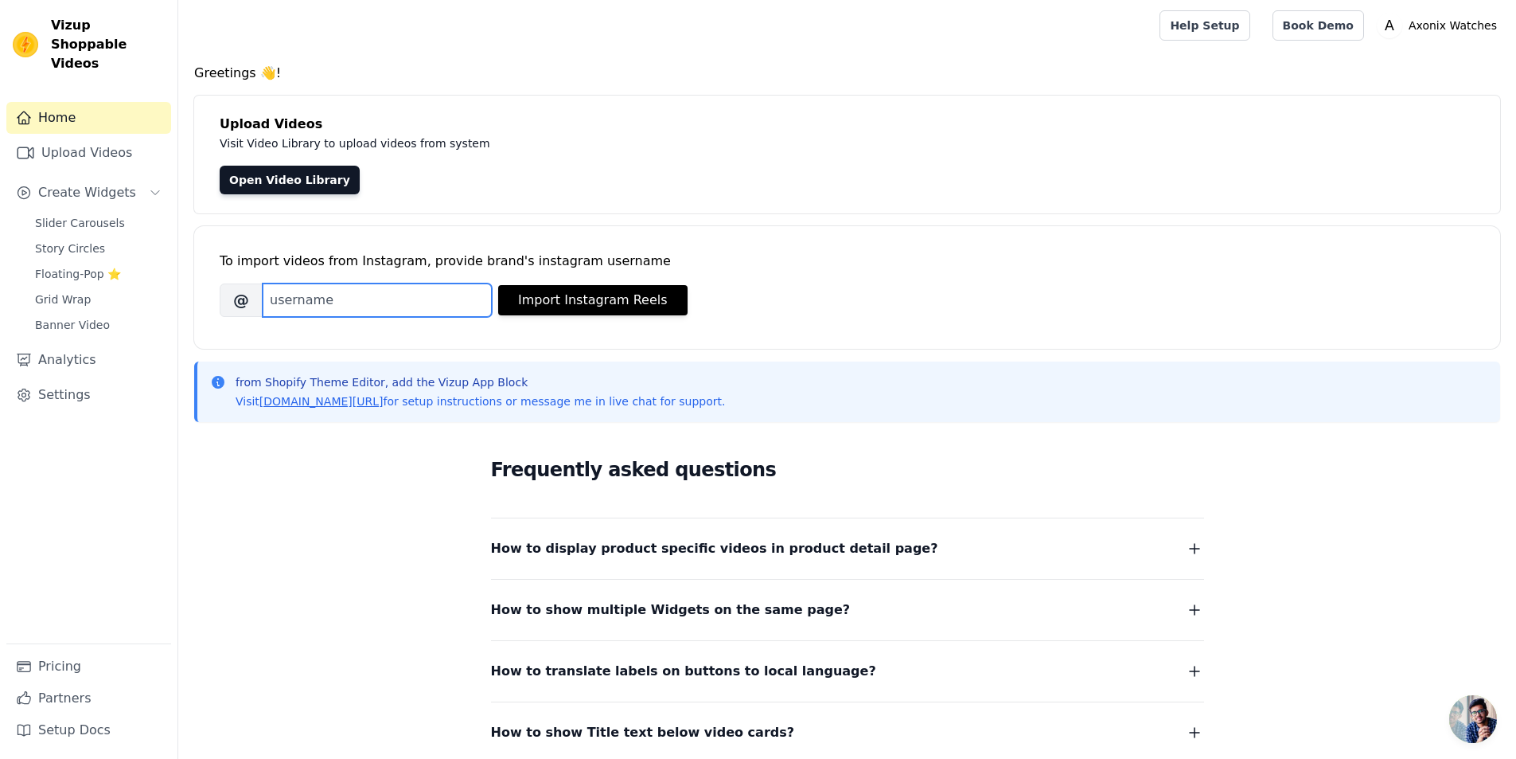
click at [333, 307] on input "Brand's Instagram Username" at bounding box center [377, 299] width 229 height 33
click at [352, 302] on input "Brand's Instagram Username" at bounding box center [377, 299] width 229 height 33
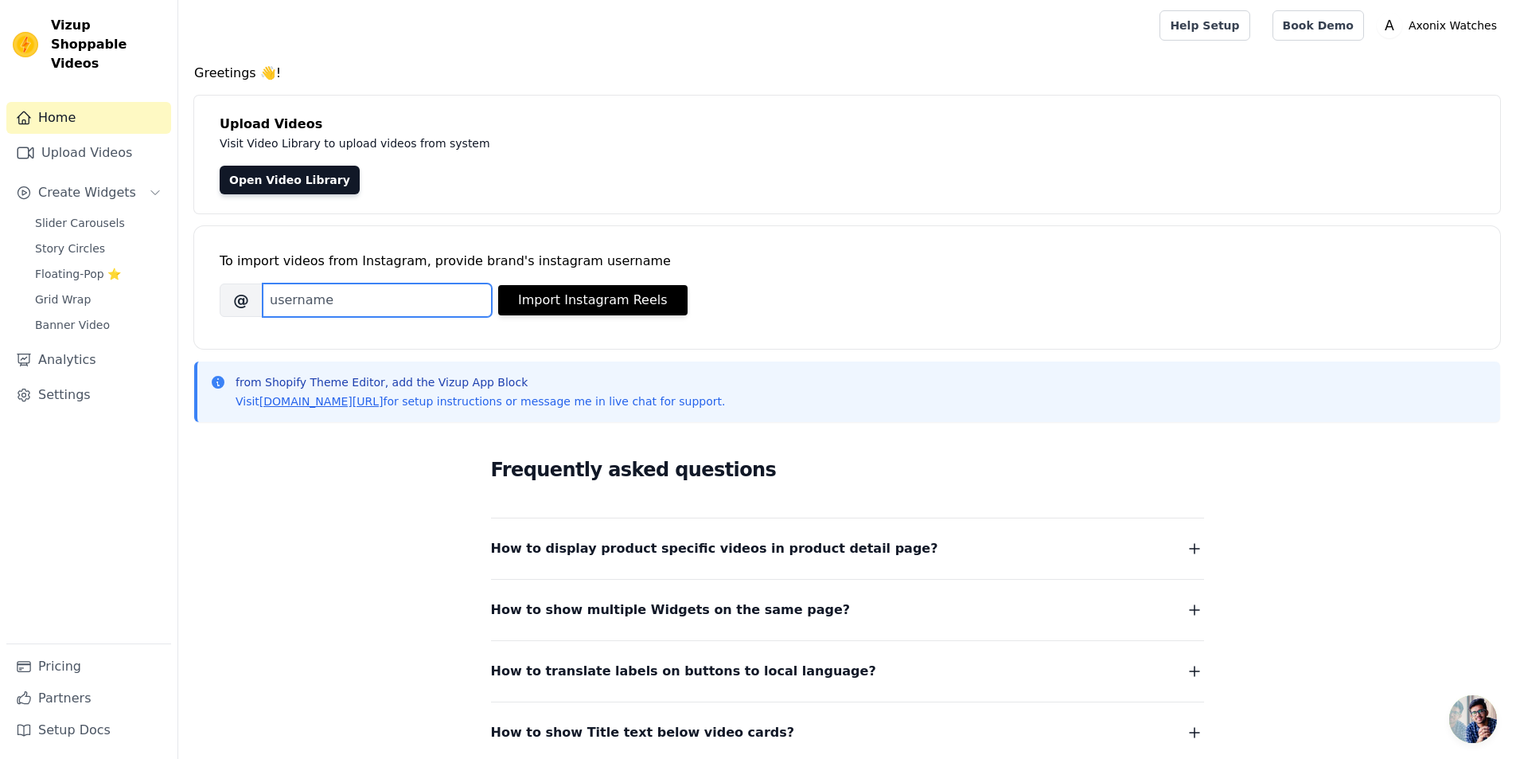
click at [352, 302] on input "Brand's Instagram Username" at bounding box center [377, 299] width 229 height 33
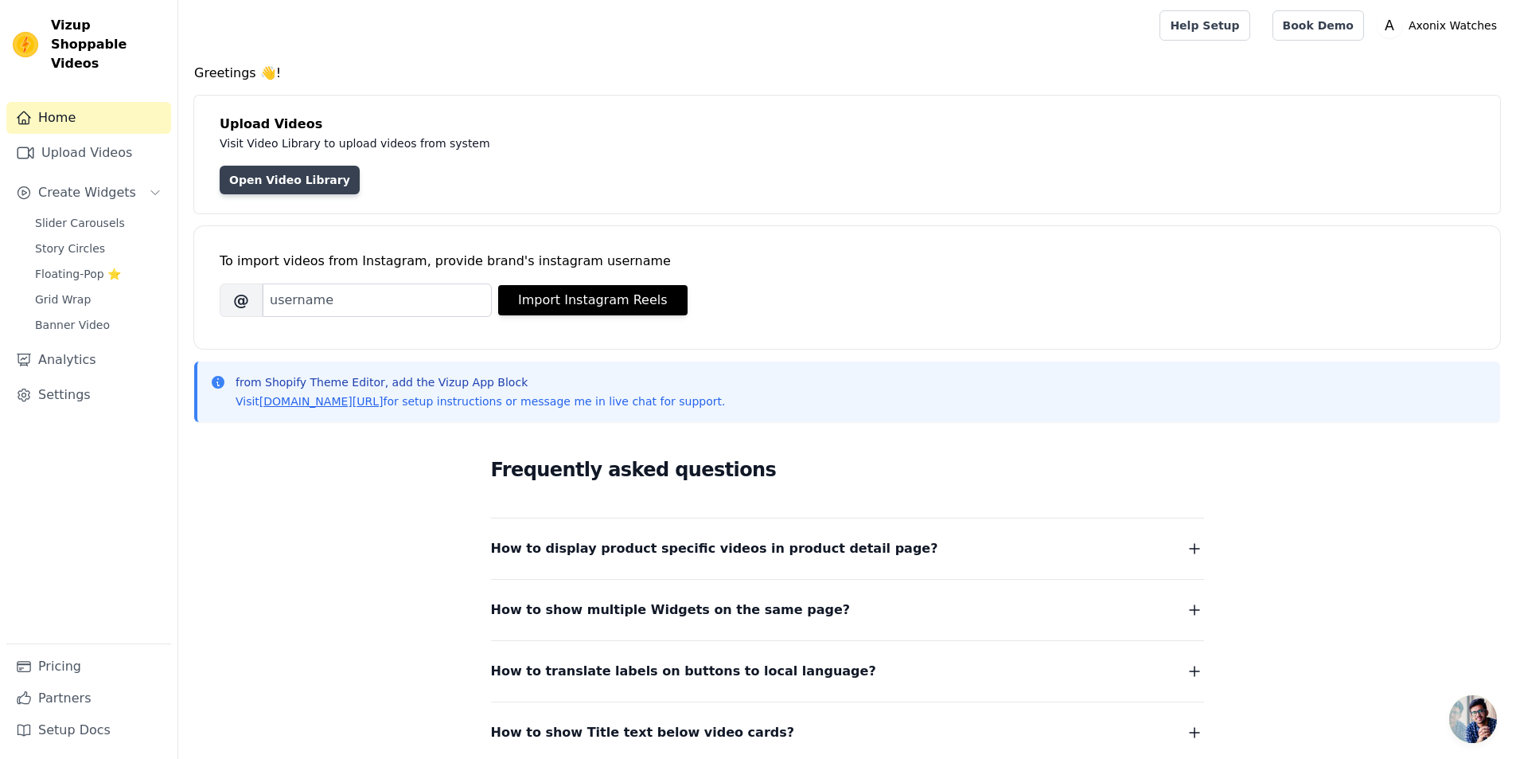
click at [265, 189] on link "Open Video Library" at bounding box center [290, 180] width 140 height 29
click at [303, 300] on input "Brand's Instagram Username" at bounding box center [377, 299] width 229 height 33
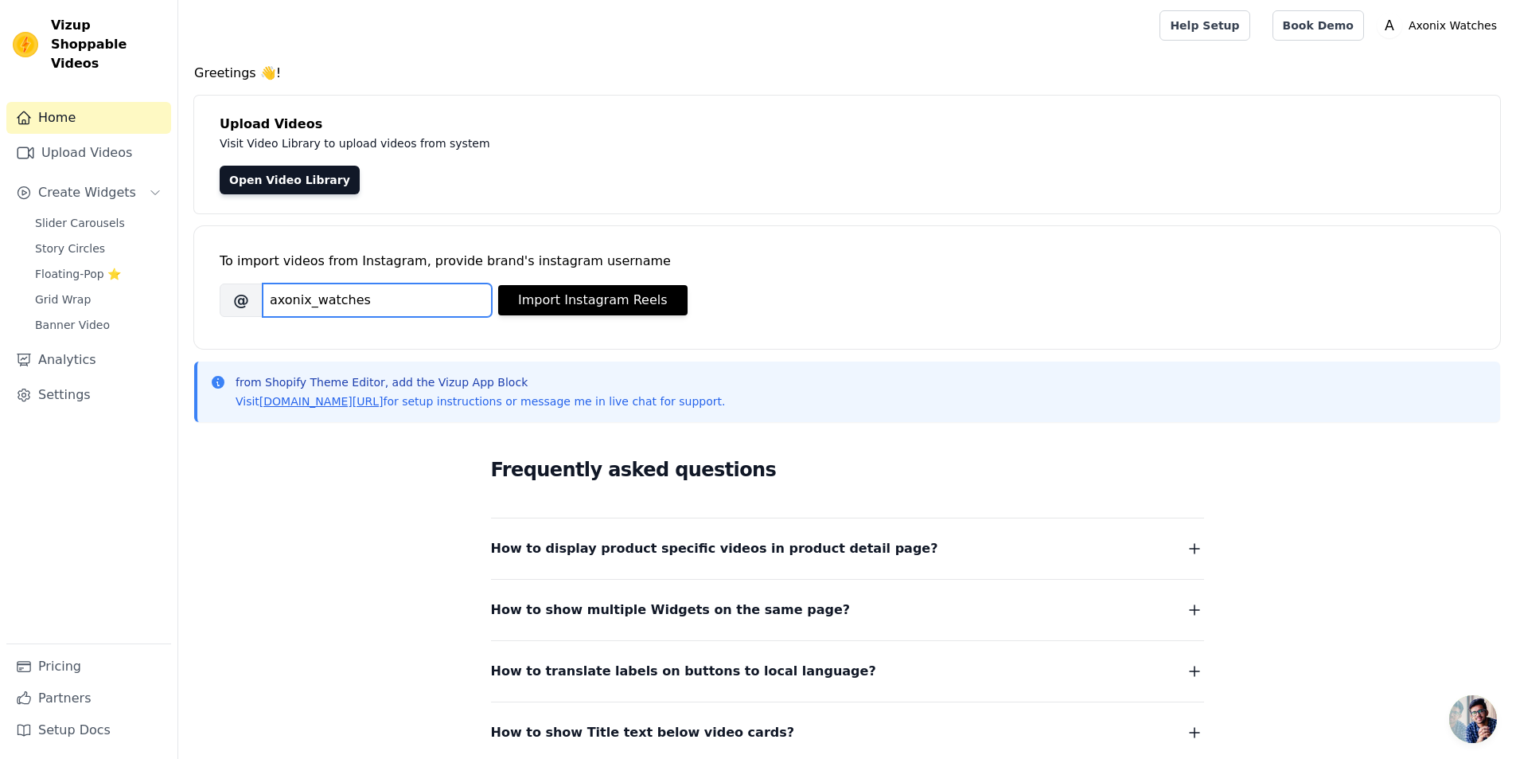
type input "axonix_watches"
click at [332, 335] on div "To import videos from Instagram, provide brand's instagram username Brand's Ins…" at bounding box center [847, 287] width 1306 height 123
click at [557, 300] on button "Import Instagram Reels" at bounding box center [592, 300] width 189 height 30
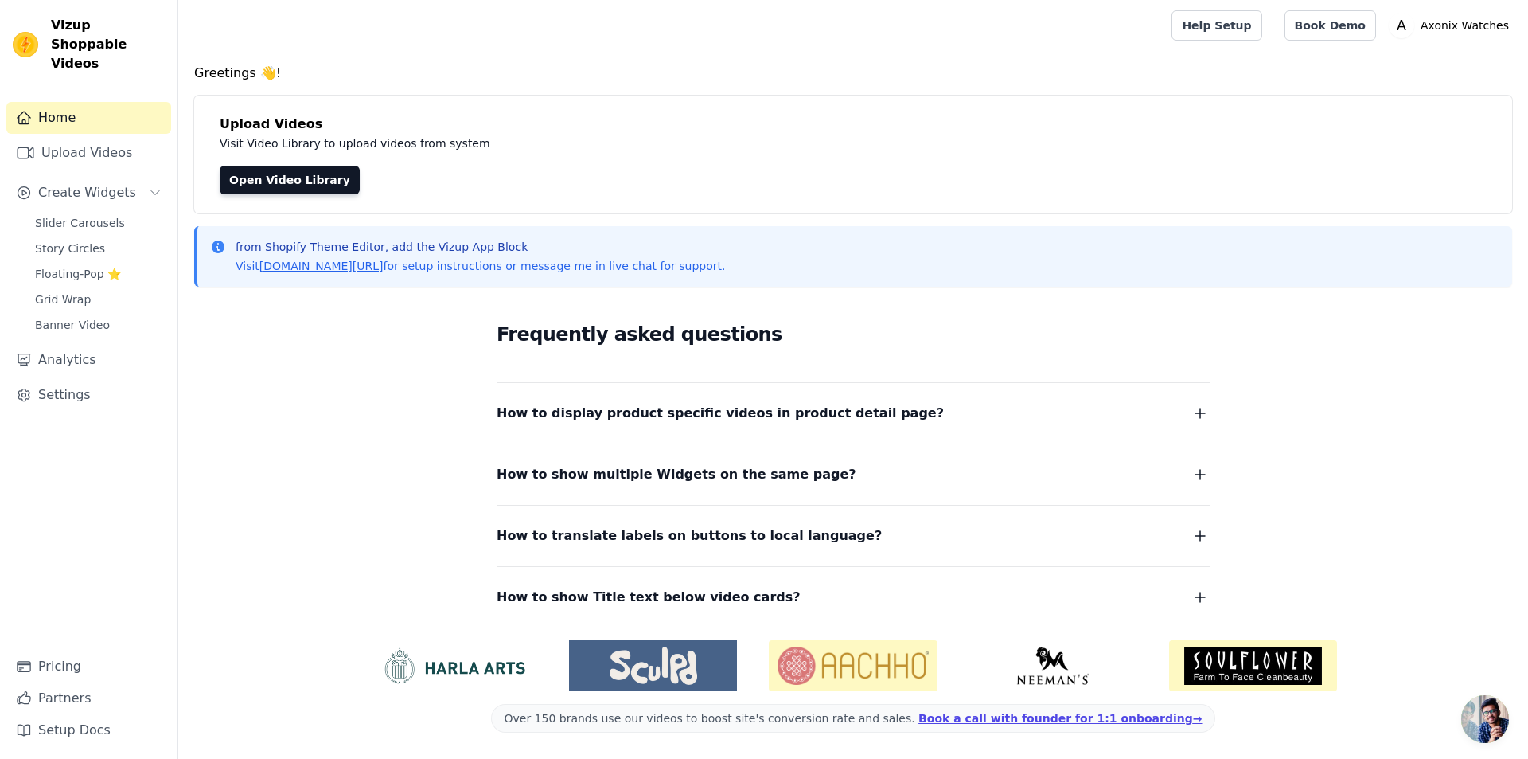
click at [288, 194] on div "Upload Videos Visit Video Library to upload videos from system Open Video Libra…" at bounding box center [853, 155] width 1318 height 118
click at [304, 177] on link "Open Video Library" at bounding box center [290, 180] width 140 height 29
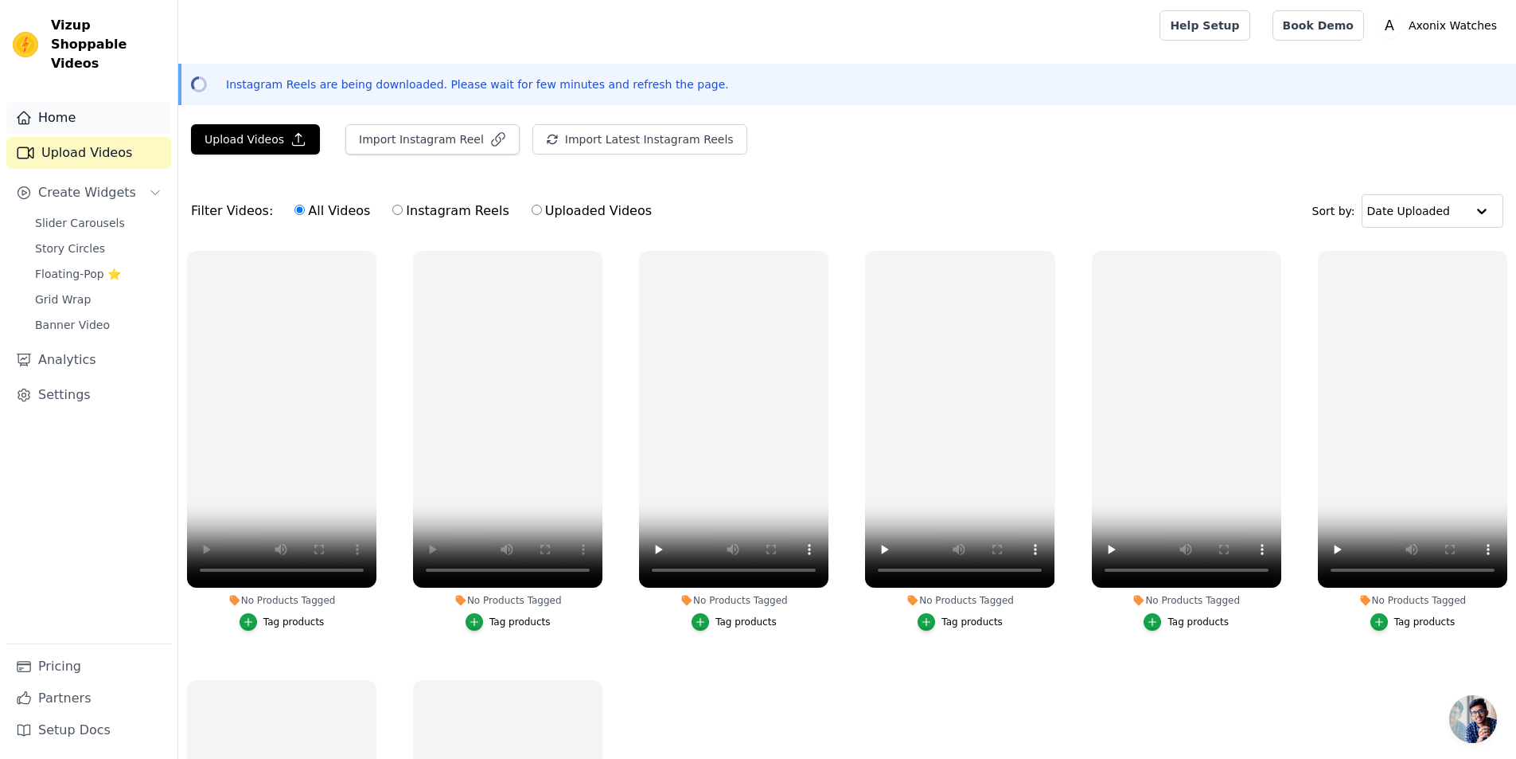
click at [40, 102] on link "Home" at bounding box center [88, 118] width 165 height 32
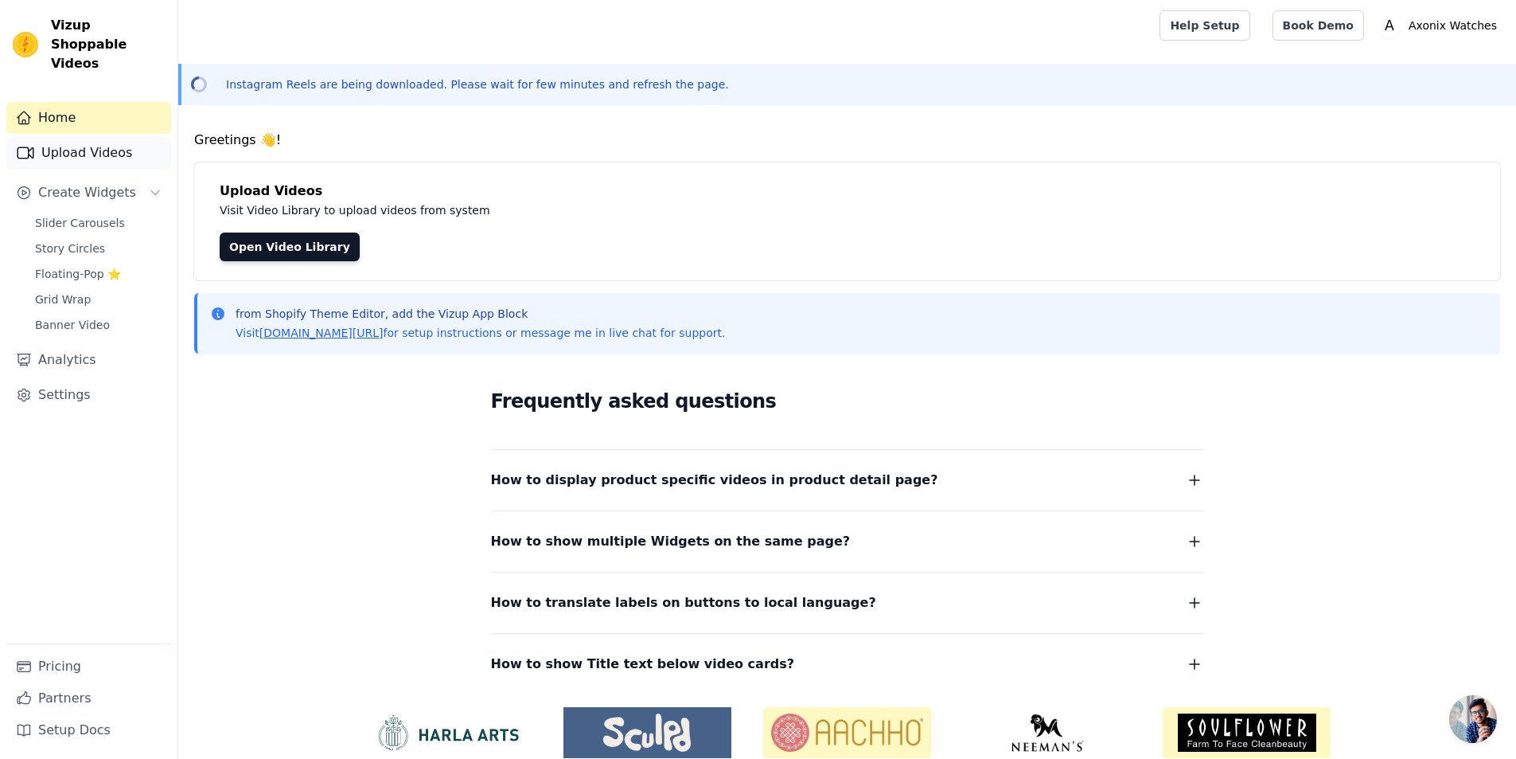
click at [61, 137] on link "Upload Videos" at bounding box center [88, 153] width 165 height 32
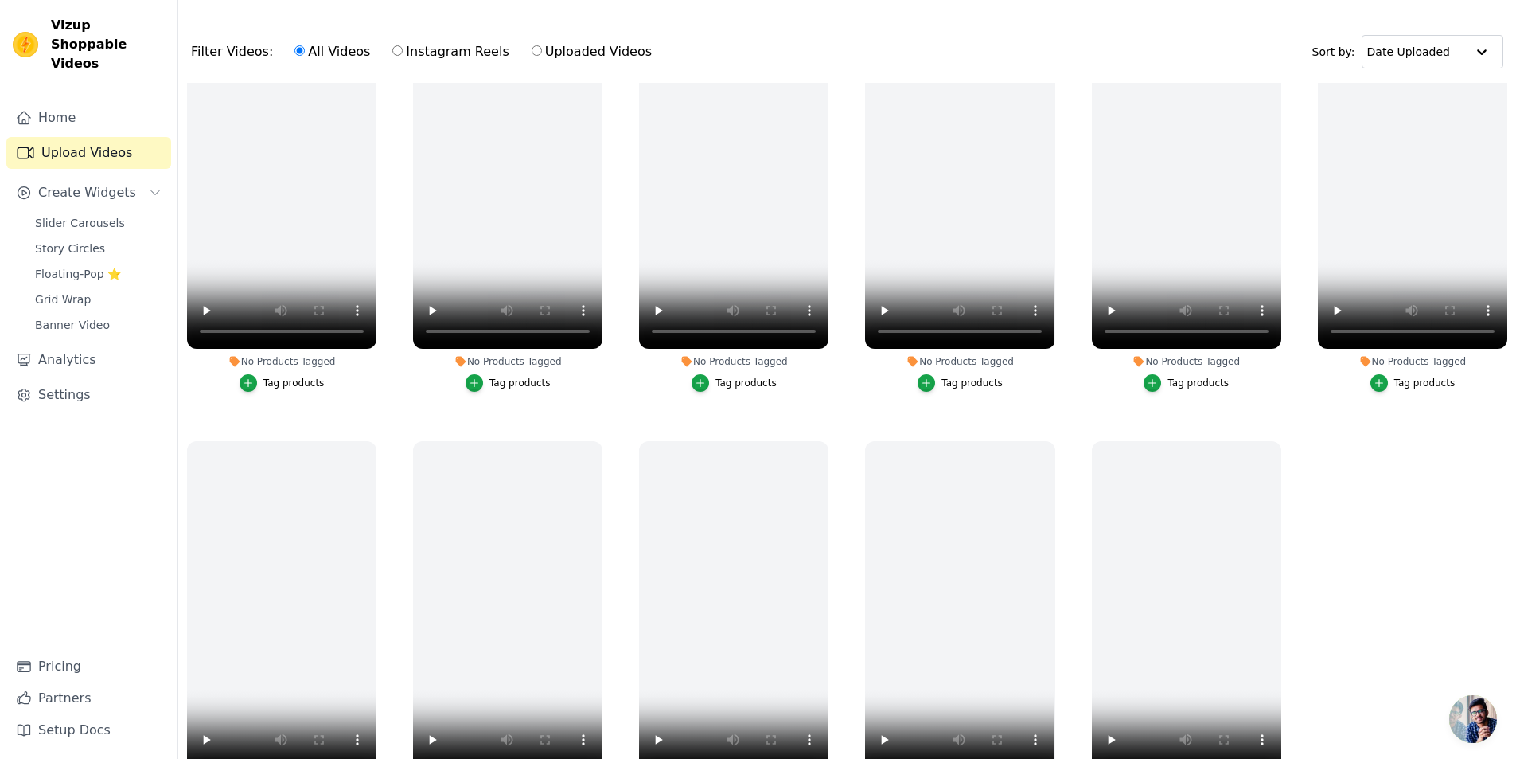
scroll to position [154, 0]
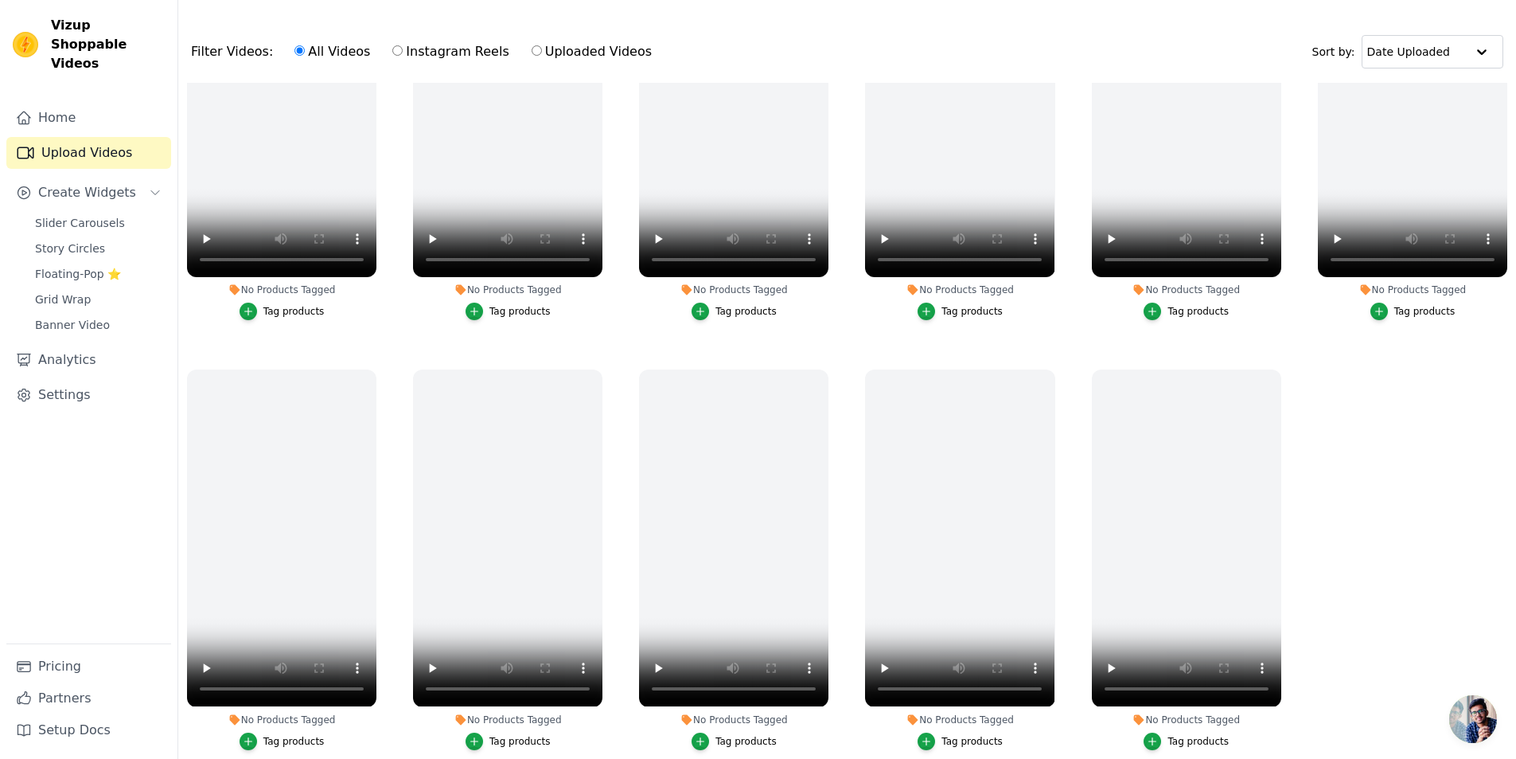
click at [1456, 723] on span "Open chat" at bounding box center [1473, 719] width 48 height 48
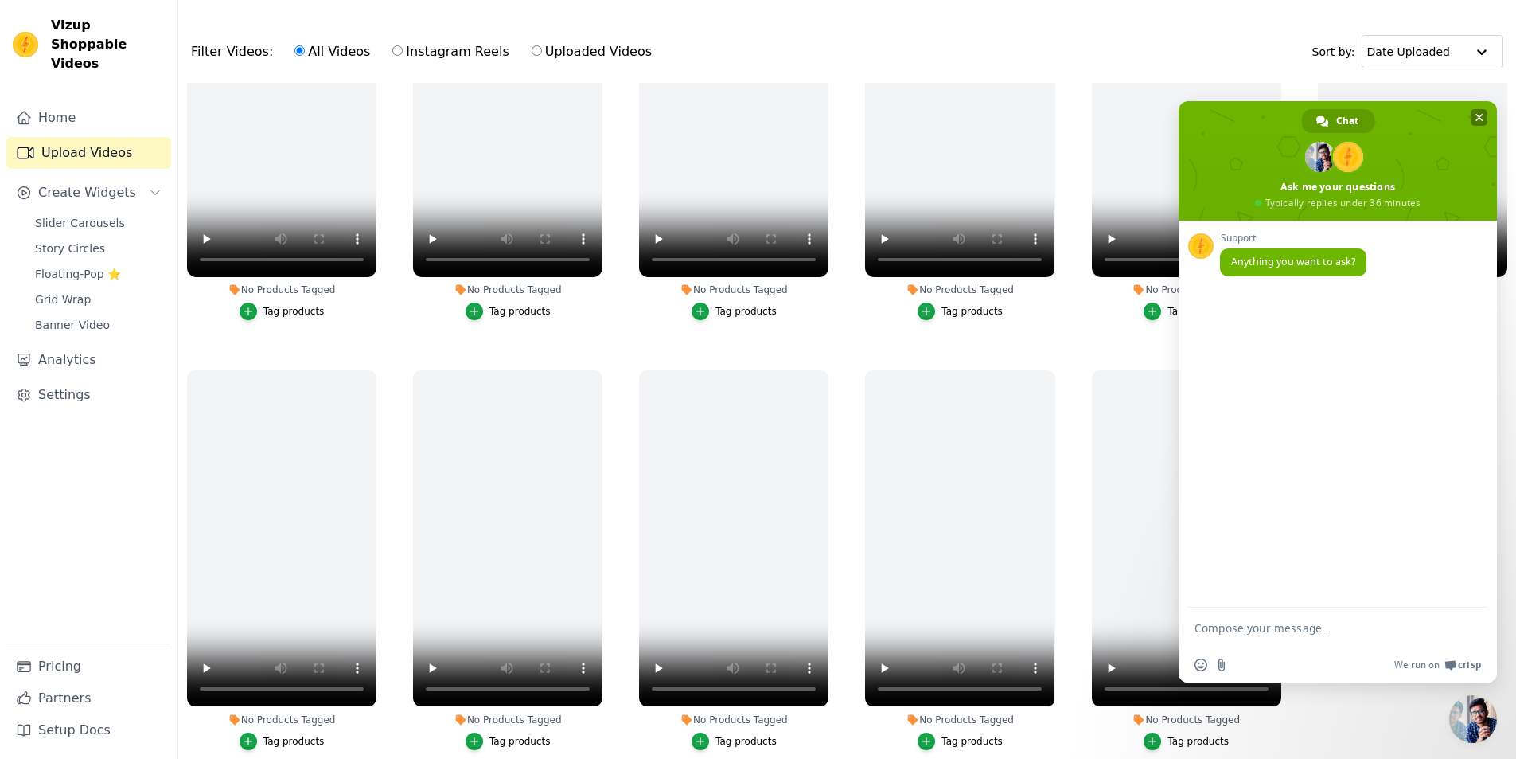
click at [1480, 118] on span "Close chat" at bounding box center [1480, 117] width 8 height 10
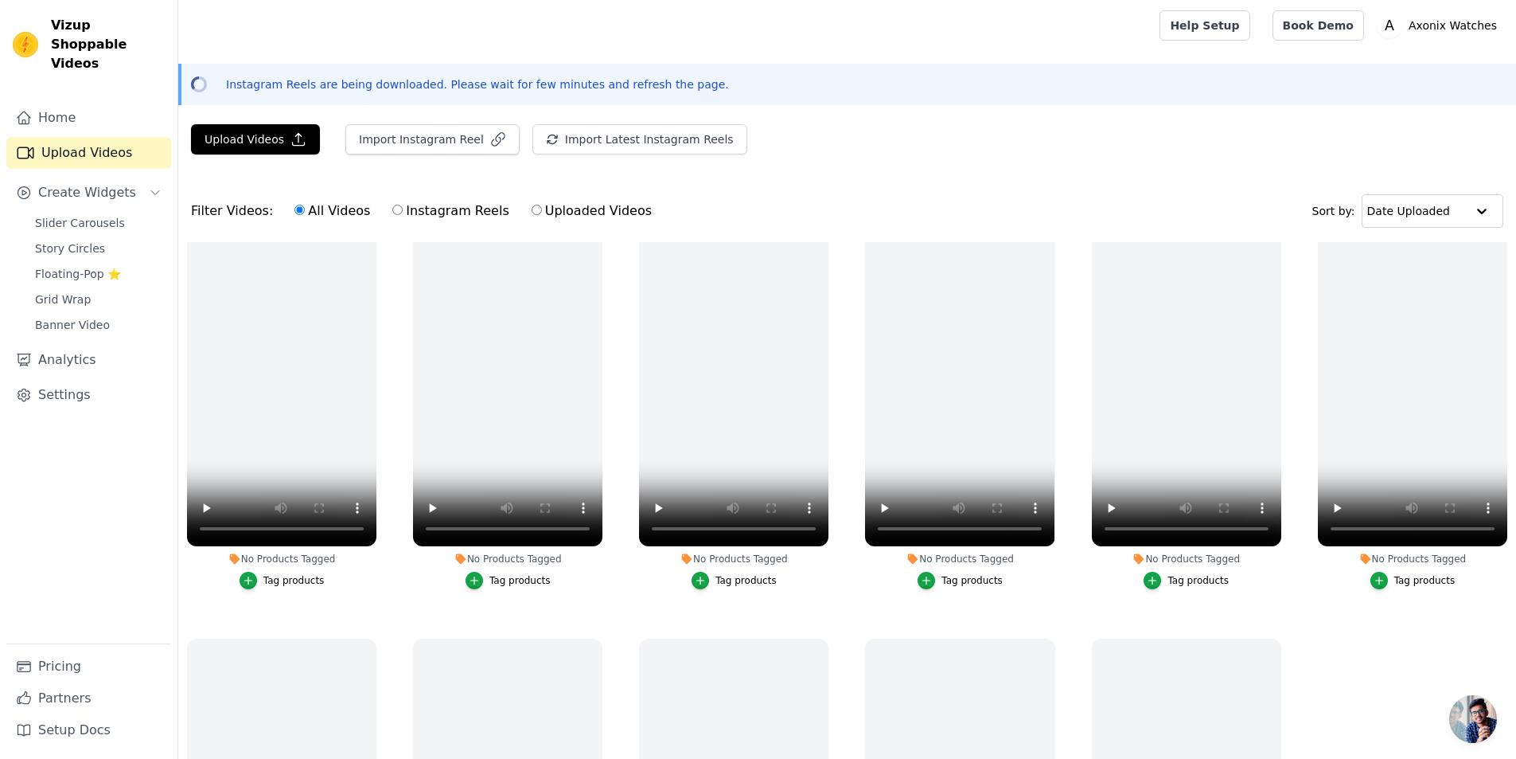
scroll to position [80, 0]
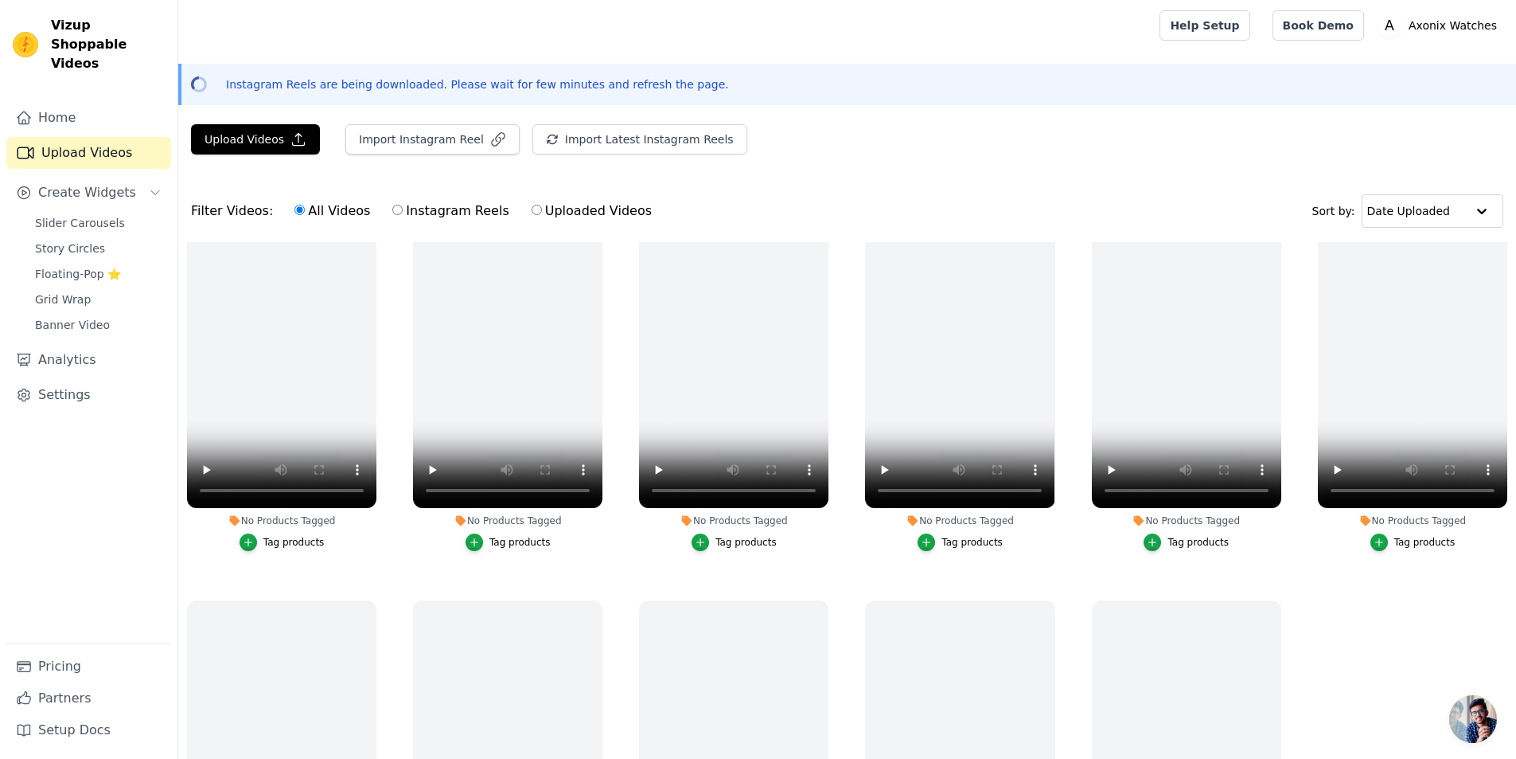
click at [301, 544] on div "Tag products" at bounding box center [293, 542] width 61 height 13
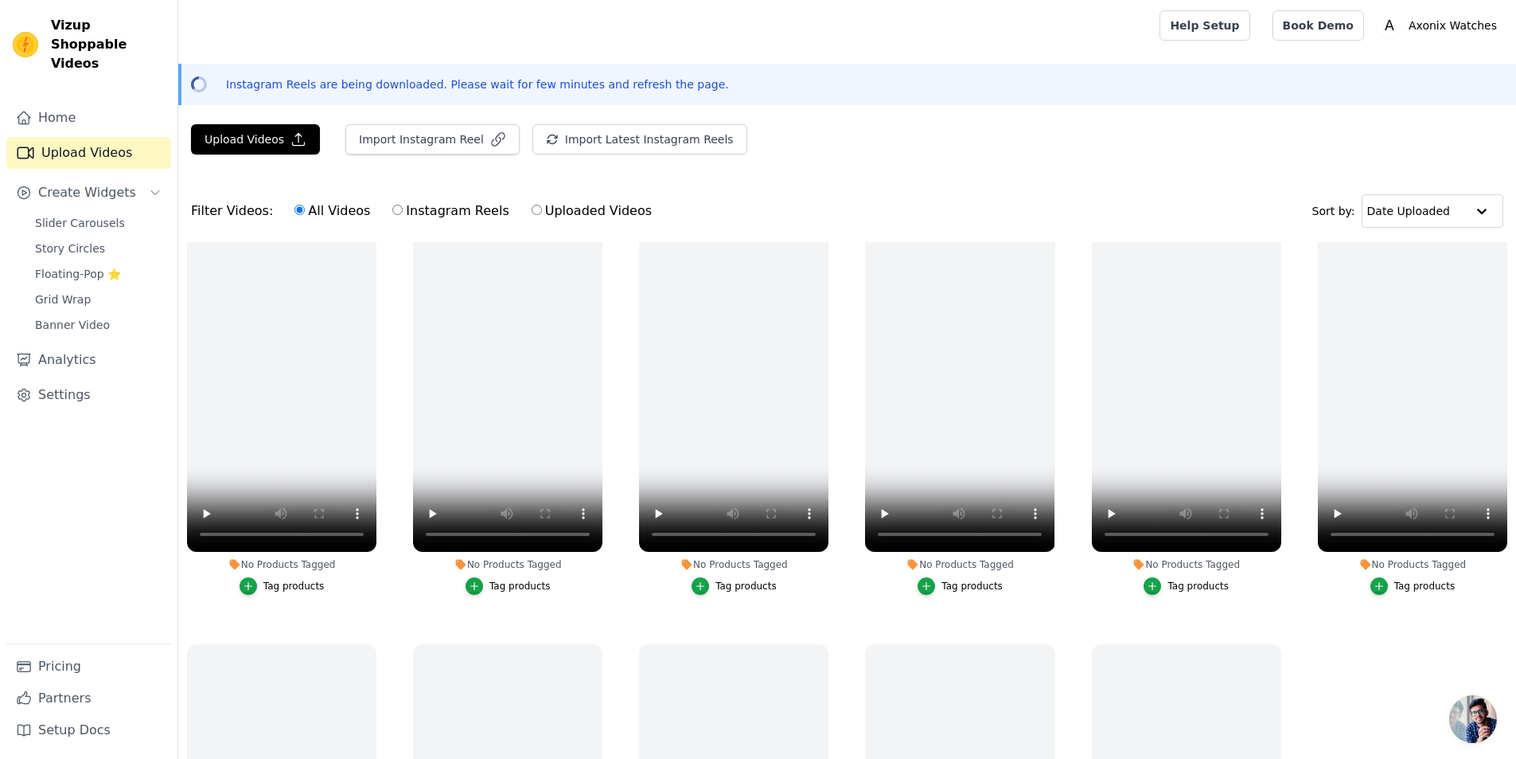
scroll to position [0, 0]
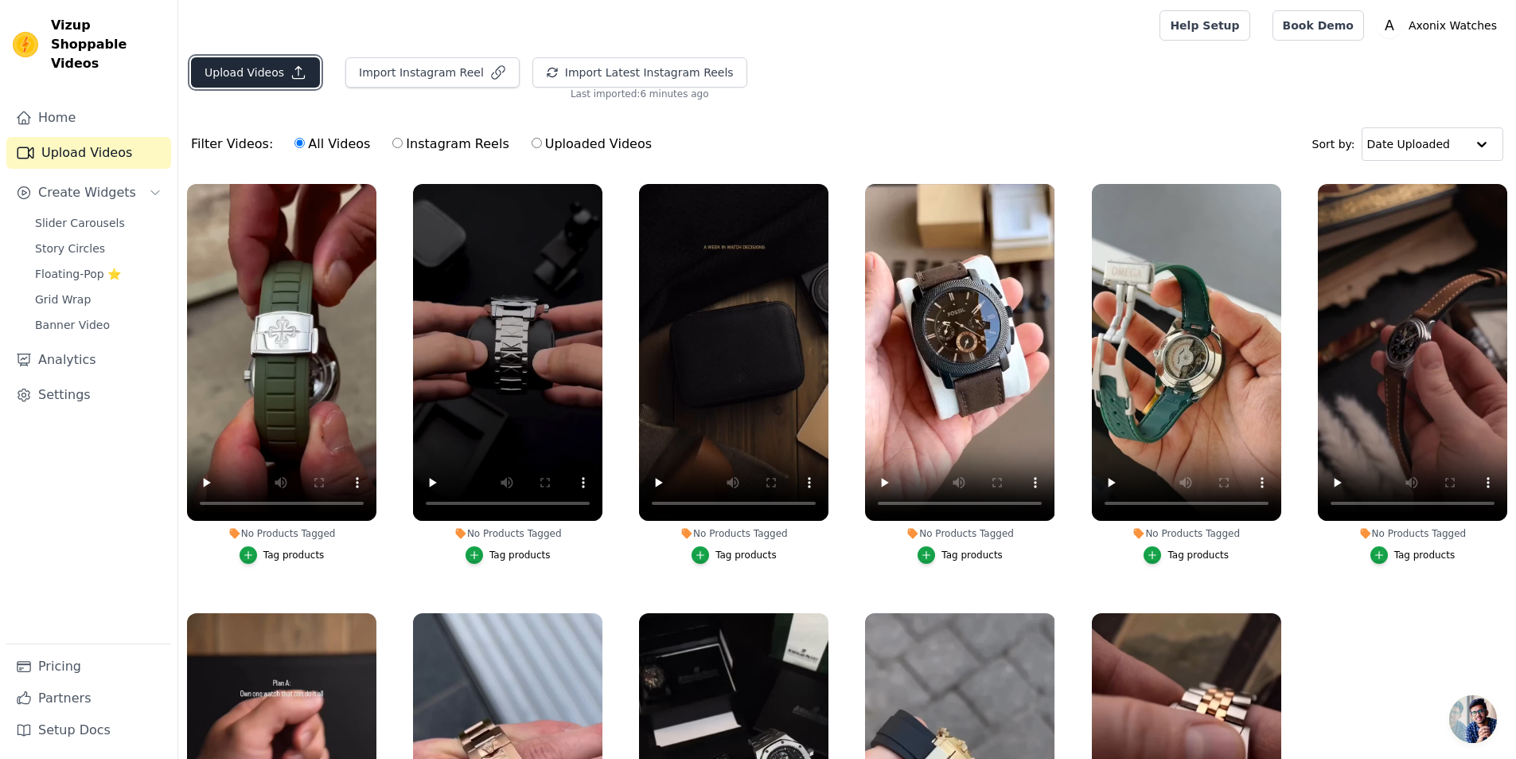
click at [238, 74] on button "Upload Videos" at bounding box center [255, 72] width 129 height 30
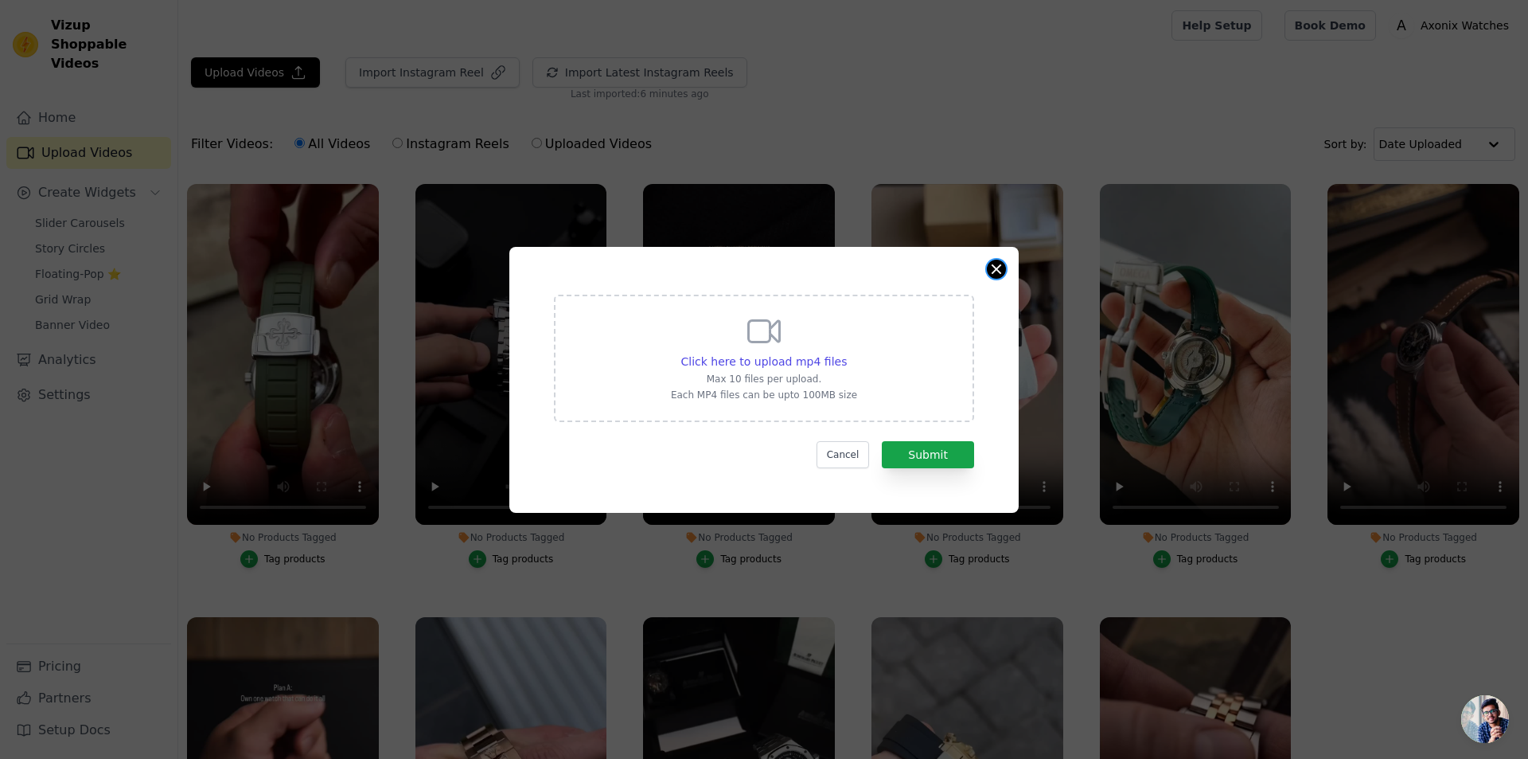
click at [1003, 270] on button "Close modal" at bounding box center [996, 268] width 19 height 19
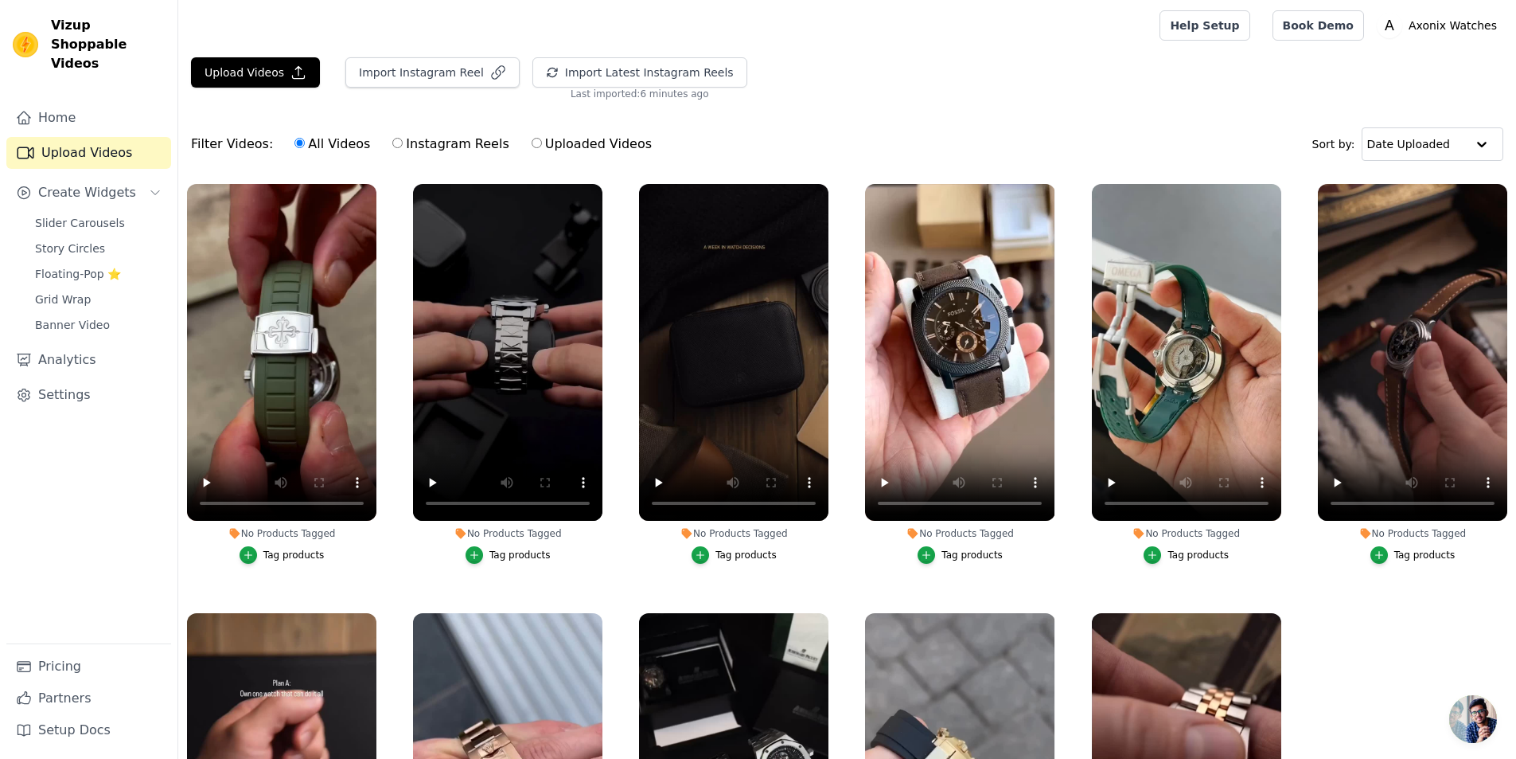
click at [280, 556] on div "Tag products" at bounding box center [293, 554] width 61 height 13
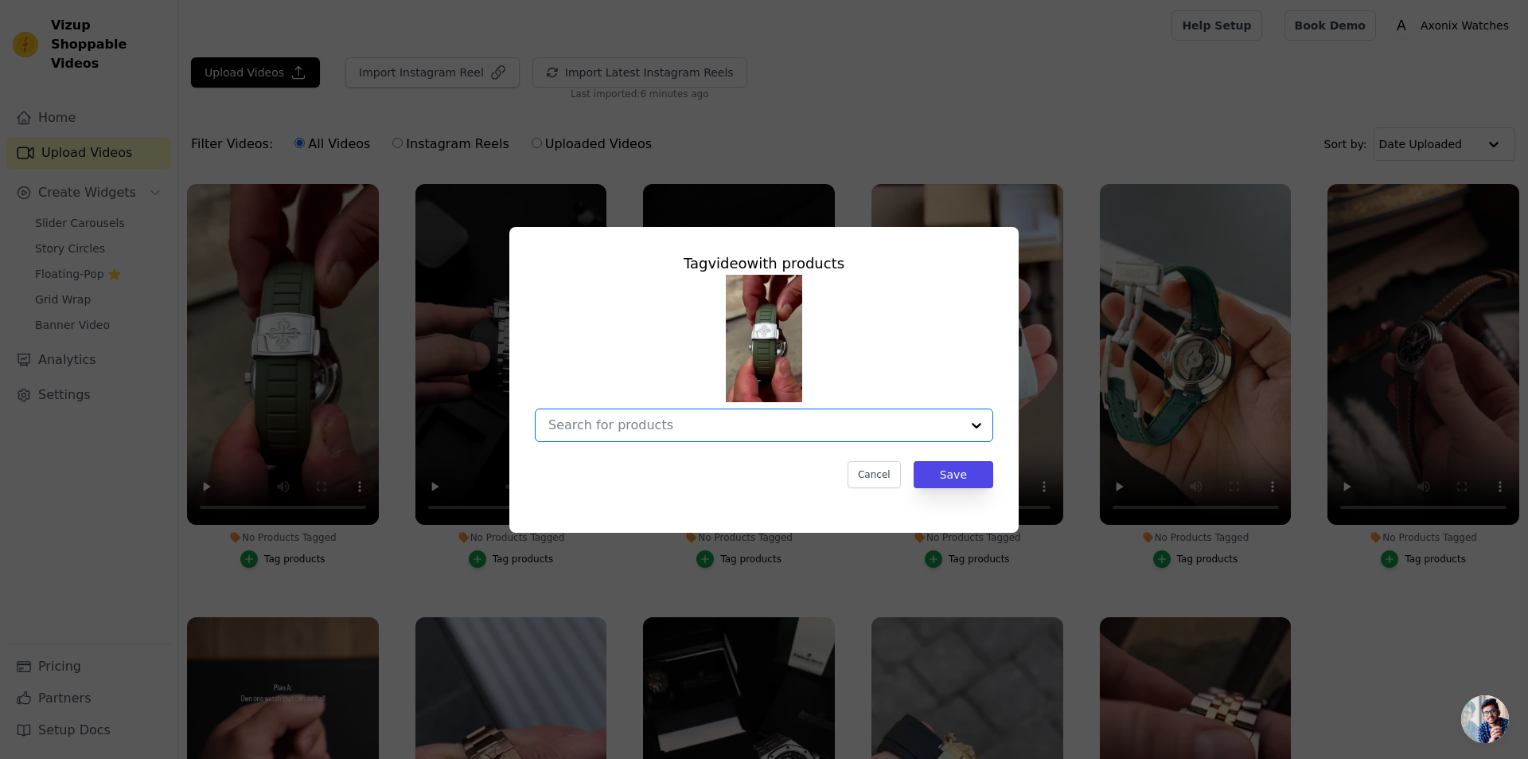
click at [825, 428] on input "No Products Tagged Tag video with products Option undefined, selected. Select i…" at bounding box center [754, 424] width 412 height 15
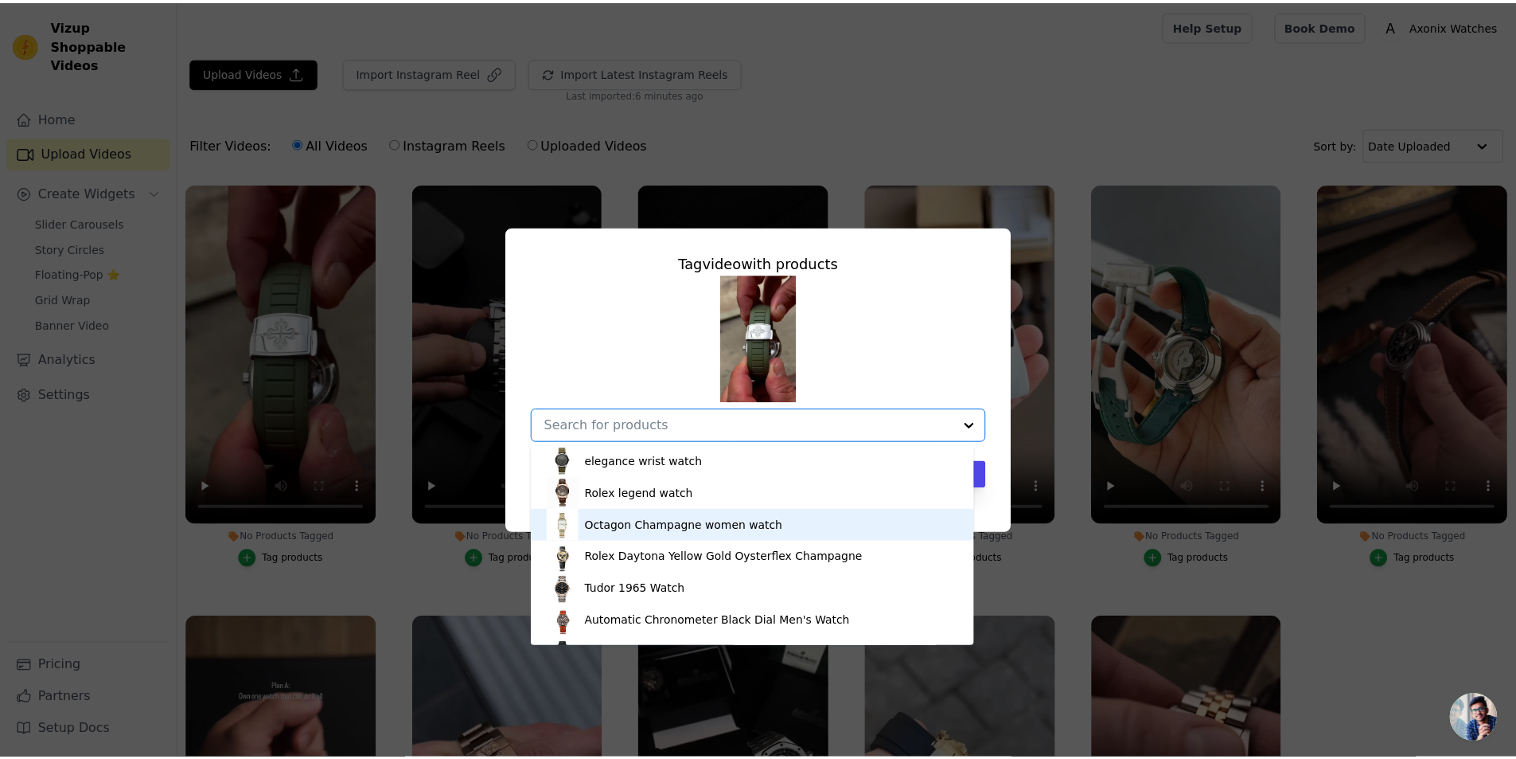
scroll to position [80, 0]
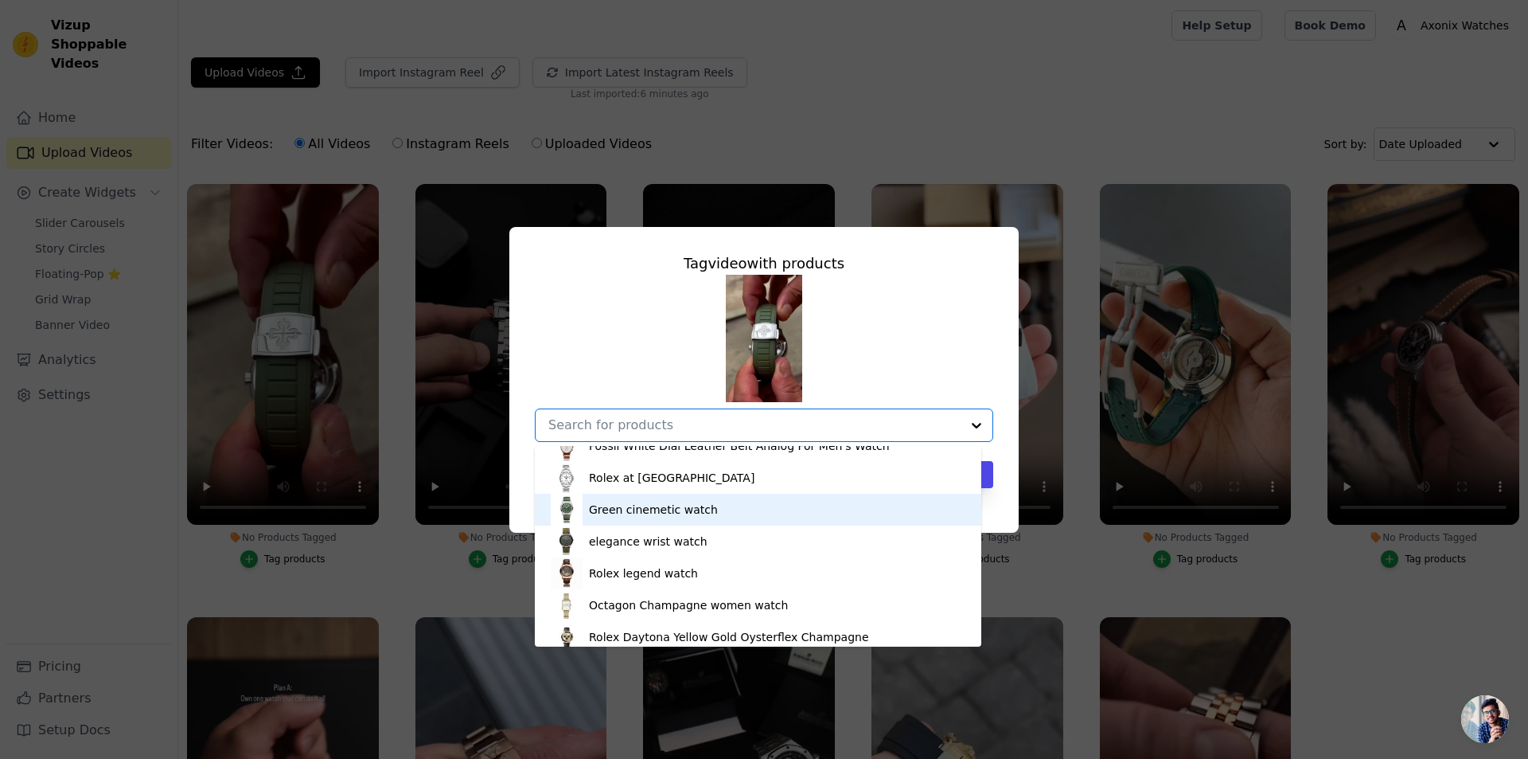
click at [606, 517] on div "Green cinemetic watch" at bounding box center [758, 509] width 415 height 32
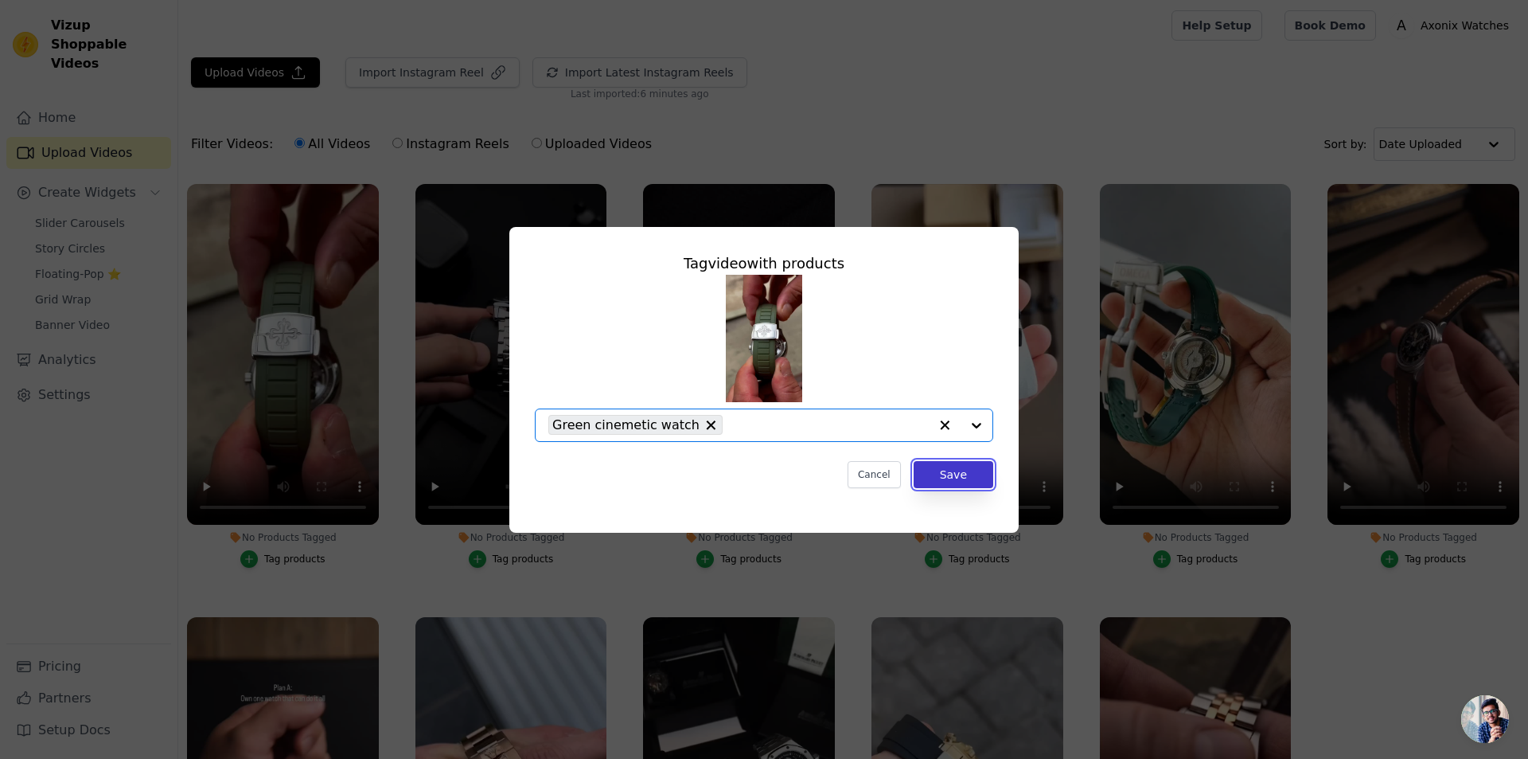
click at [973, 477] on button "Save" at bounding box center [954, 474] width 80 height 27
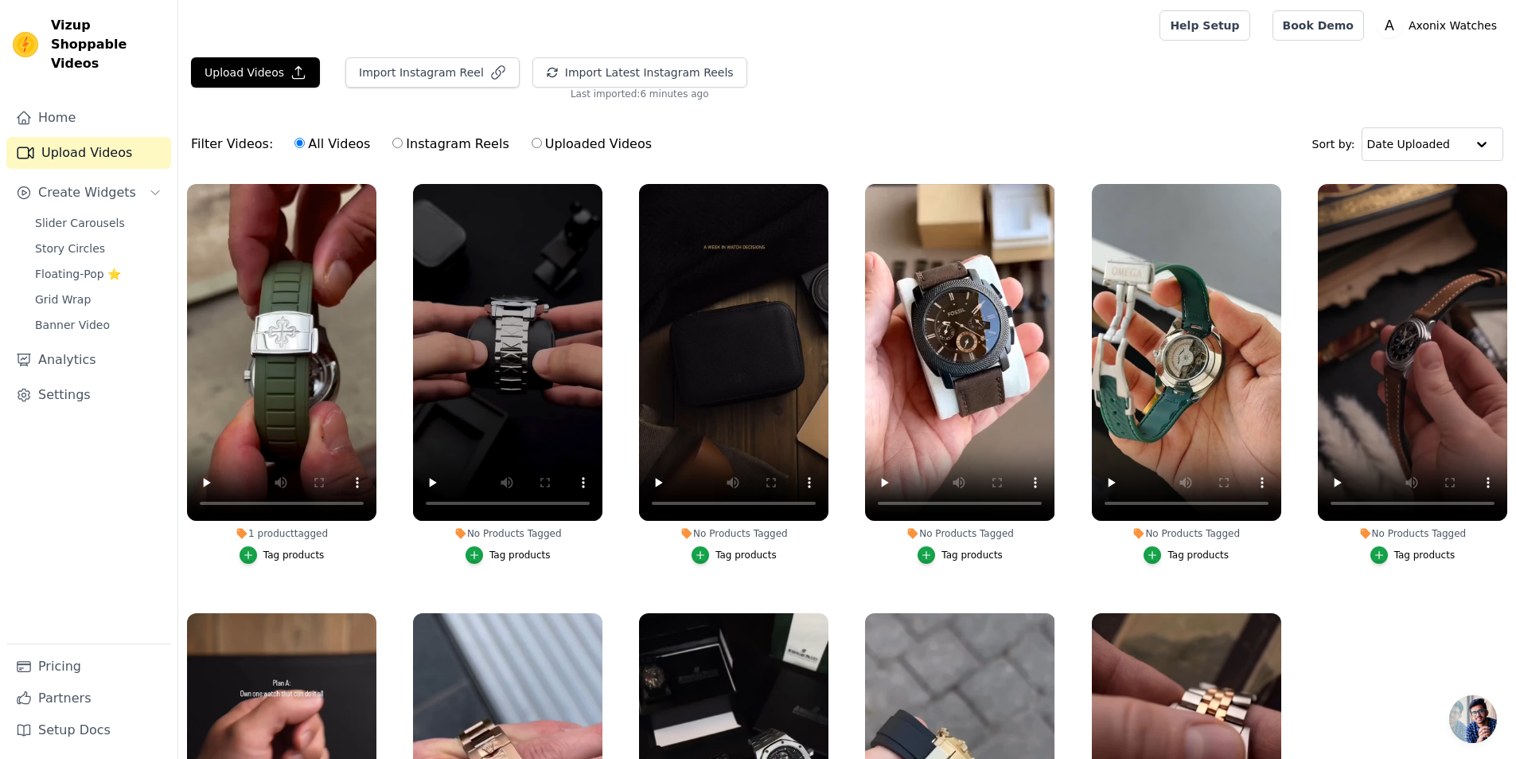
click at [572, 146] on label "Uploaded Videos" at bounding box center [592, 144] width 122 height 21
click at [542, 146] on input "Uploaded Videos" at bounding box center [537, 143] width 10 height 10
radio input "true"
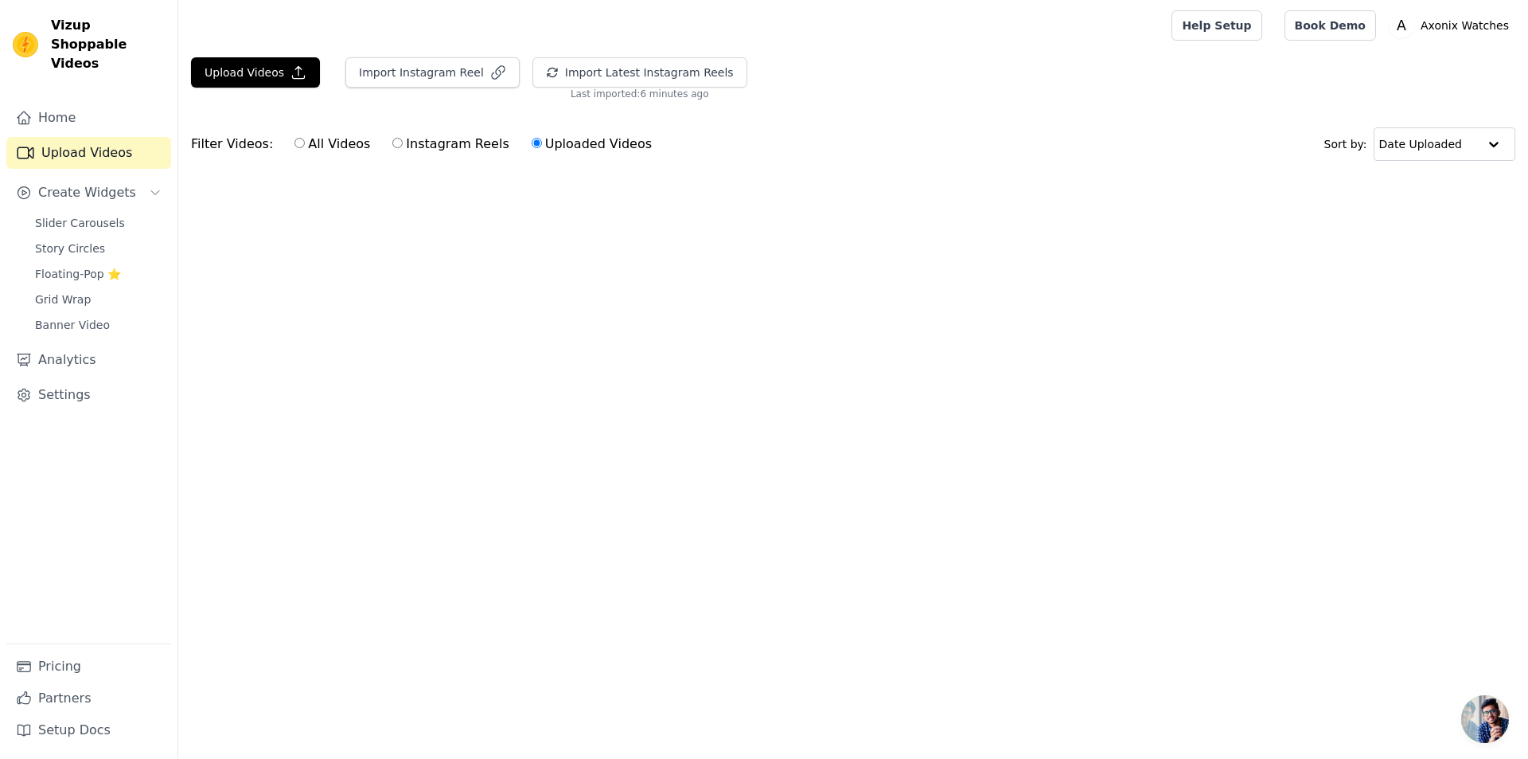
click at [453, 142] on label "Instagram Reels" at bounding box center [451, 144] width 118 height 21
click at [403, 142] on input "Instagram Reels" at bounding box center [397, 143] width 10 height 10
radio input "true"
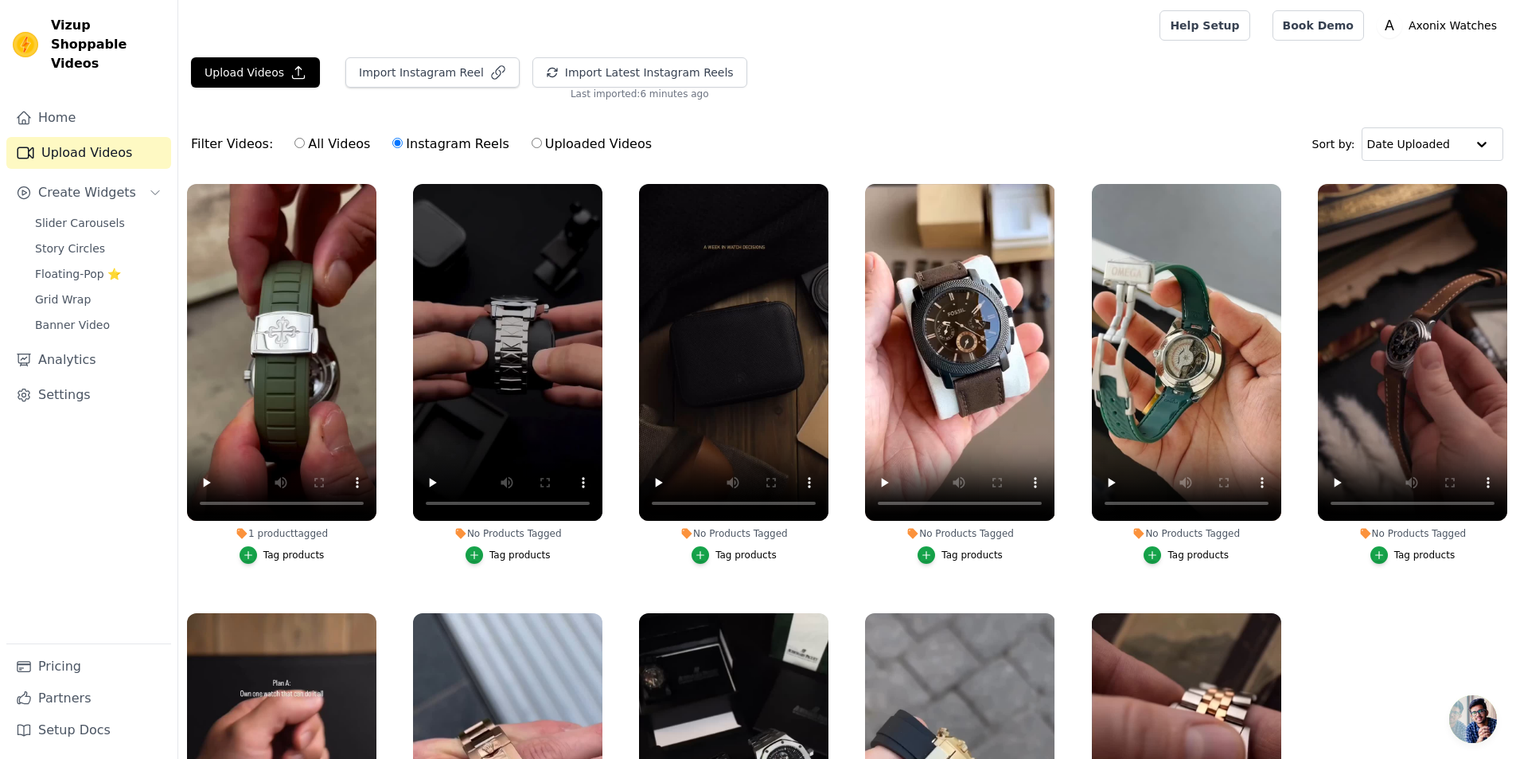
click at [558, 140] on label "Uploaded Videos" at bounding box center [592, 144] width 122 height 21
click at [542, 140] on input "Uploaded Videos" at bounding box center [537, 143] width 10 height 10
radio input "true"
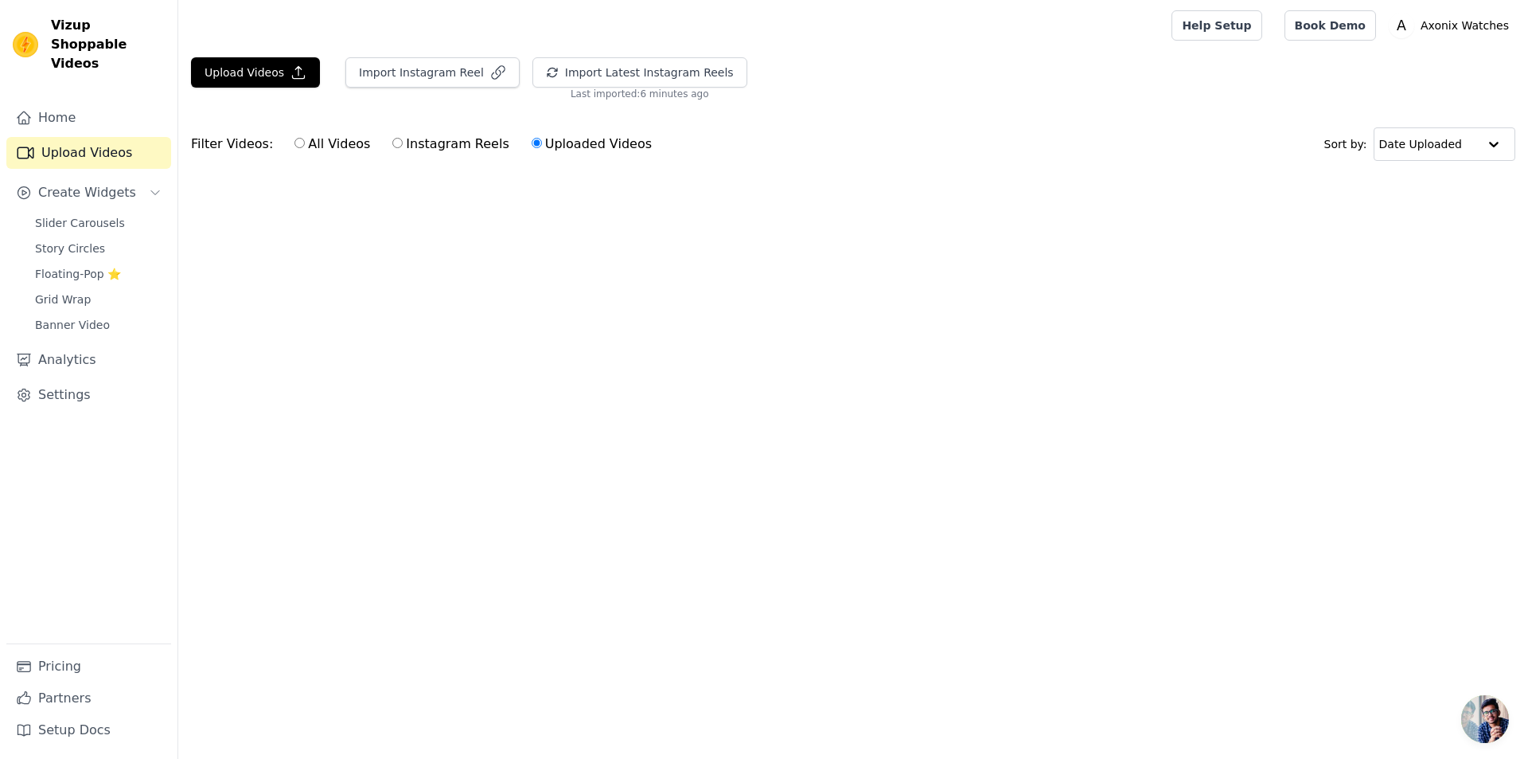
click at [361, 144] on div "All Videos Instagram Reels Uploaded Videos" at bounding box center [473, 144] width 375 height 37
click at [308, 146] on label "All Videos" at bounding box center [332, 144] width 77 height 21
click at [305, 146] on input "All Videos" at bounding box center [299, 143] width 10 height 10
radio input "true"
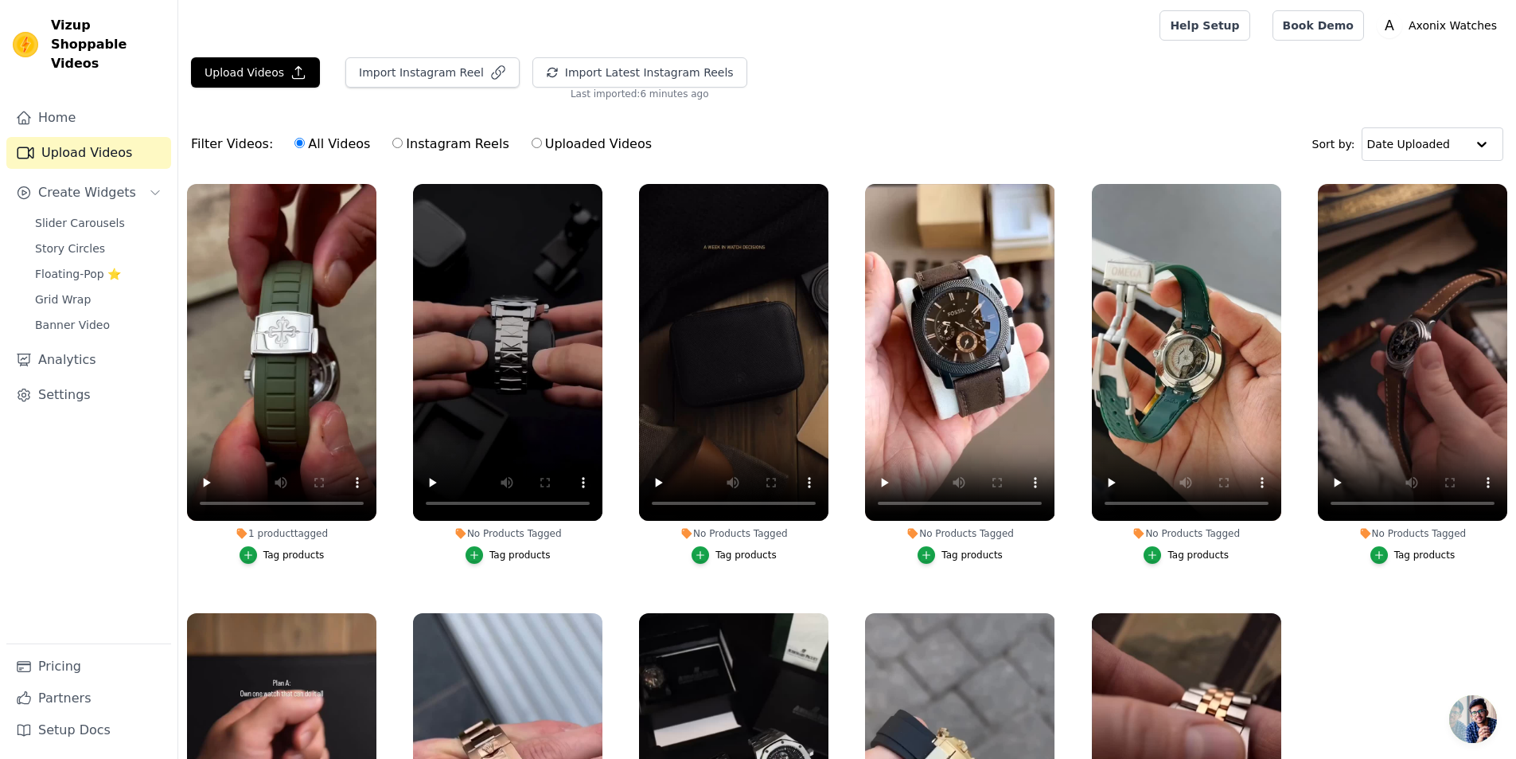
click at [243, 150] on div "Filter Videos: All Videos Instagram Reels Uploaded Videos" at bounding box center [426, 144] width 470 height 37
click at [637, 71] on button "Import Latest Instagram Reels" at bounding box center [639, 72] width 215 height 30
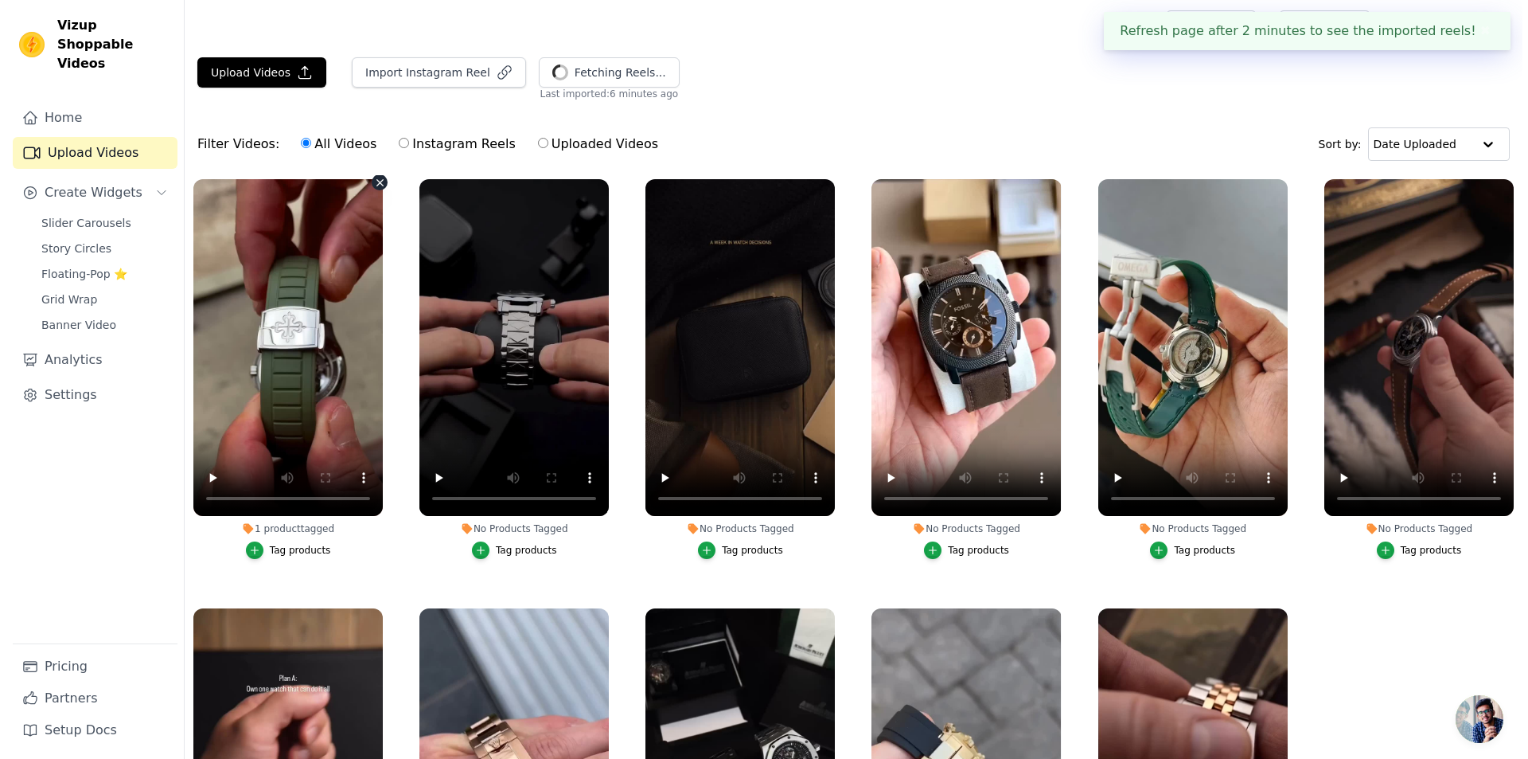
scroll to position [0, 0]
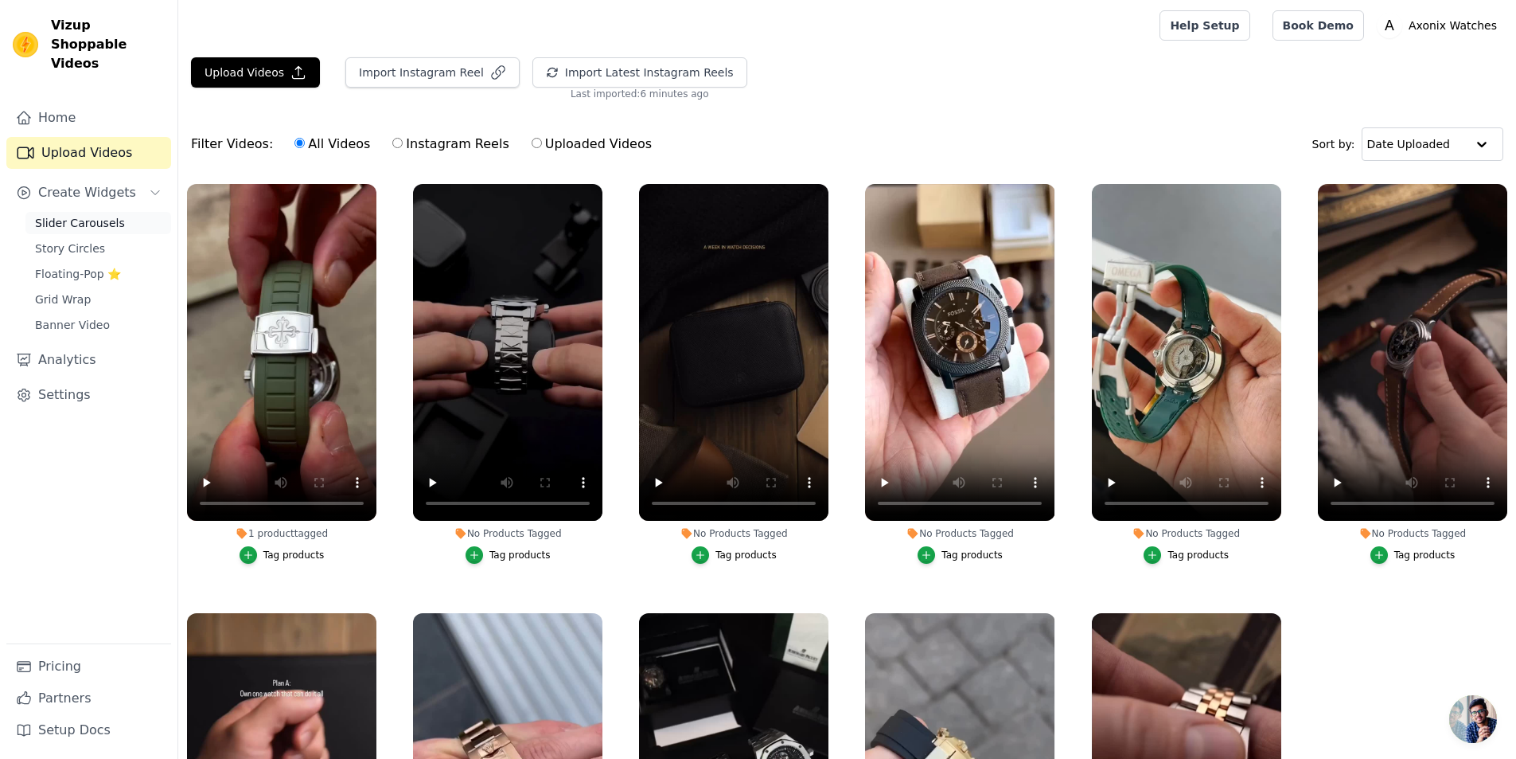
click at [111, 215] on span "Slider Carousels" at bounding box center [80, 223] width 90 height 16
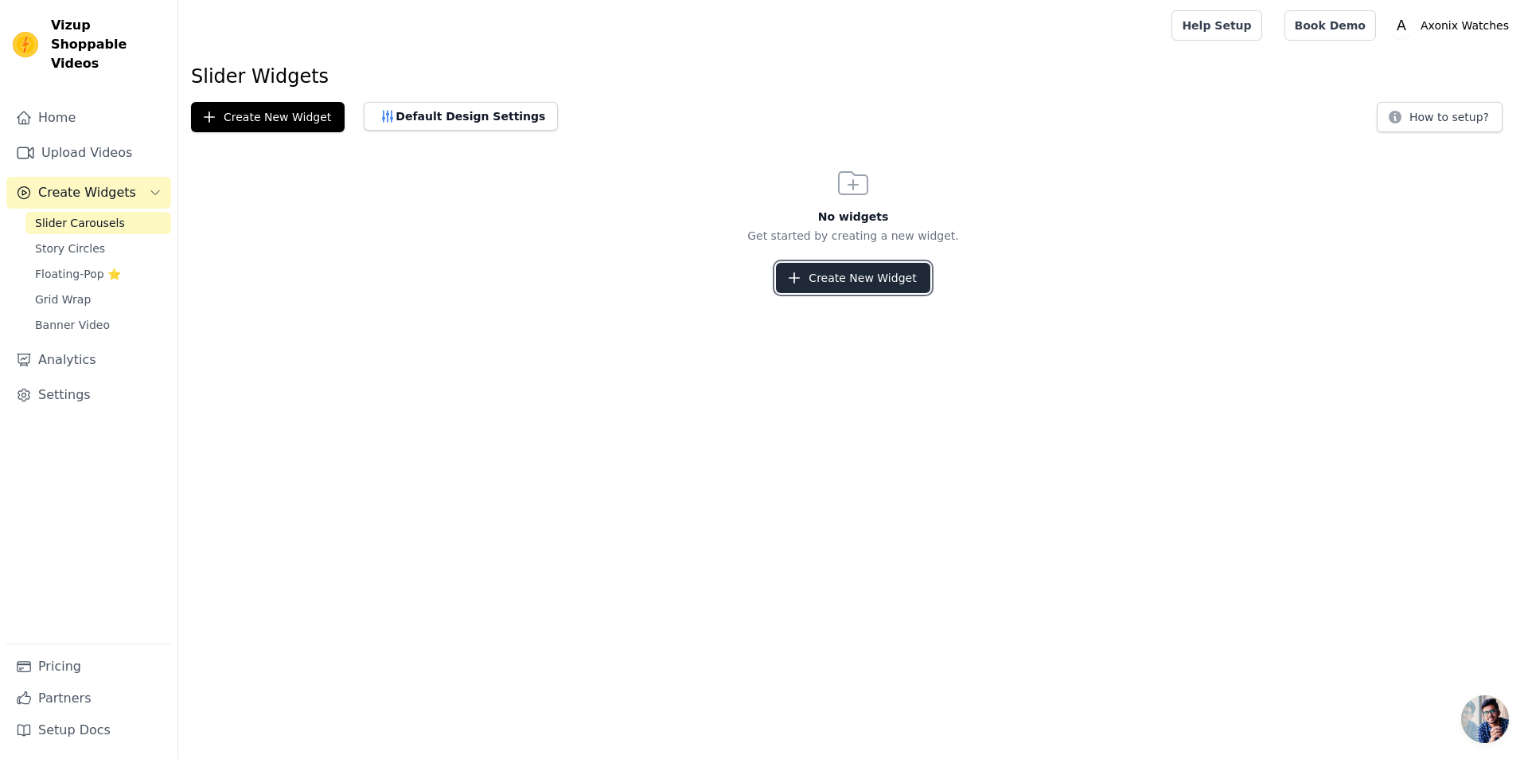
click at [896, 279] on button "Create New Widget" at bounding box center [853, 278] width 154 height 30
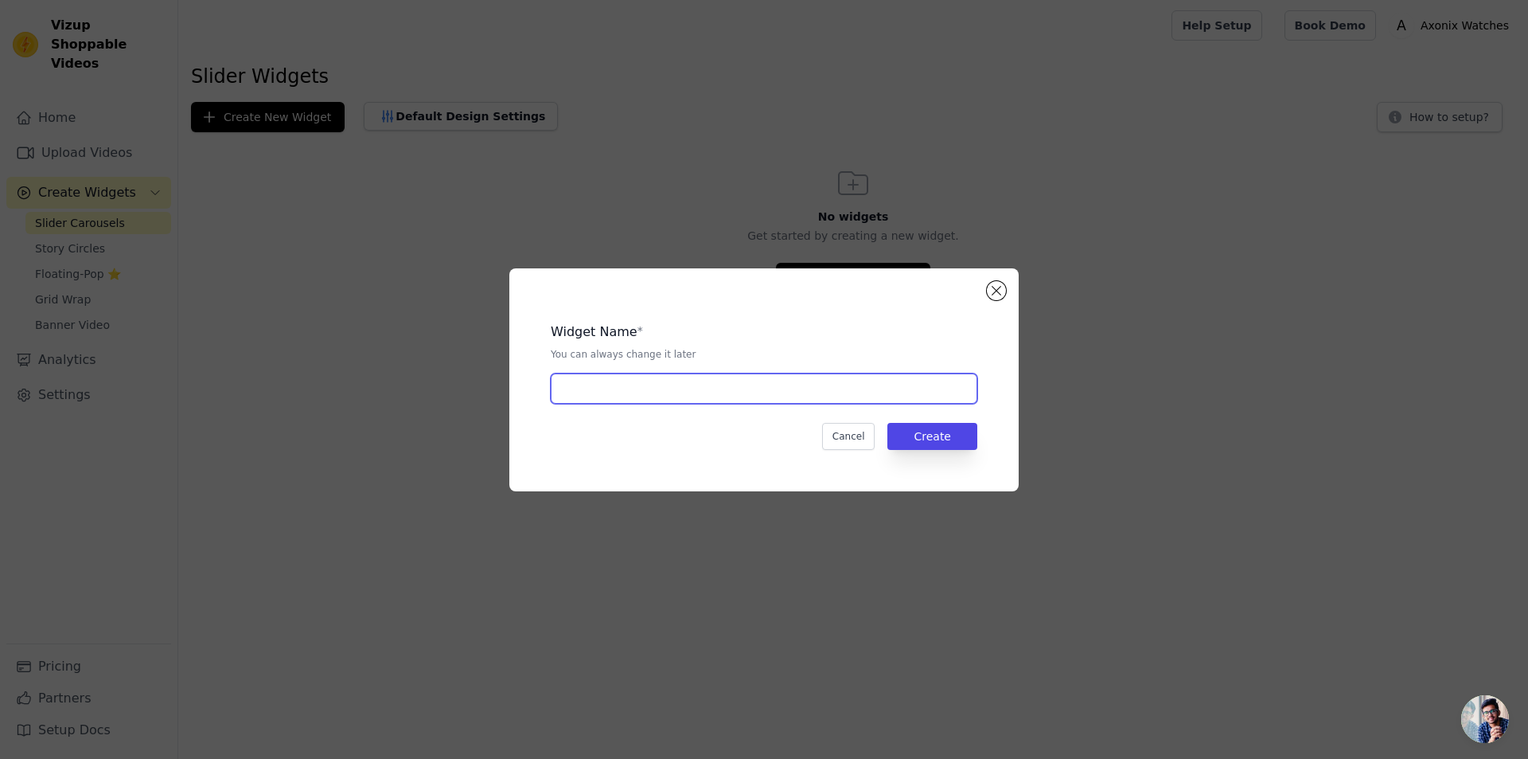
click at [686, 402] on input "text" at bounding box center [764, 388] width 427 height 30
click at [693, 392] on input "text" at bounding box center [764, 388] width 427 height 30
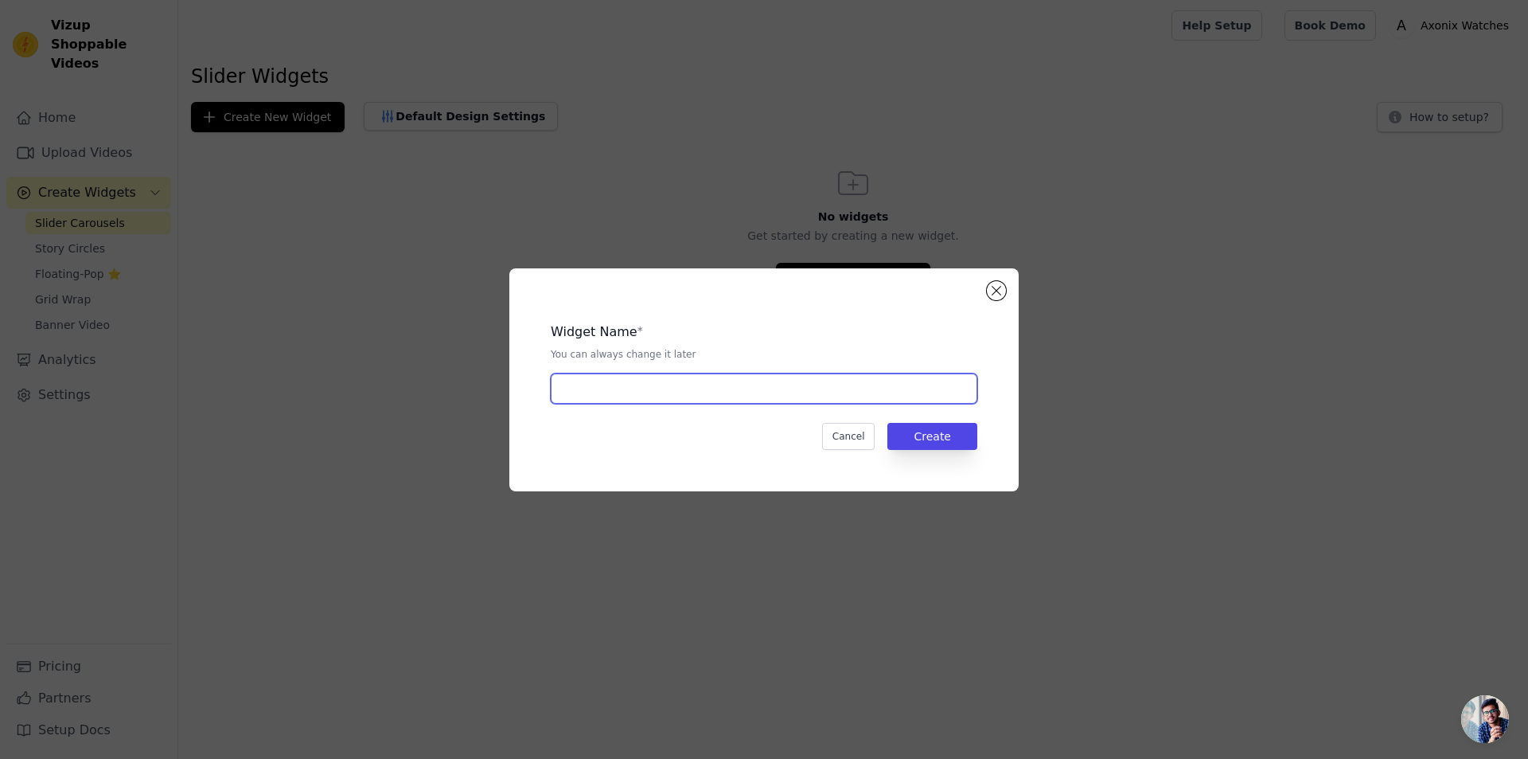
type input "H"
type input "S"
type input "V"
type input "C"
type input "Videos"
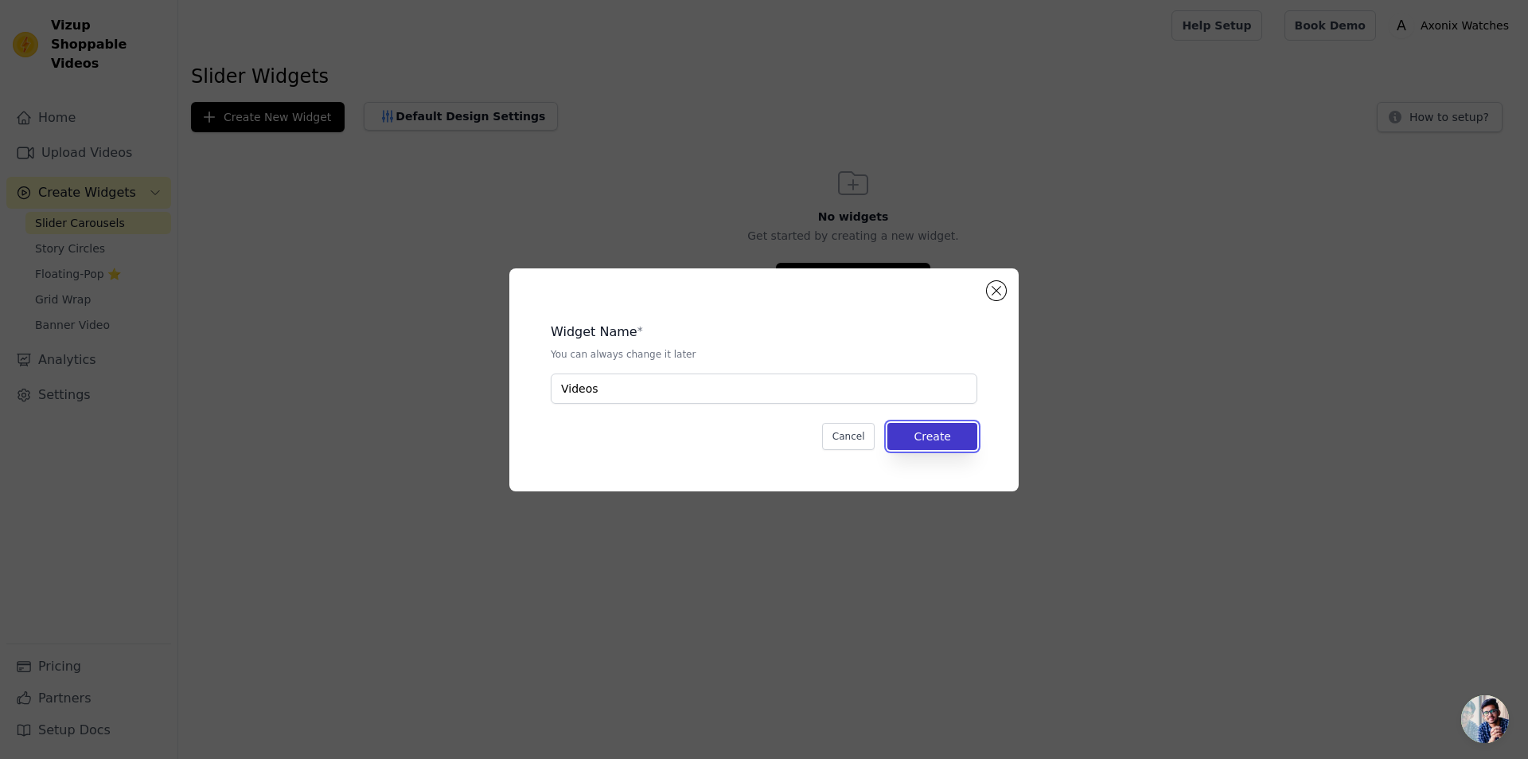
click at [939, 434] on button "Create" at bounding box center [932, 436] width 90 height 27
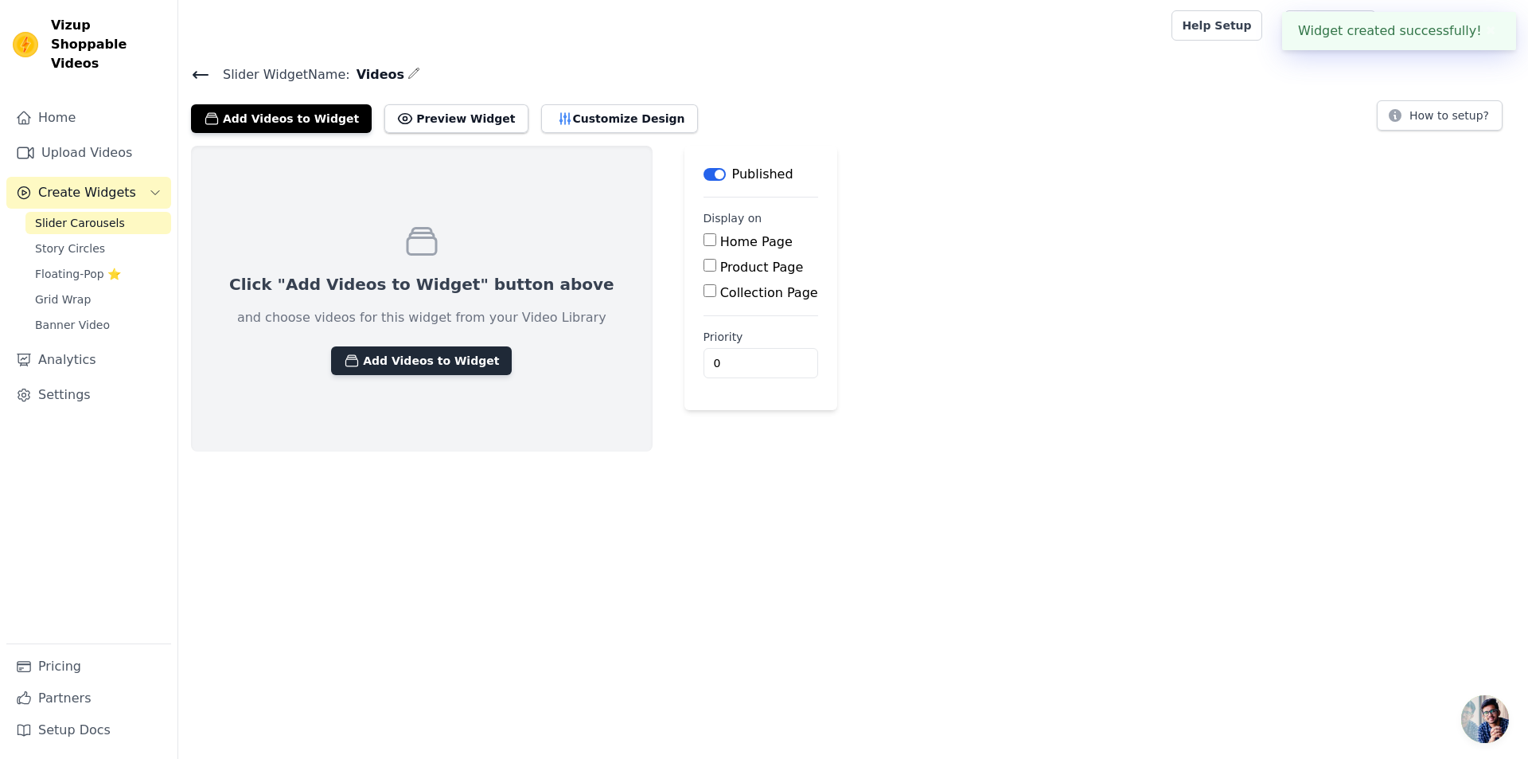
click at [369, 362] on button "Add Videos to Widget" at bounding box center [421, 360] width 181 height 29
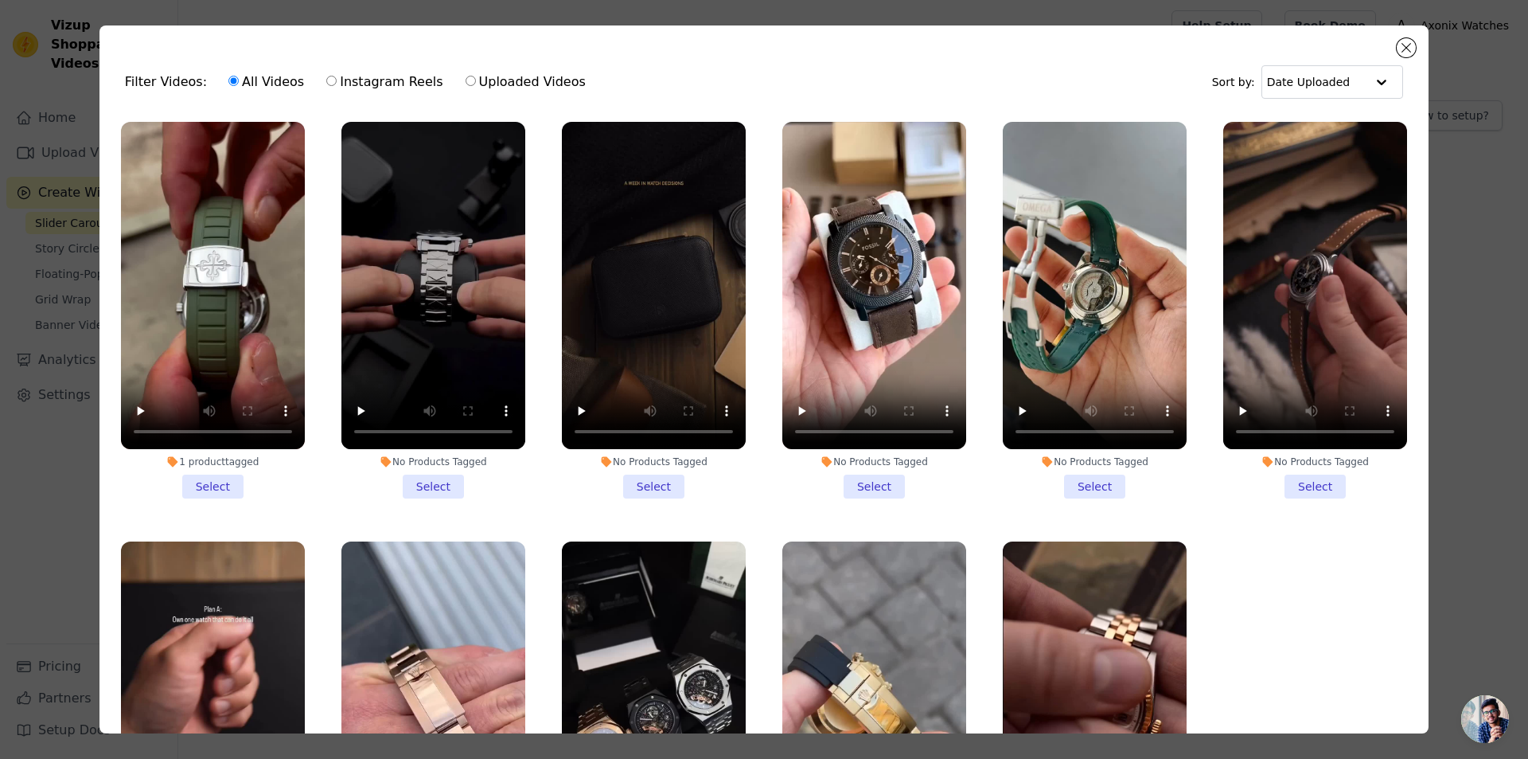
click at [207, 482] on li "1 product tagged Select" at bounding box center [213, 310] width 184 height 376
click at [0, 0] on input "1 product tagged Select" at bounding box center [0, 0] width 0 height 0
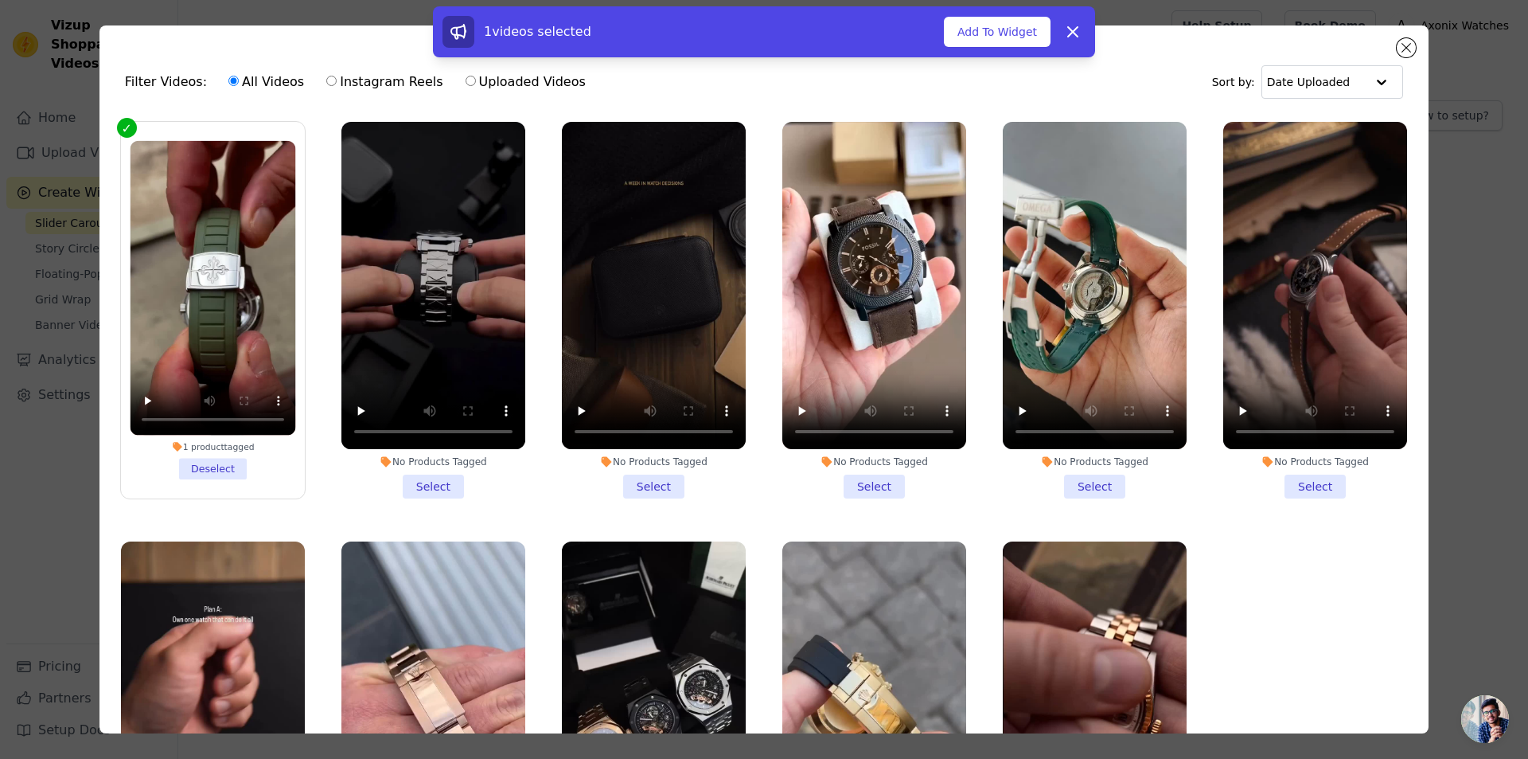
click at [421, 483] on li "No Products Tagged Select" at bounding box center [433, 310] width 184 height 376
click at [0, 0] on input "No Products Tagged Select" at bounding box center [0, 0] width 0 height 0
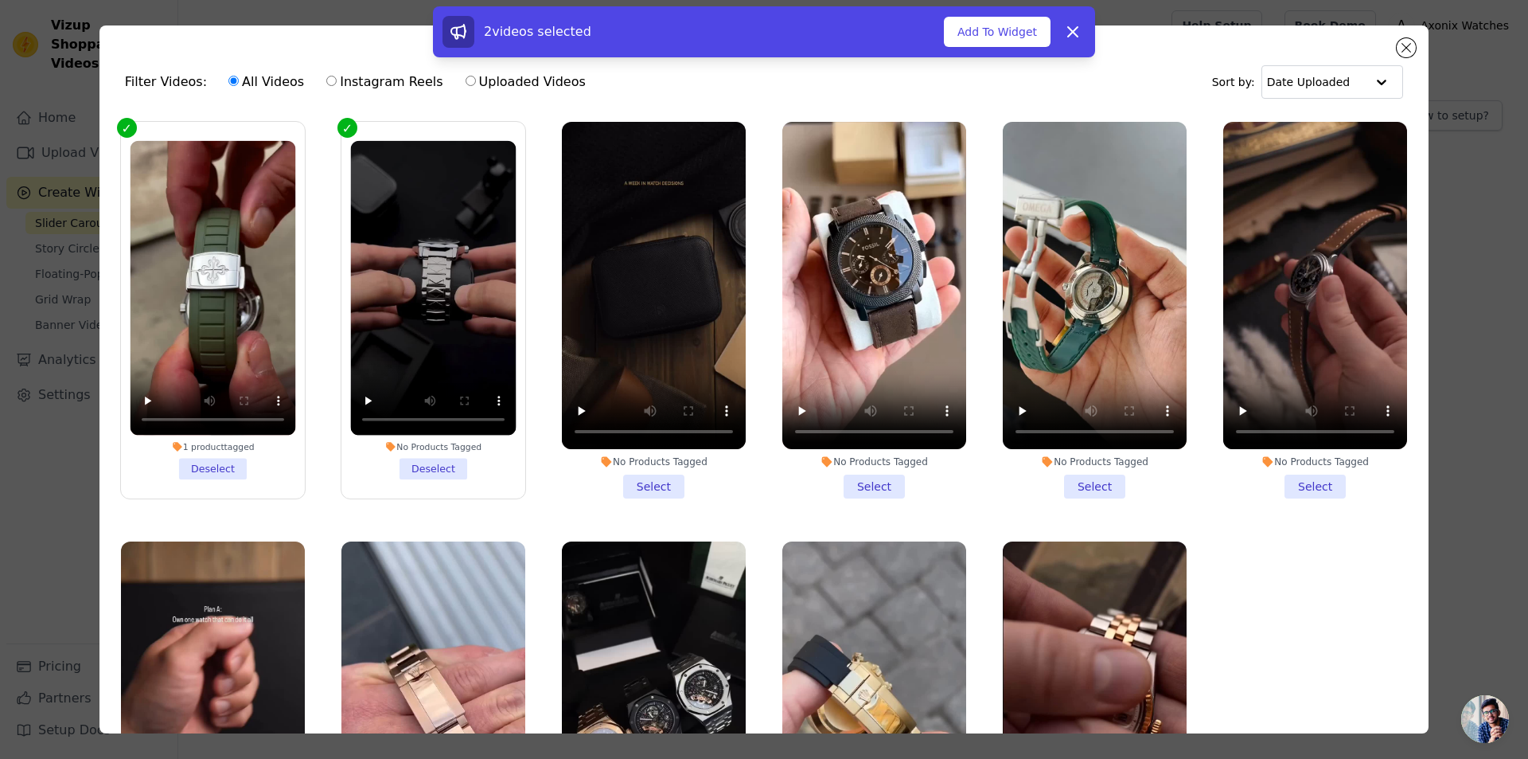
click at [630, 476] on li "No Products Tagged Select" at bounding box center [654, 310] width 184 height 376
click at [0, 0] on input "No Products Tagged Select" at bounding box center [0, 0] width 0 height 0
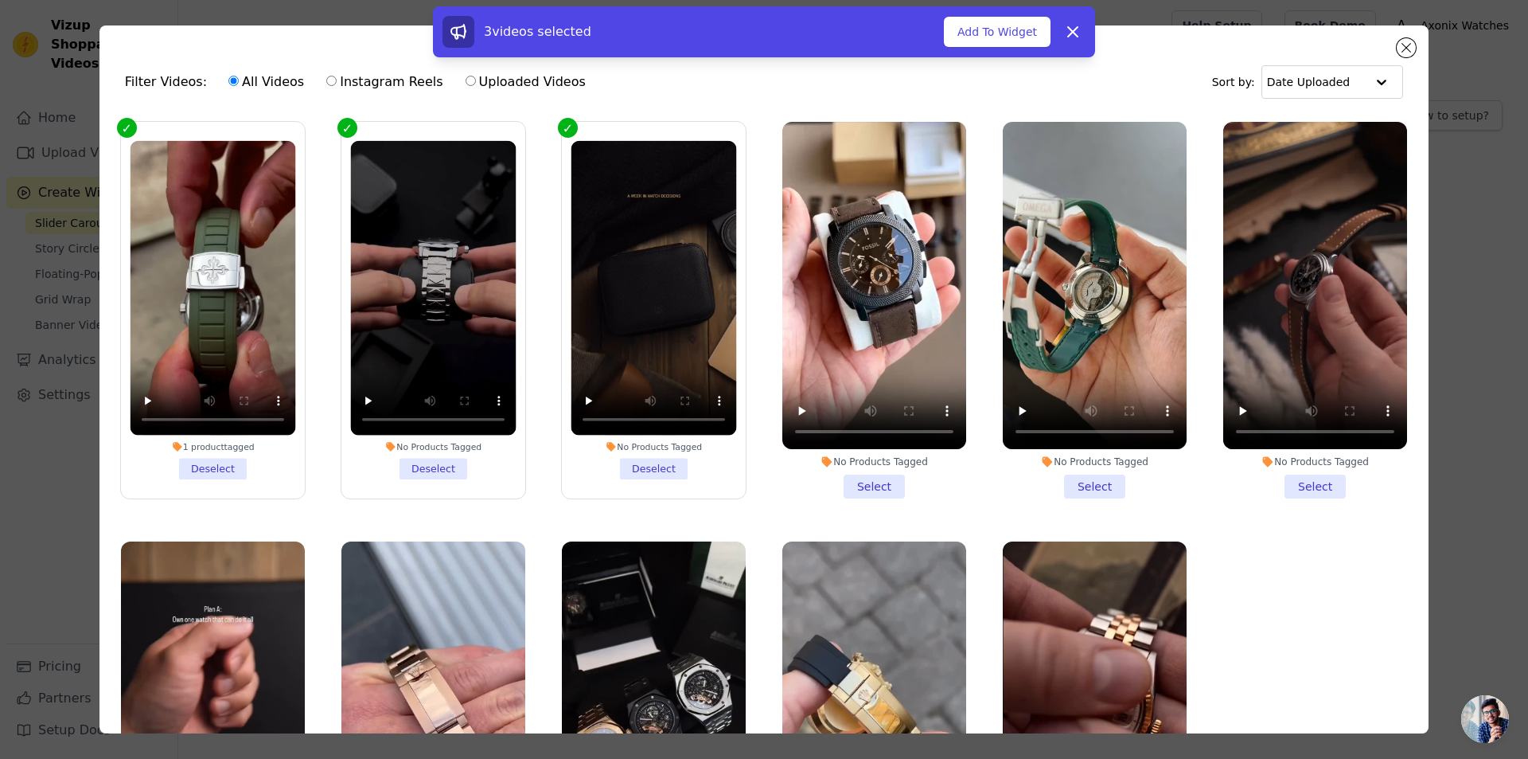
click at [846, 475] on li "No Products Tagged Select" at bounding box center [874, 310] width 184 height 376
click at [0, 0] on input "No Products Tagged Select" at bounding box center [0, 0] width 0 height 0
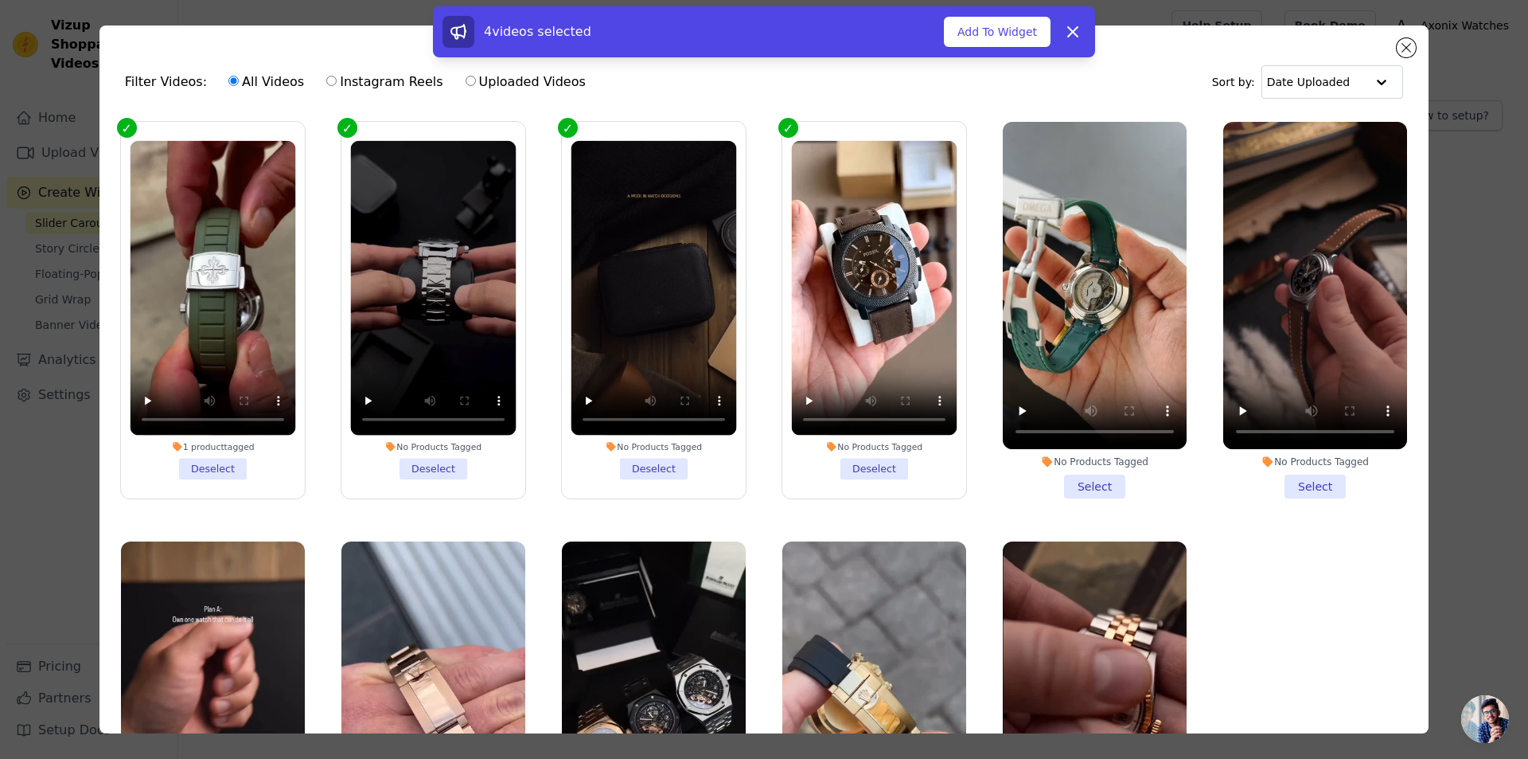
click at [1086, 482] on li "No Products Tagged Select" at bounding box center [1095, 310] width 184 height 376
click at [0, 0] on input "No Products Tagged Select" at bounding box center [0, 0] width 0 height 0
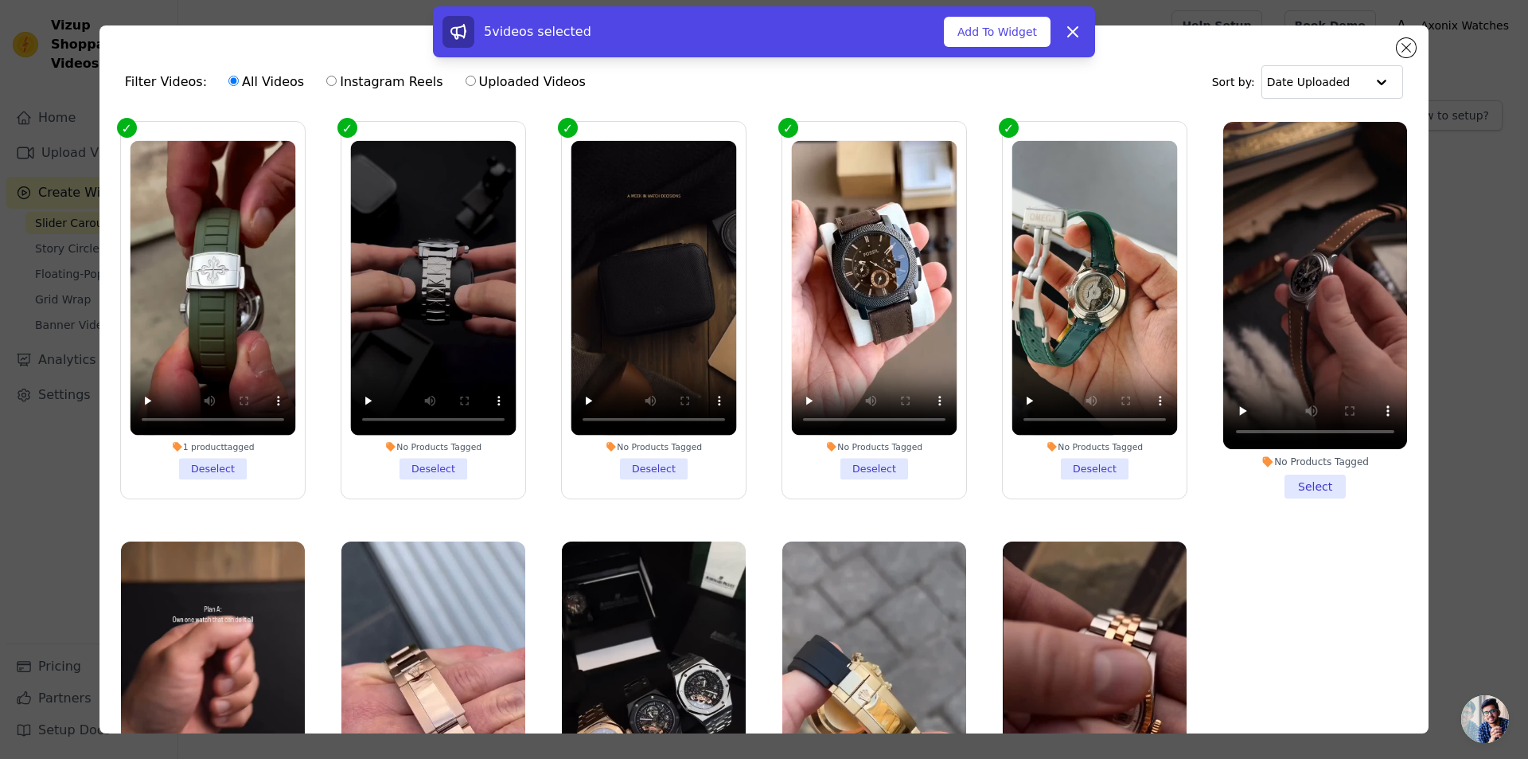
click at [1293, 486] on li "No Products Tagged Select" at bounding box center [1315, 310] width 184 height 376
click at [0, 0] on input "No Products Tagged Select" at bounding box center [0, 0] width 0 height 0
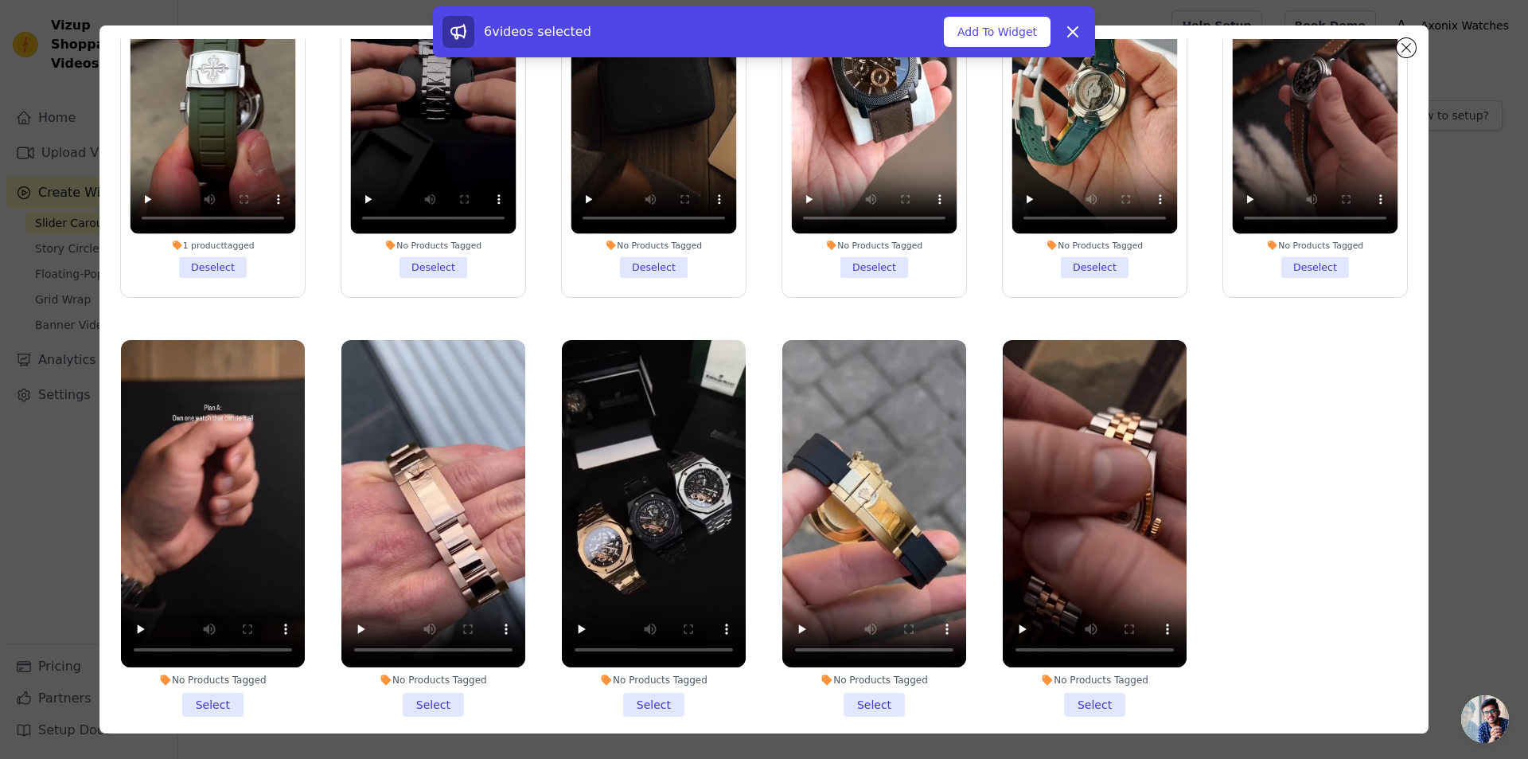
scroll to position [138, 0]
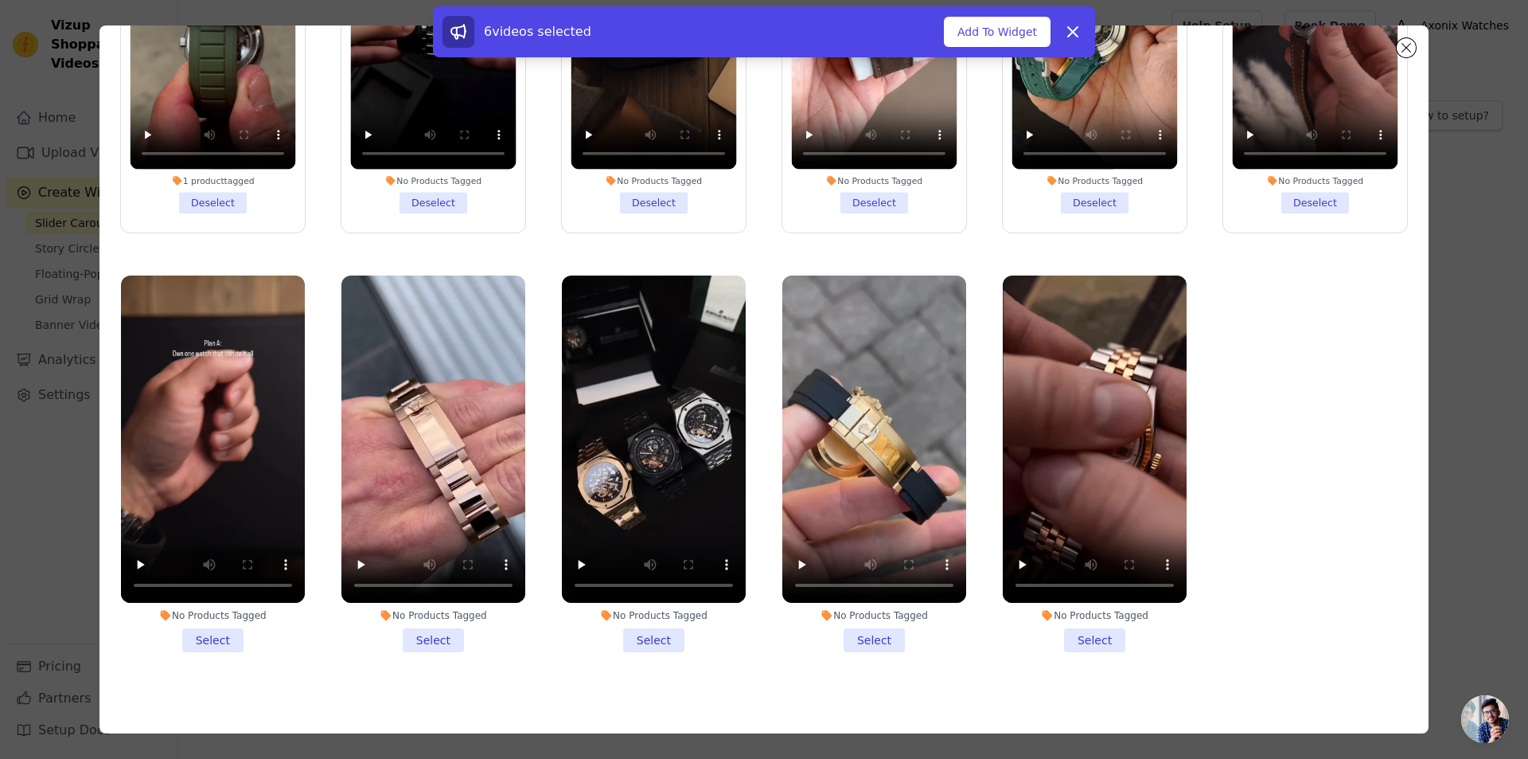
click at [192, 630] on li "No Products Tagged Select" at bounding box center [213, 463] width 184 height 376
click at [0, 0] on input "No Products Tagged Select" at bounding box center [0, 0] width 0 height 0
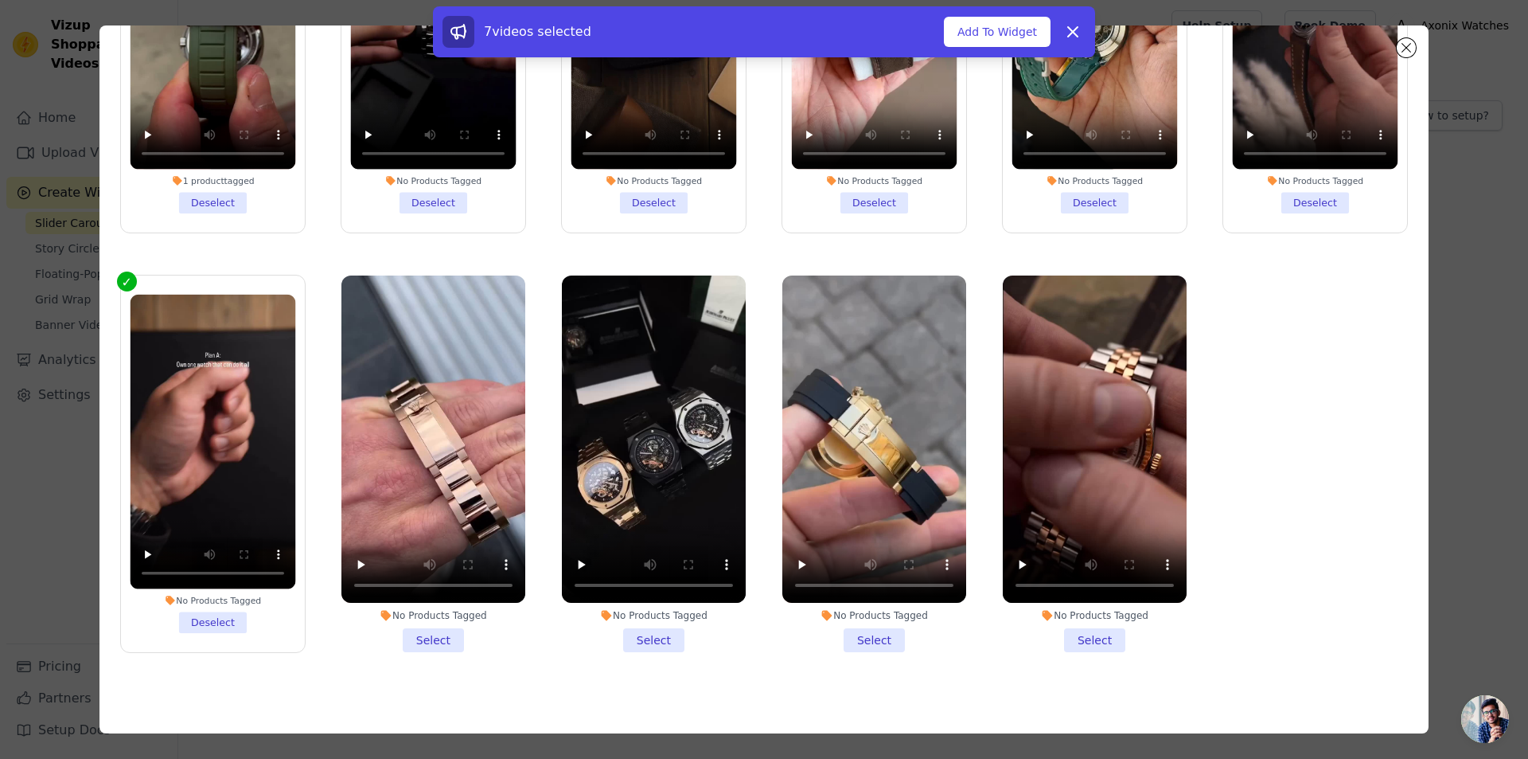
click at [425, 633] on li "No Products Tagged Select" at bounding box center [433, 463] width 184 height 376
click at [0, 0] on input "No Products Tagged Select" at bounding box center [0, 0] width 0 height 0
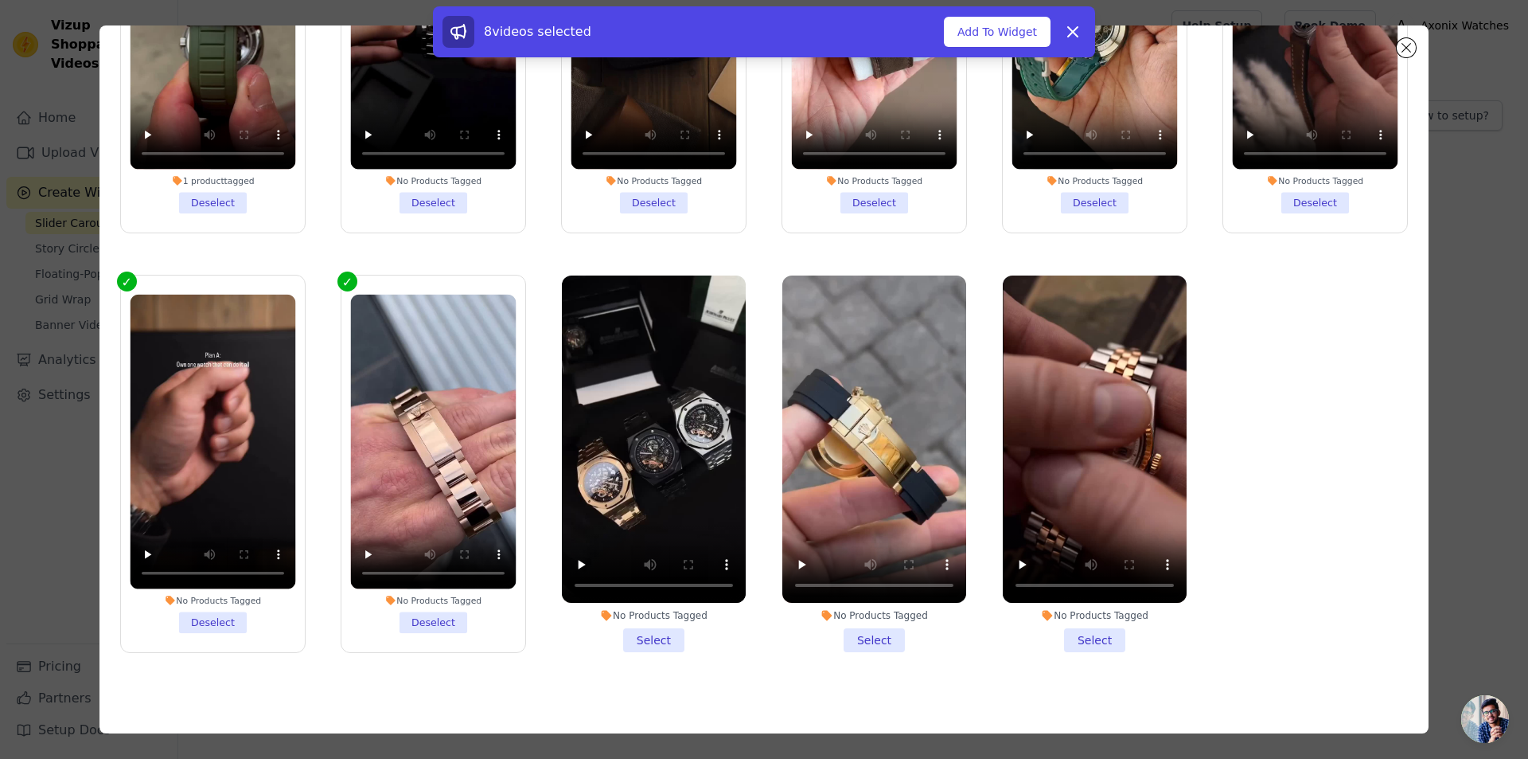
click at [654, 625] on li "No Products Tagged Select" at bounding box center [654, 463] width 184 height 376
click at [0, 0] on input "No Products Tagged Select" at bounding box center [0, 0] width 0 height 0
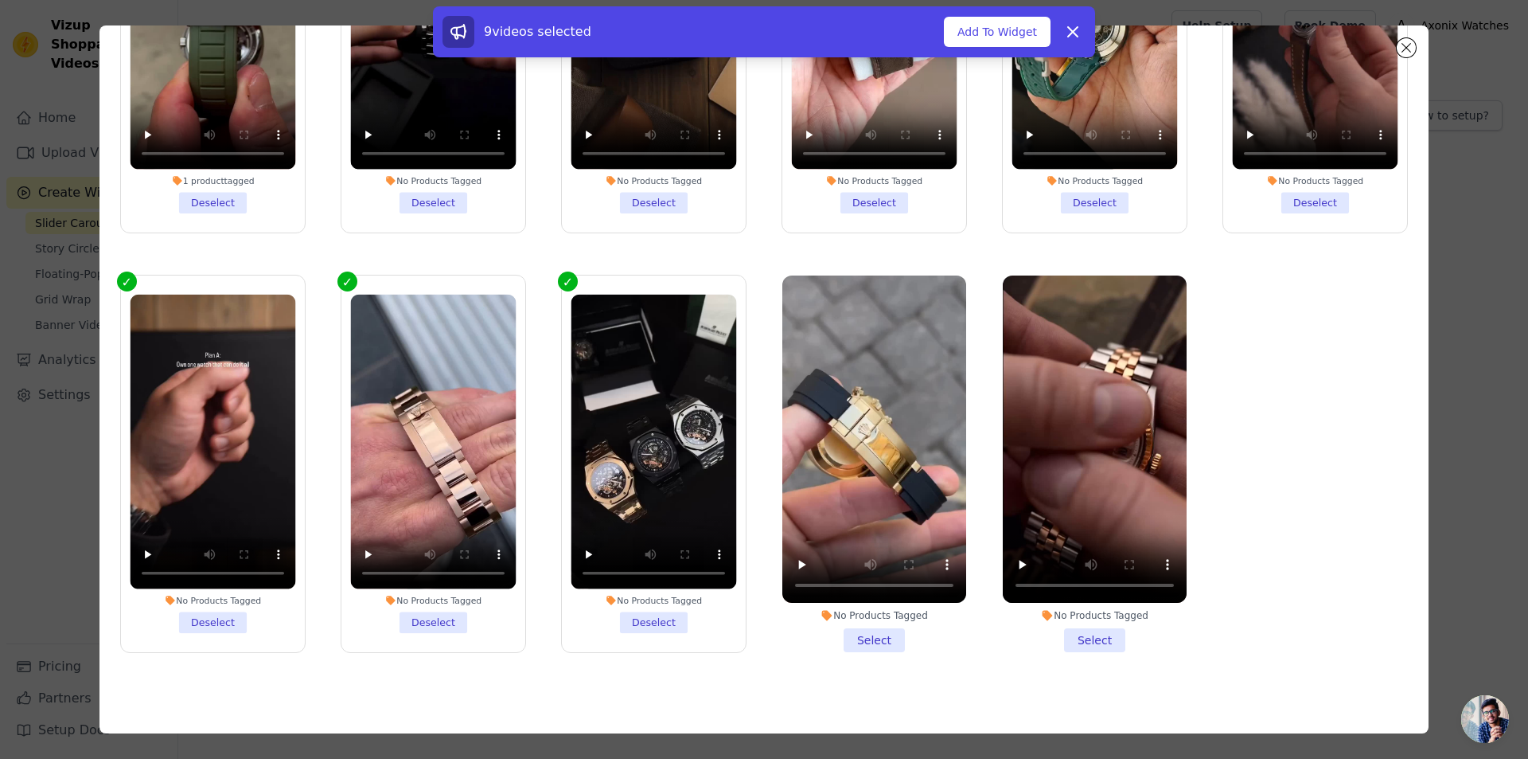
click at [846, 622] on li "No Products Tagged Select" at bounding box center [874, 463] width 184 height 376
click at [0, 0] on input "No Products Tagged Select" at bounding box center [0, 0] width 0 height 0
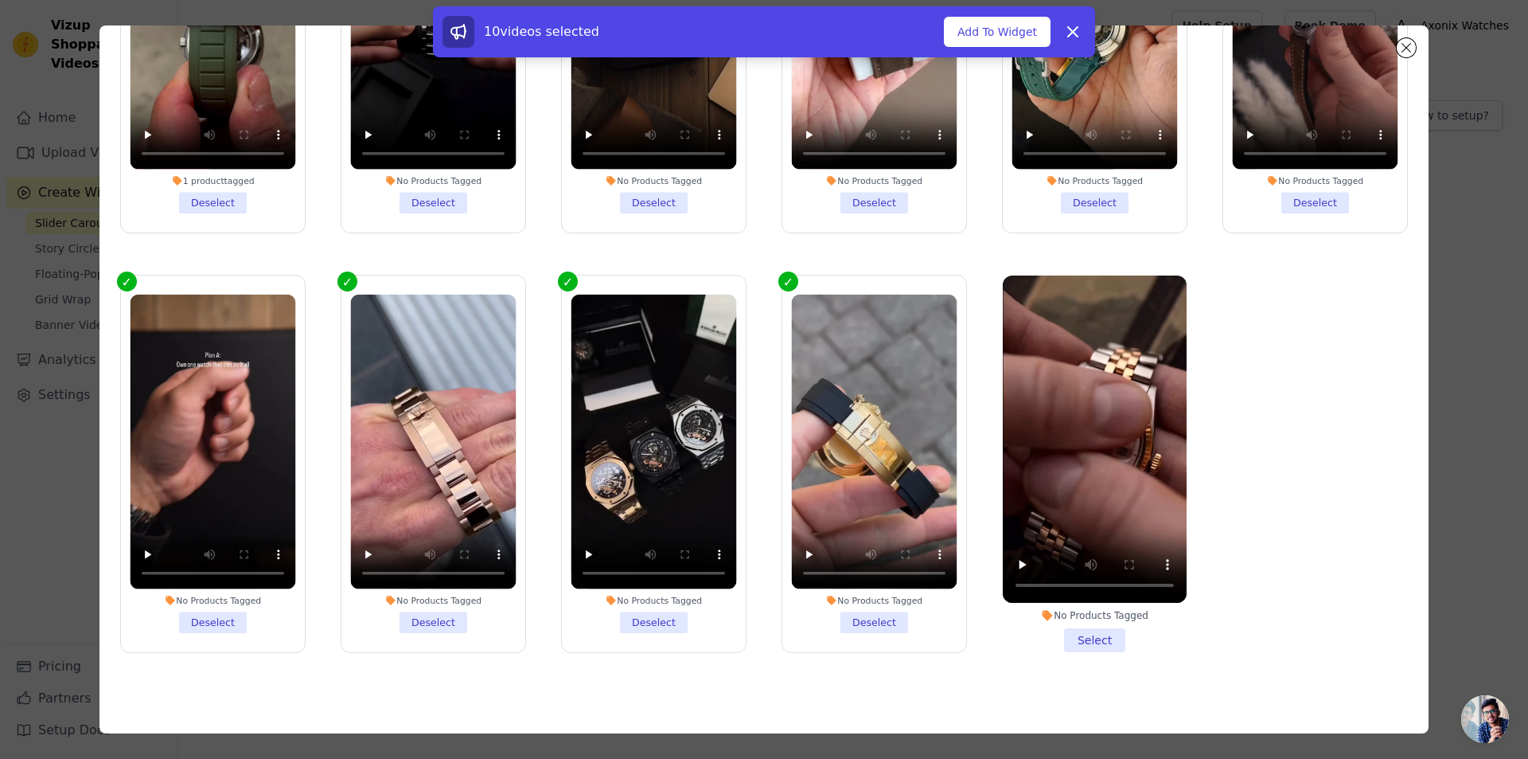
click at [1086, 626] on li "No Products Tagged Select" at bounding box center [1095, 463] width 184 height 376
click at [0, 0] on input "No Products Tagged Select" at bounding box center [0, 0] width 0 height 0
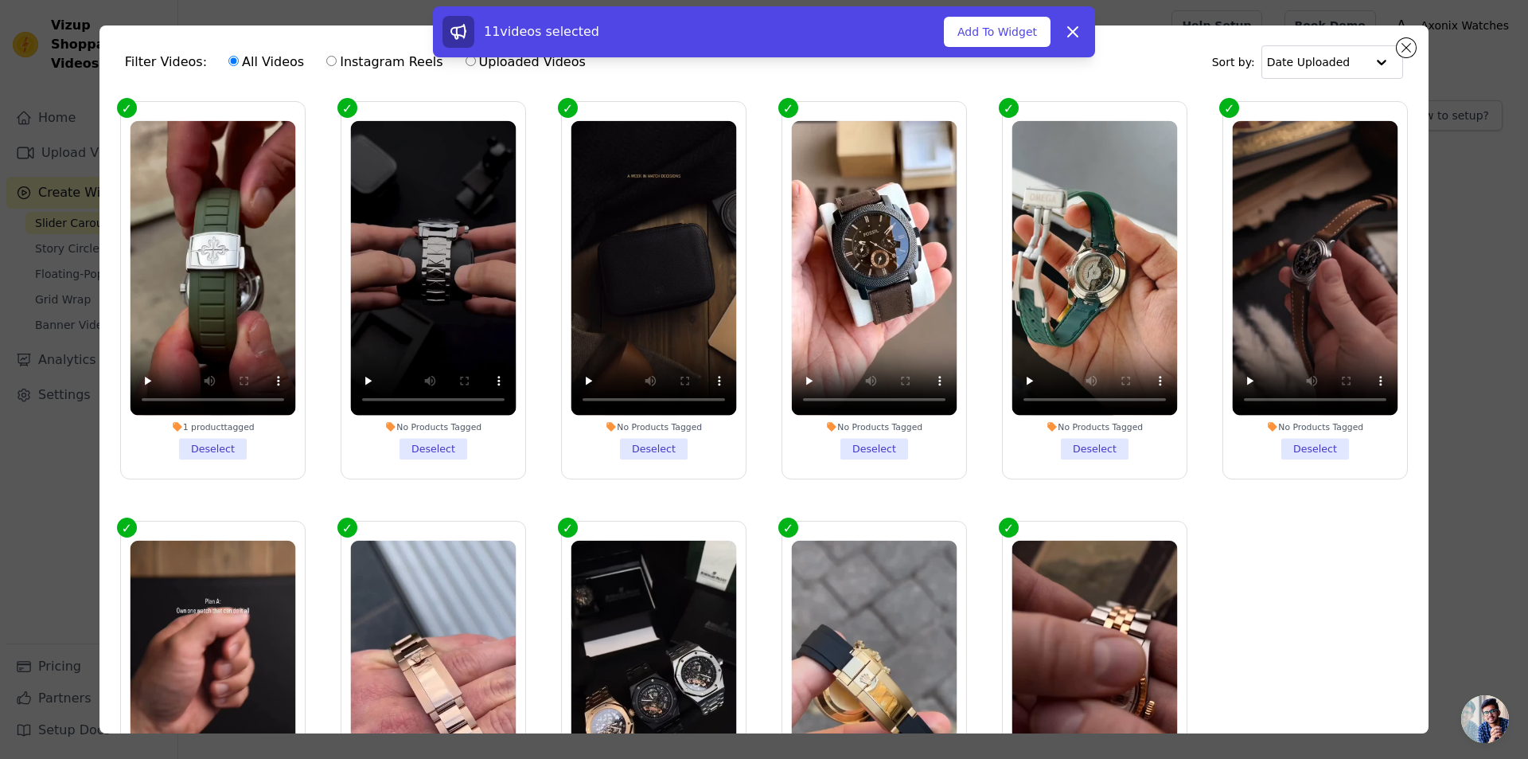
scroll to position [0, 0]
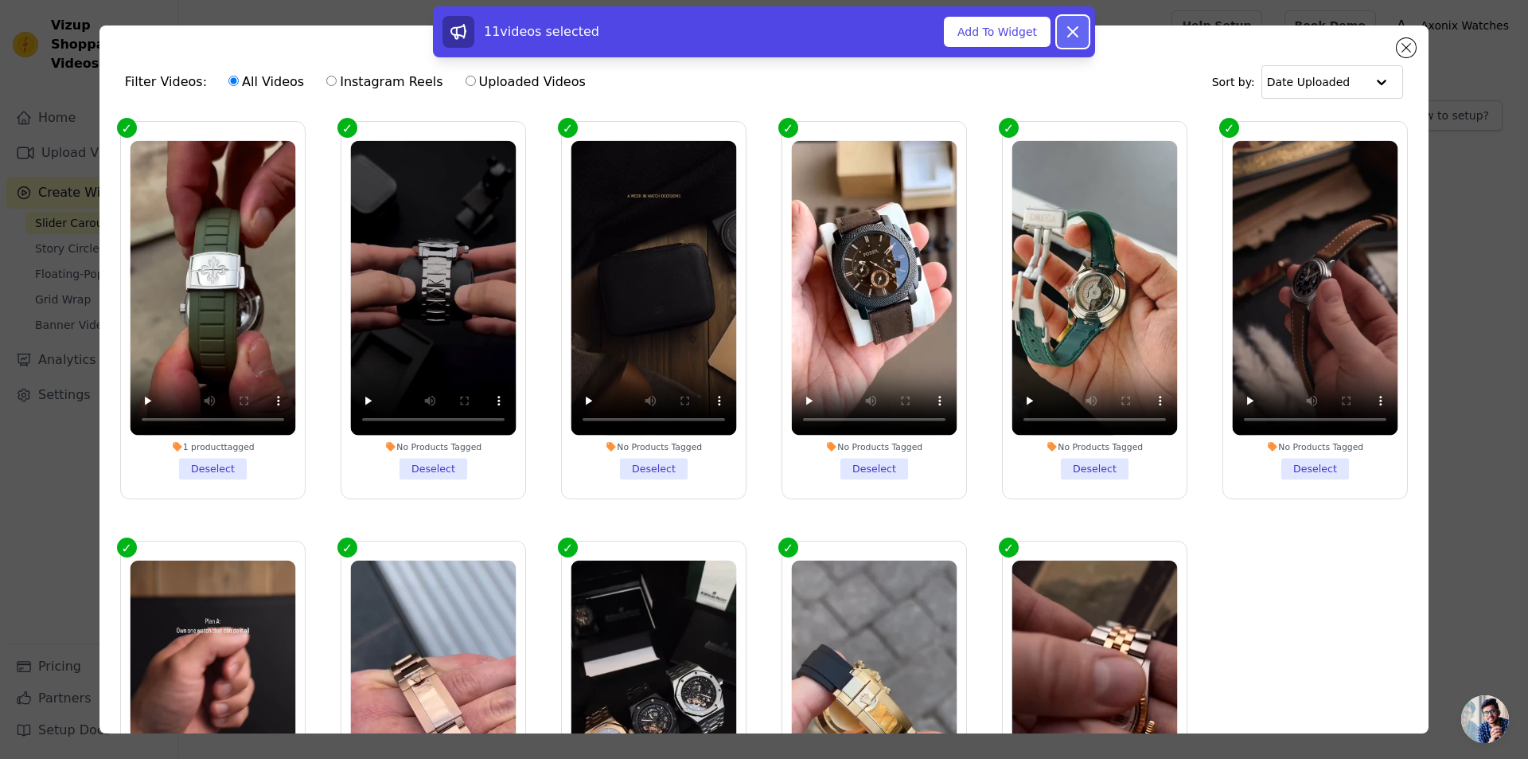
click at [1067, 34] on icon at bounding box center [1072, 31] width 19 height 19
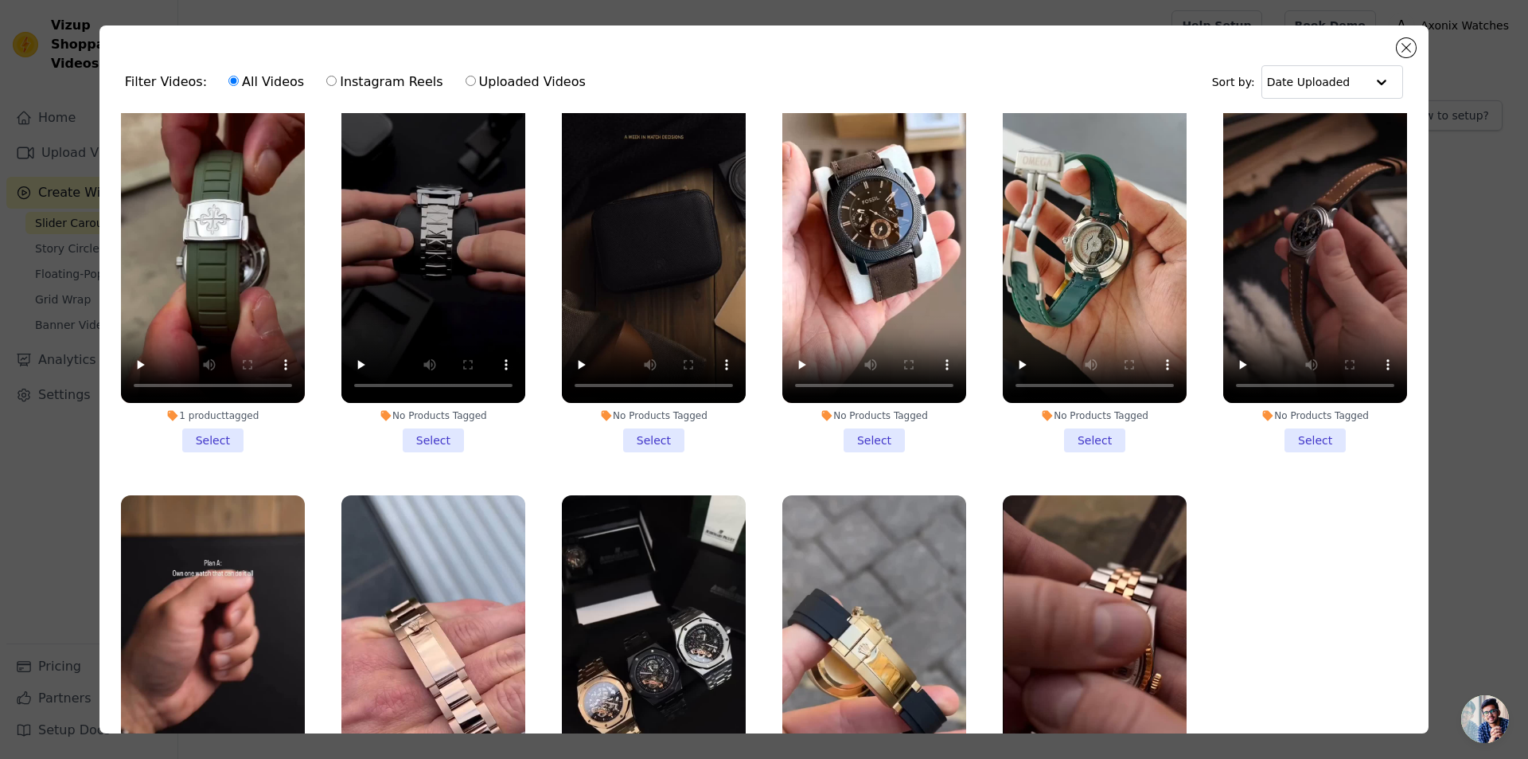
scroll to position [127, 0]
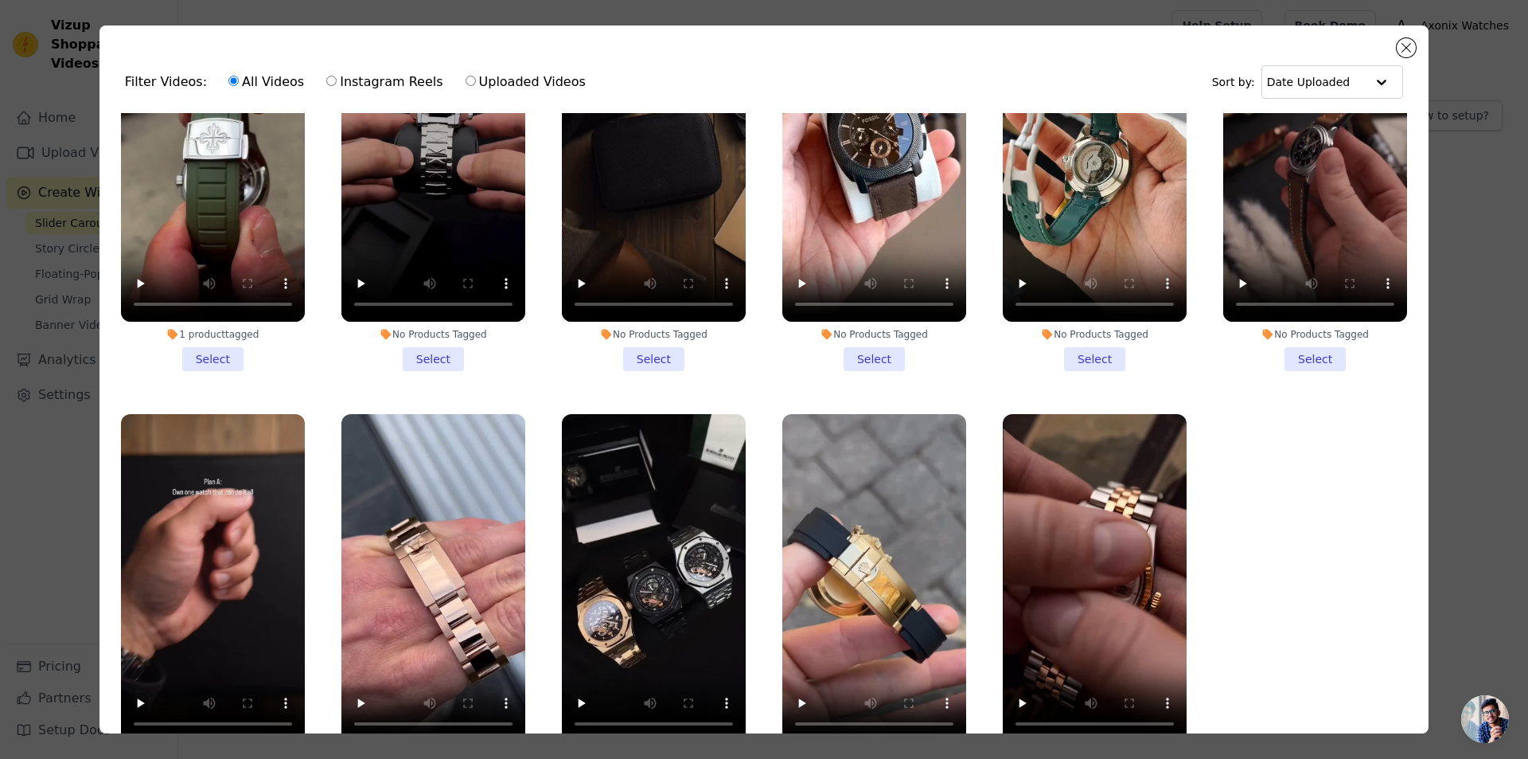
click at [209, 341] on li "1 product tagged Select" at bounding box center [213, 182] width 184 height 376
click at [0, 0] on input "1 product tagged Select" at bounding box center [0, 0] width 0 height 0
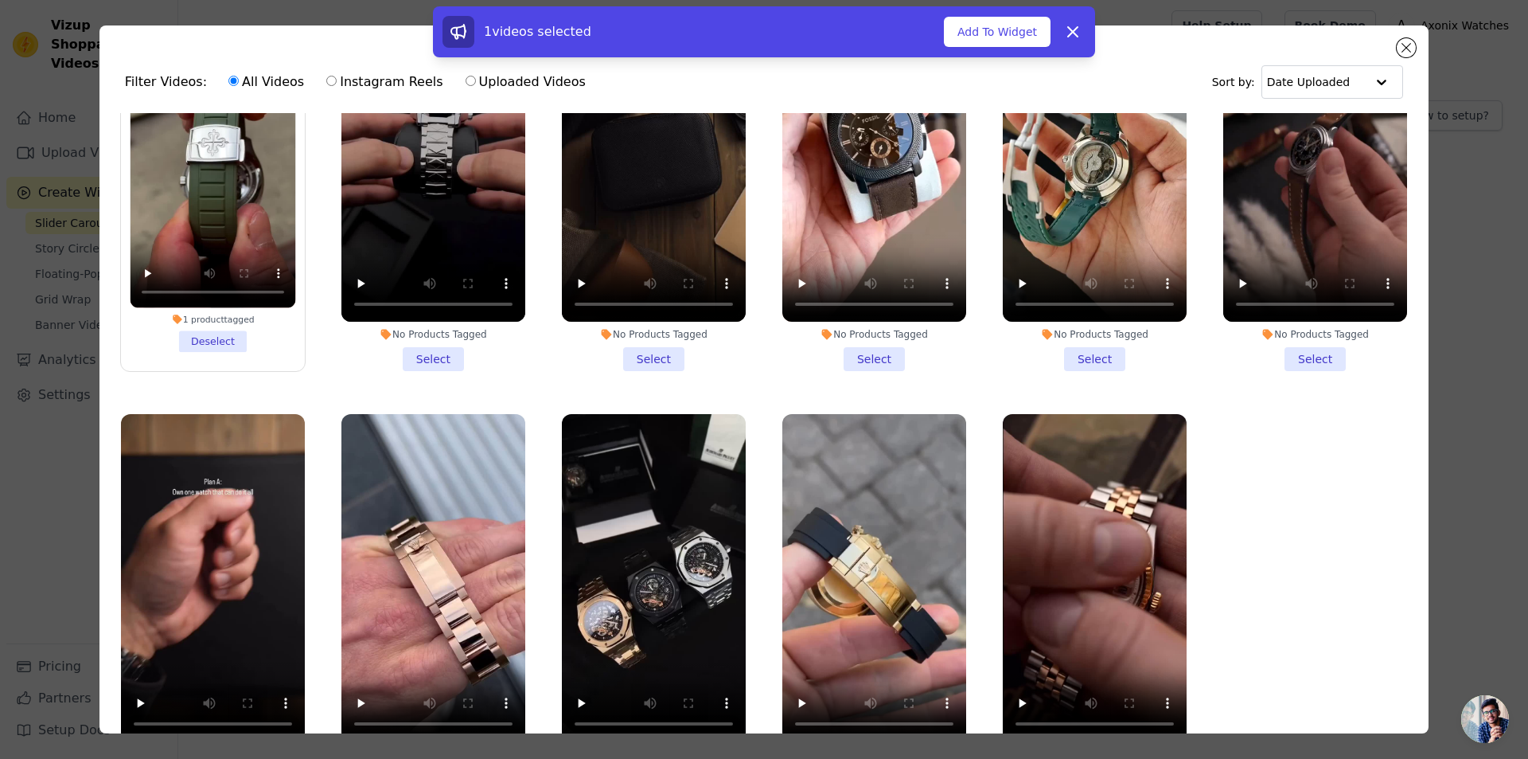
click at [427, 349] on li "No Products Tagged Select" at bounding box center [433, 182] width 184 height 376
click at [0, 0] on input "No Products Tagged Select" at bounding box center [0, 0] width 0 height 0
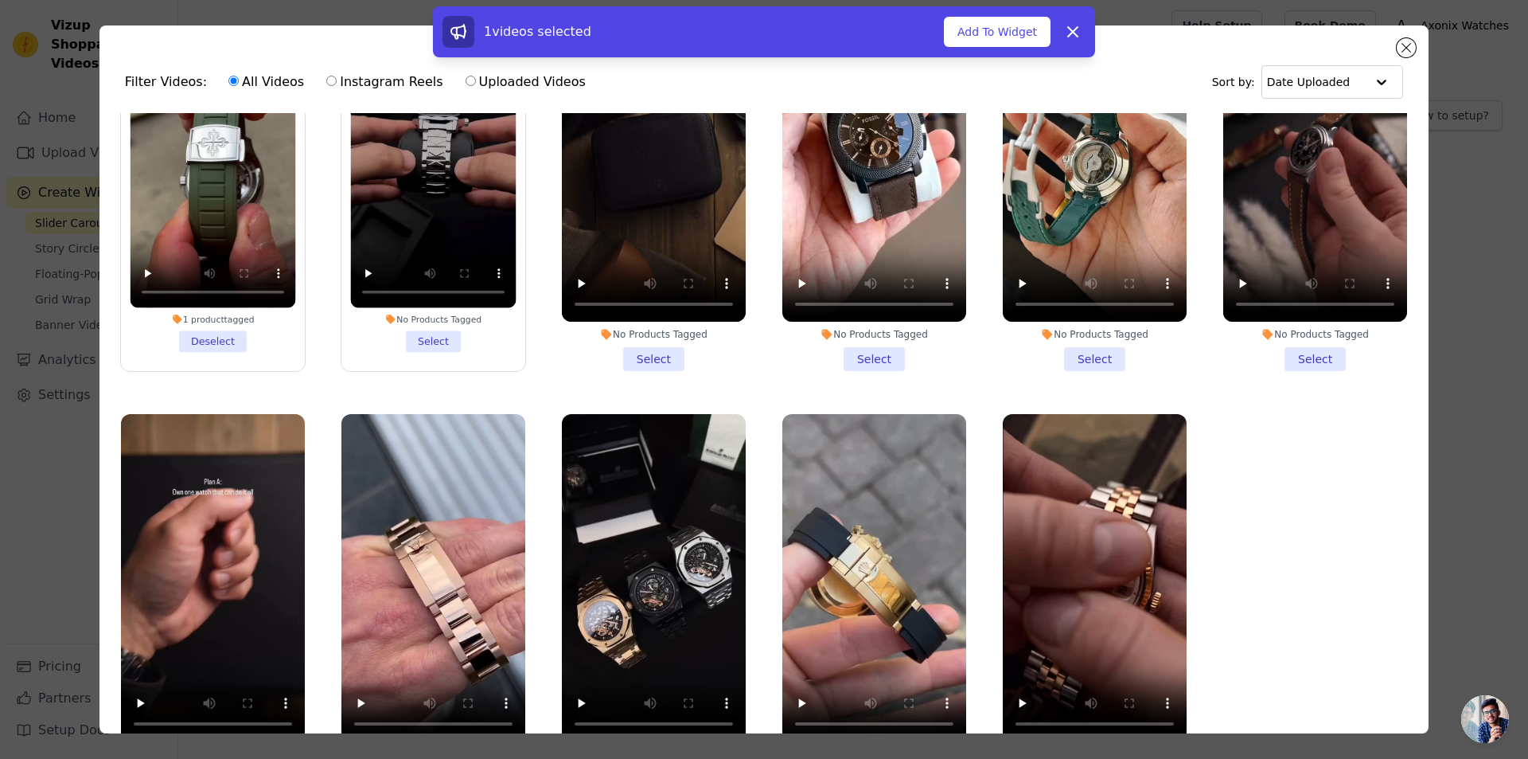
click at [427, 349] on li "No Products Tagged Select" at bounding box center [433, 183] width 166 height 338
click at [0, 0] on input "No Products Tagged Select" at bounding box center [0, 0] width 0 height 0
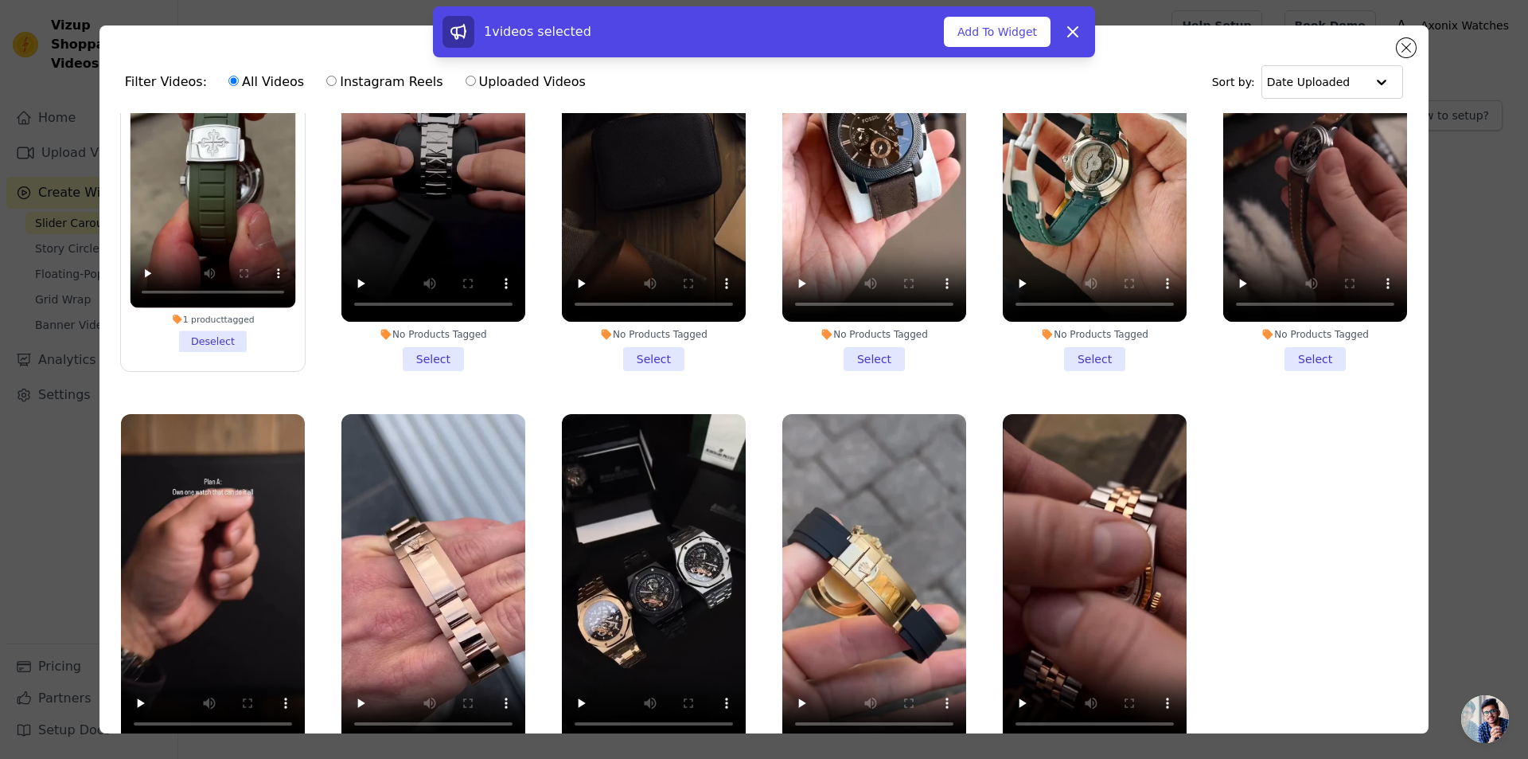
click at [439, 349] on li "No Products Tagged Select" at bounding box center [433, 182] width 184 height 376
click at [0, 0] on input "No Products Tagged Select" at bounding box center [0, 0] width 0 height 0
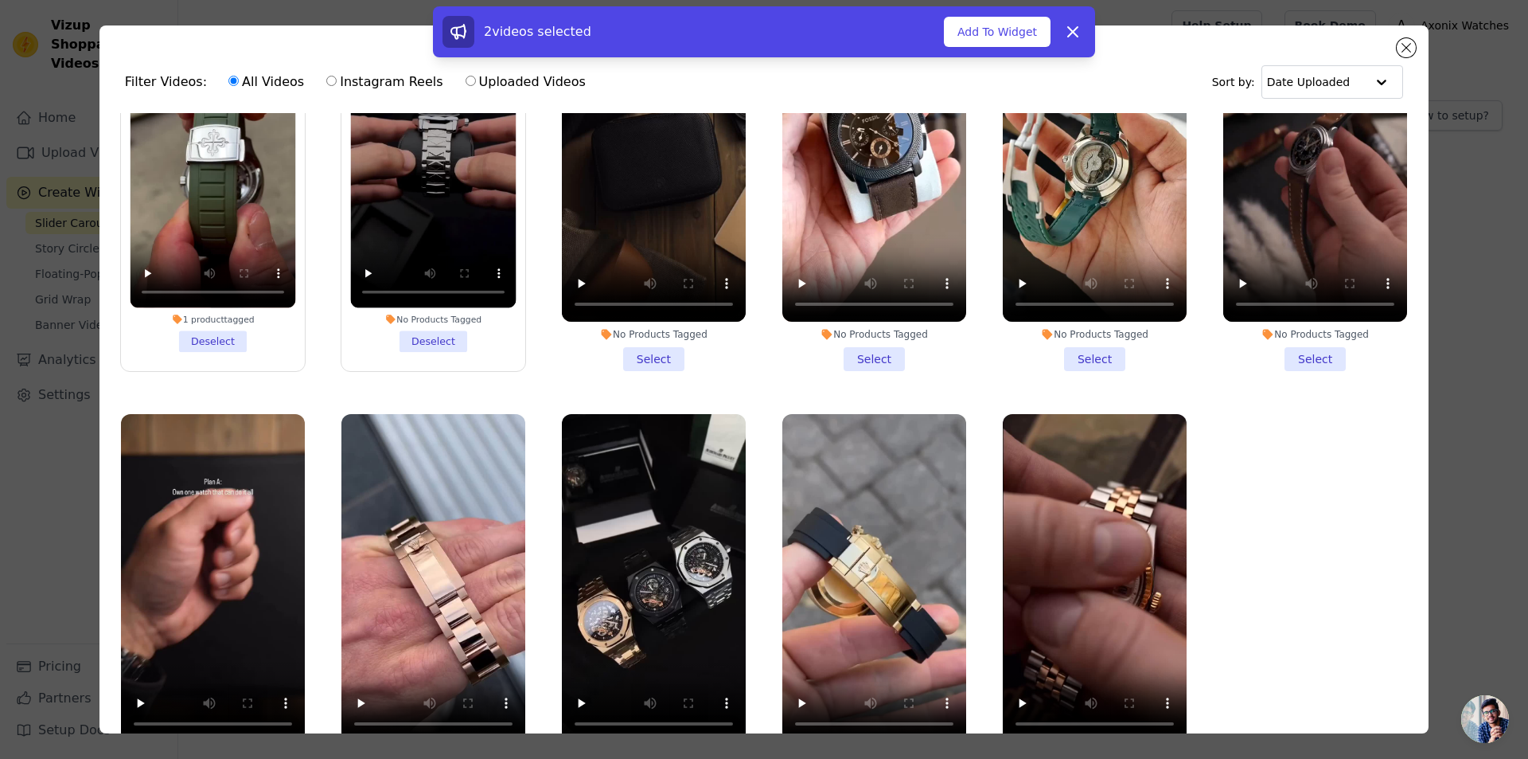
click at [657, 349] on li "No Products Tagged Select" at bounding box center [654, 182] width 184 height 376
click at [0, 0] on input "No Products Tagged Select" at bounding box center [0, 0] width 0 height 0
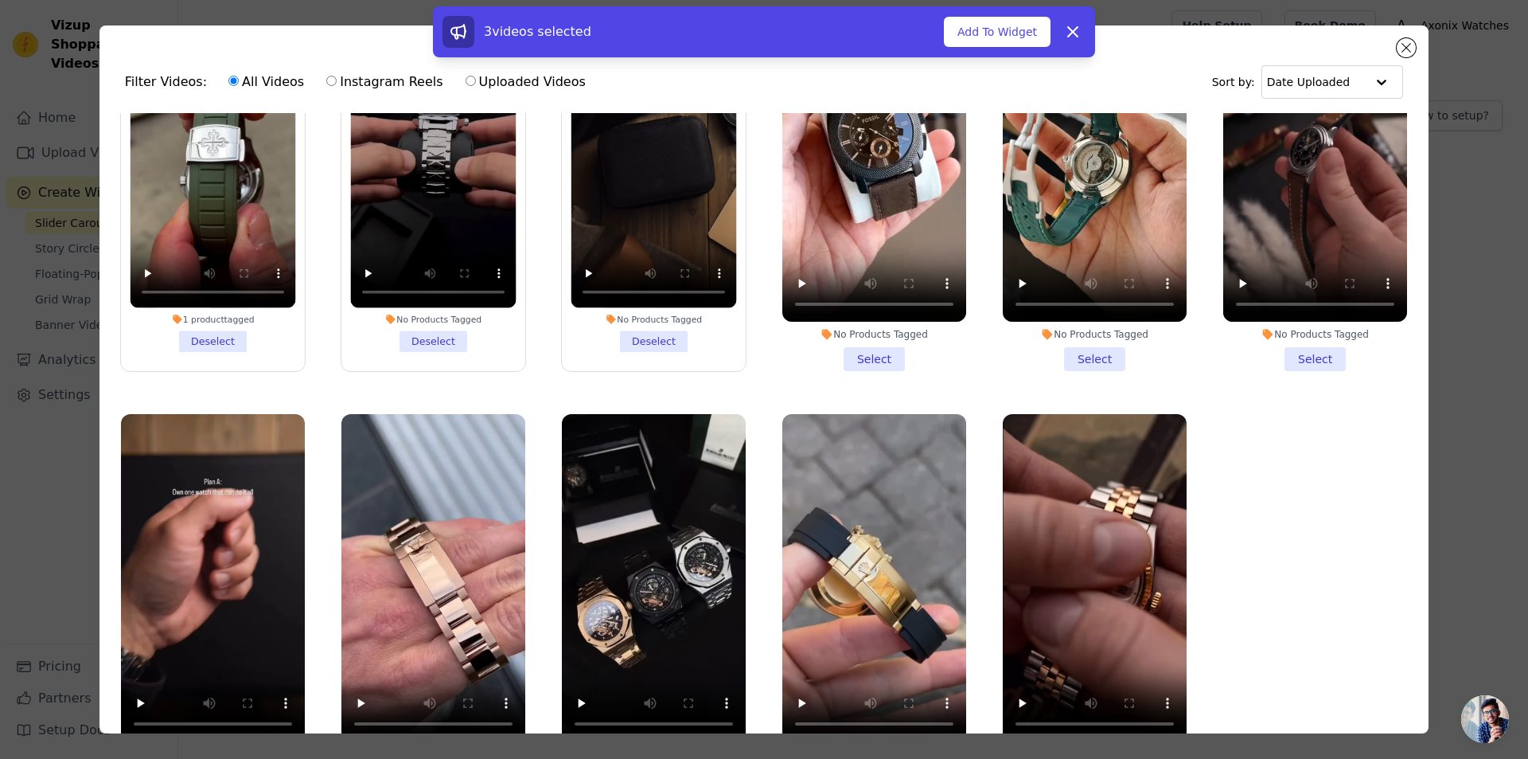
click at [848, 353] on li "No Products Tagged Select" at bounding box center [874, 182] width 184 height 376
click at [0, 0] on input "No Products Tagged Select" at bounding box center [0, 0] width 0 height 0
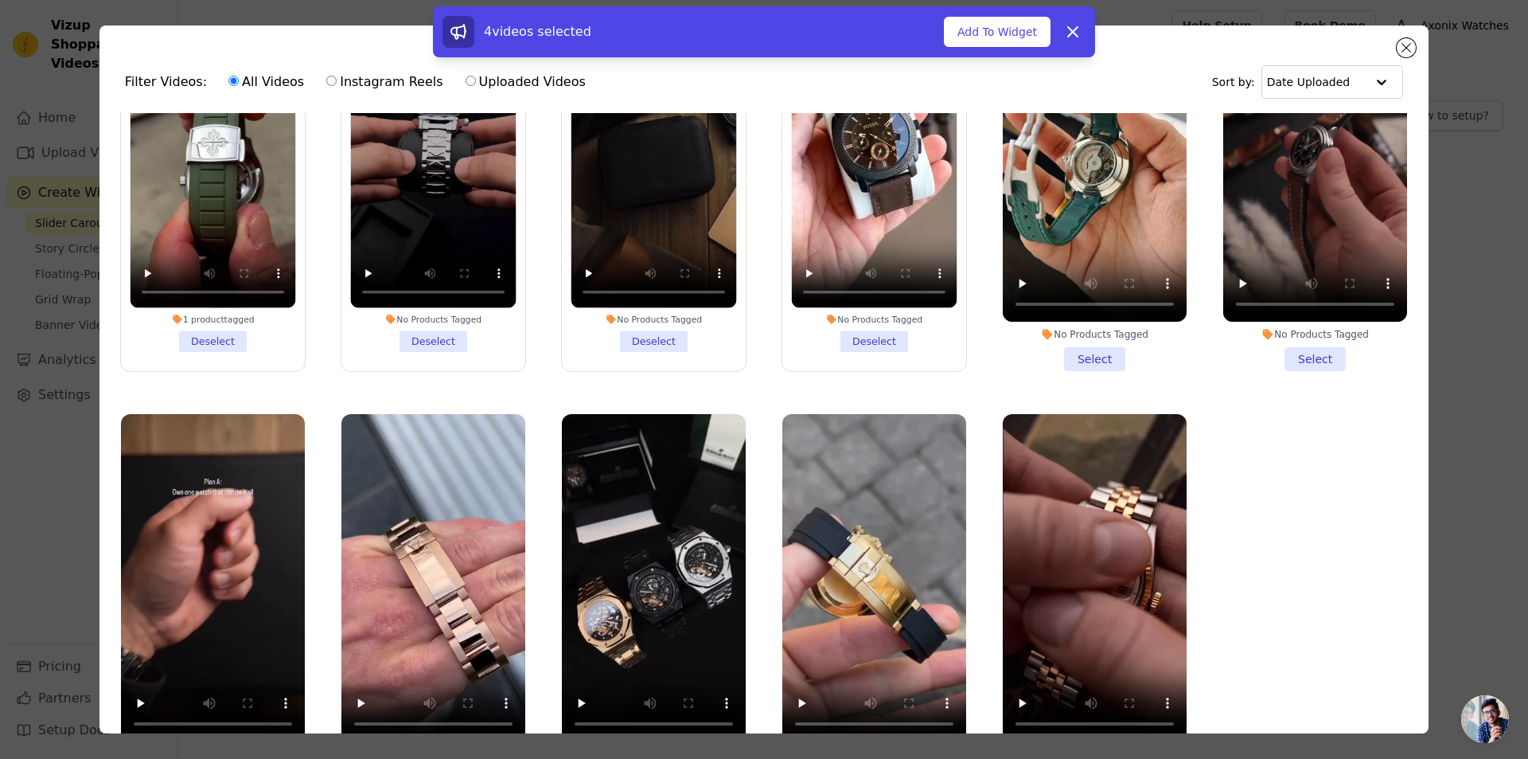
click at [1094, 356] on li "No Products Tagged Select" at bounding box center [1095, 182] width 184 height 376
click at [0, 0] on input "No Products Tagged Select" at bounding box center [0, 0] width 0 height 0
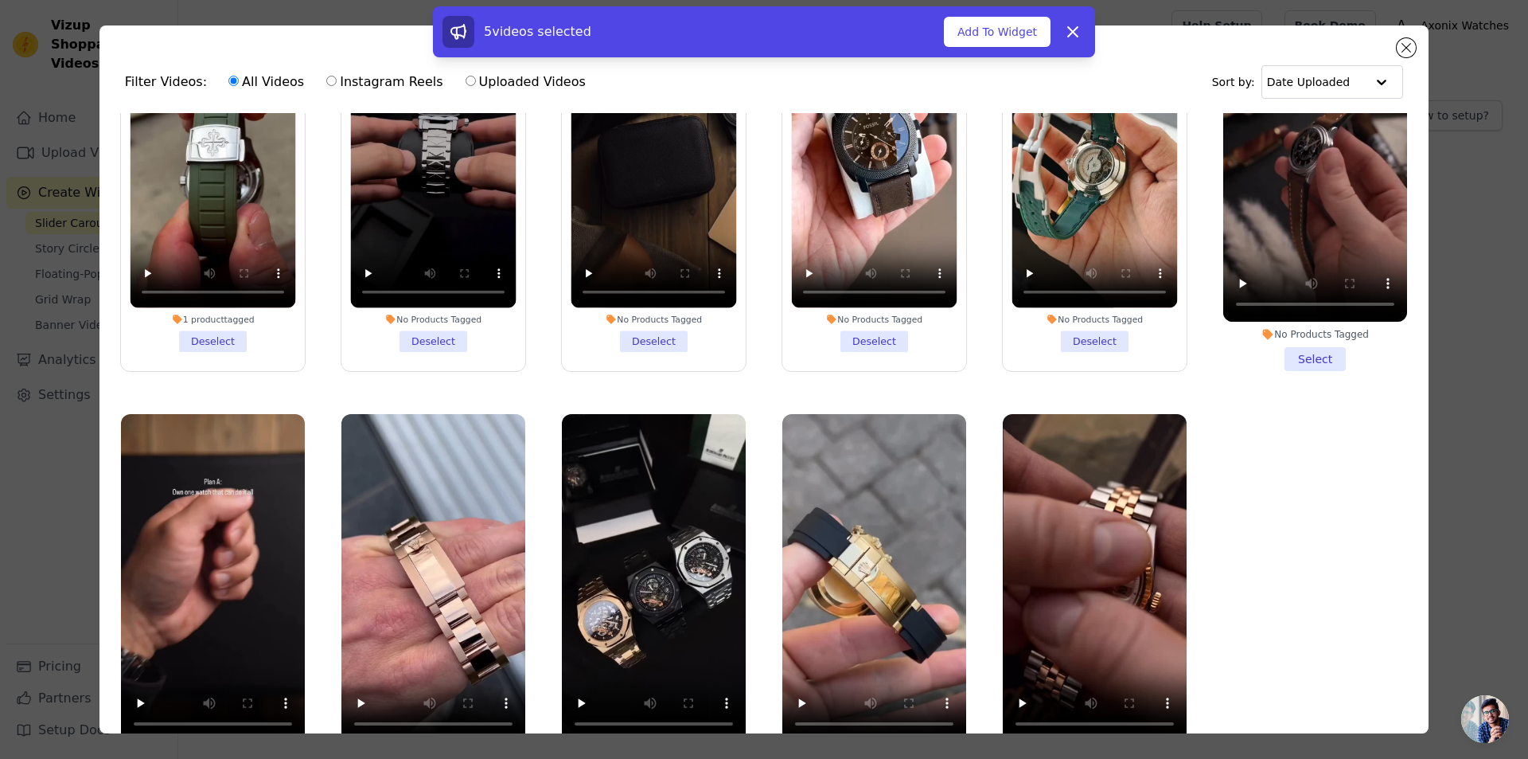
click at [1308, 356] on li "No Products Tagged Select" at bounding box center [1315, 182] width 184 height 376
click at [0, 0] on input "No Products Tagged Select" at bounding box center [0, 0] width 0 height 0
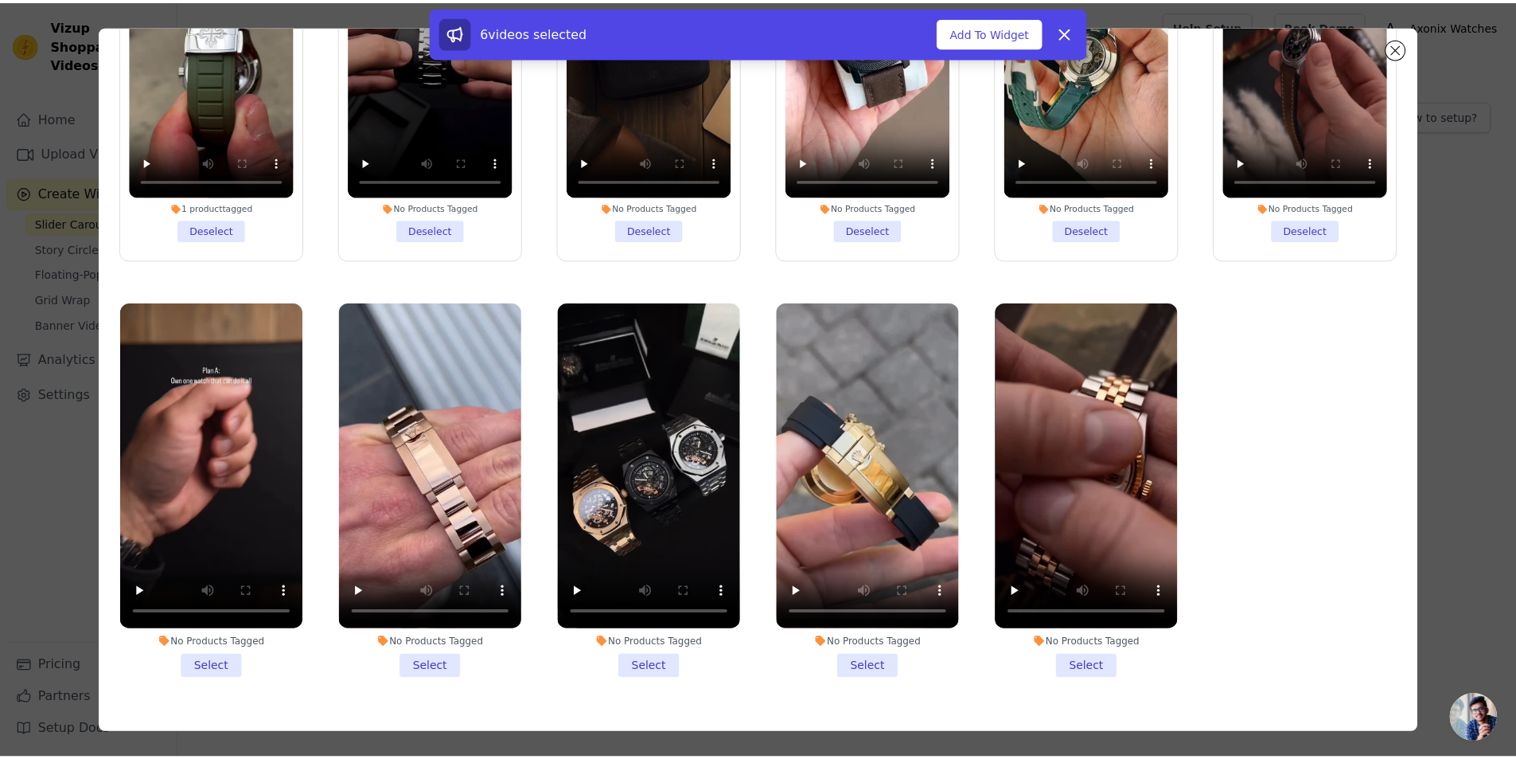
scroll to position [138, 0]
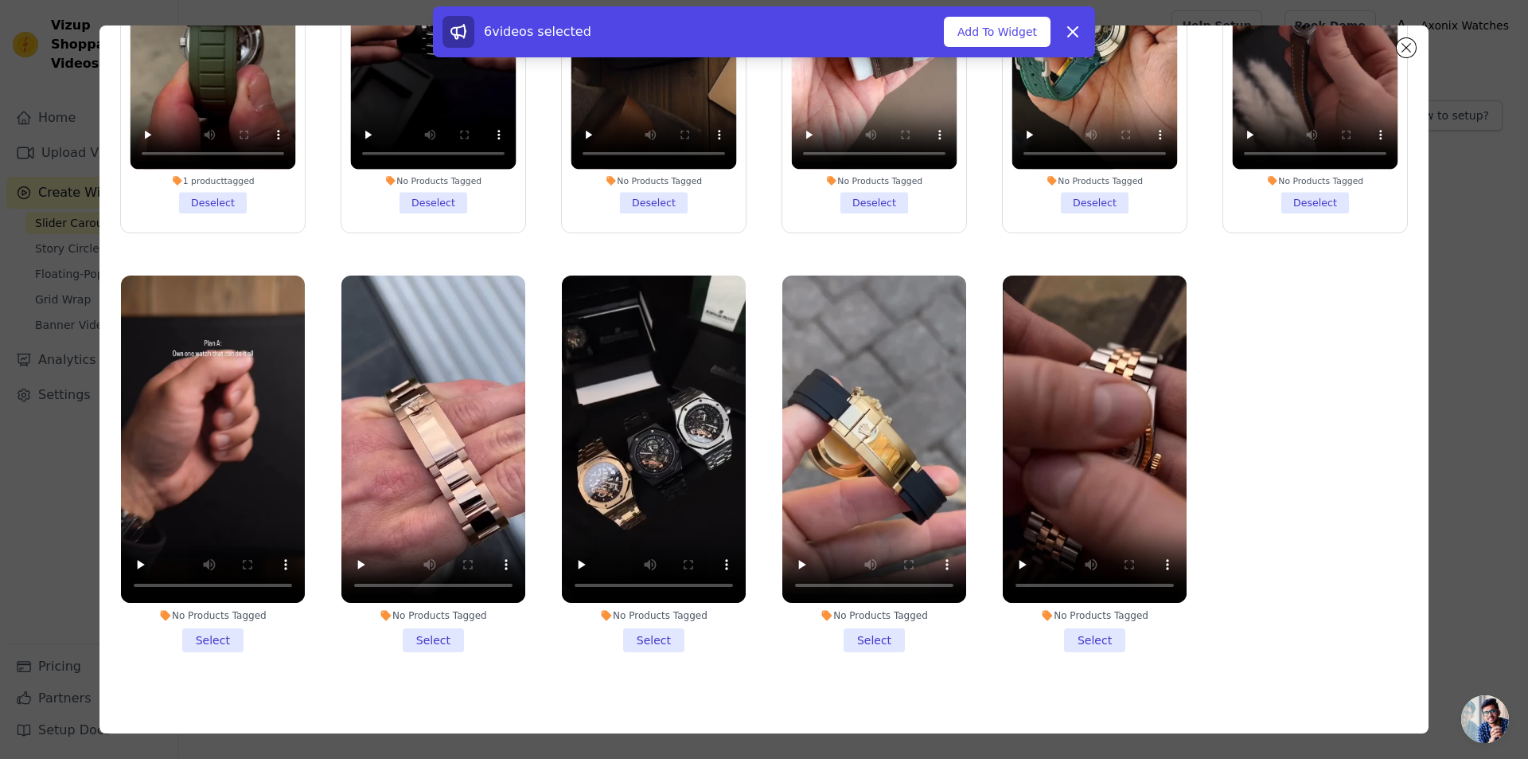
click at [204, 630] on li "No Products Tagged Select" at bounding box center [213, 463] width 184 height 376
click at [0, 0] on input "No Products Tagged Select" at bounding box center [0, 0] width 0 height 0
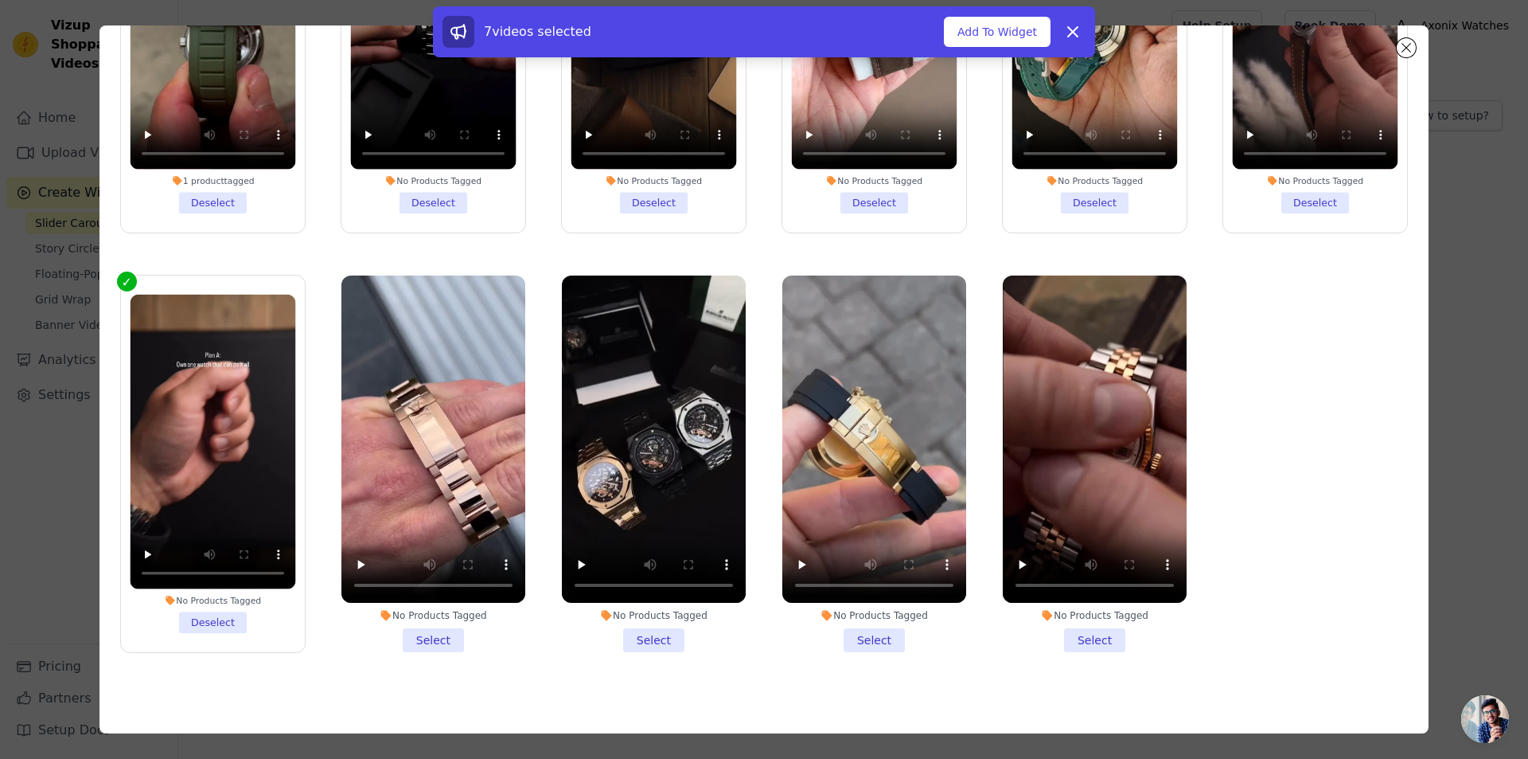
click at [425, 630] on li "No Products Tagged Select" at bounding box center [433, 463] width 184 height 376
click at [0, 0] on input "No Products Tagged Select" at bounding box center [0, 0] width 0 height 0
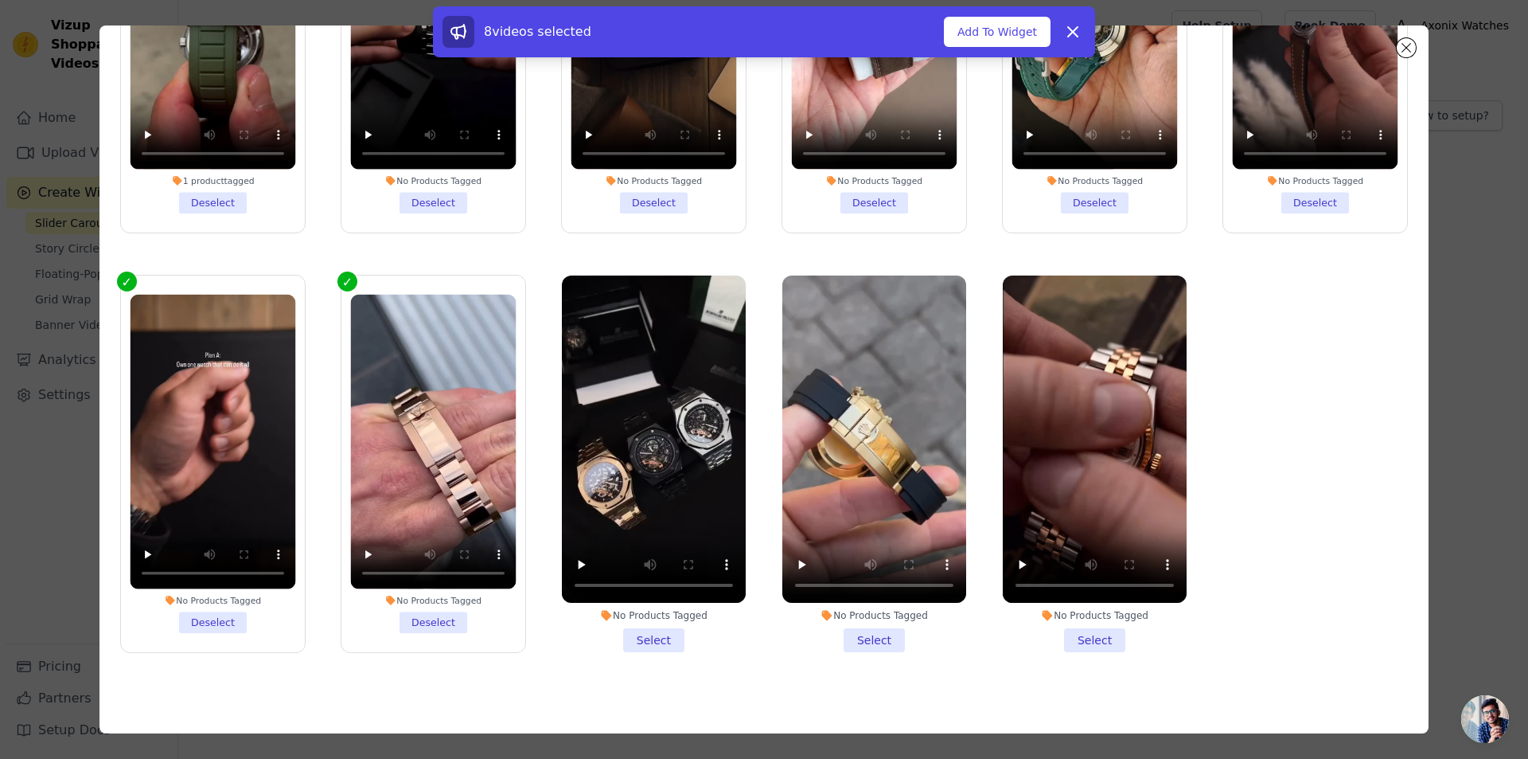
click at [638, 628] on li "No Products Tagged Select" at bounding box center [654, 463] width 184 height 376
click at [0, 0] on input "No Products Tagged Select" at bounding box center [0, 0] width 0 height 0
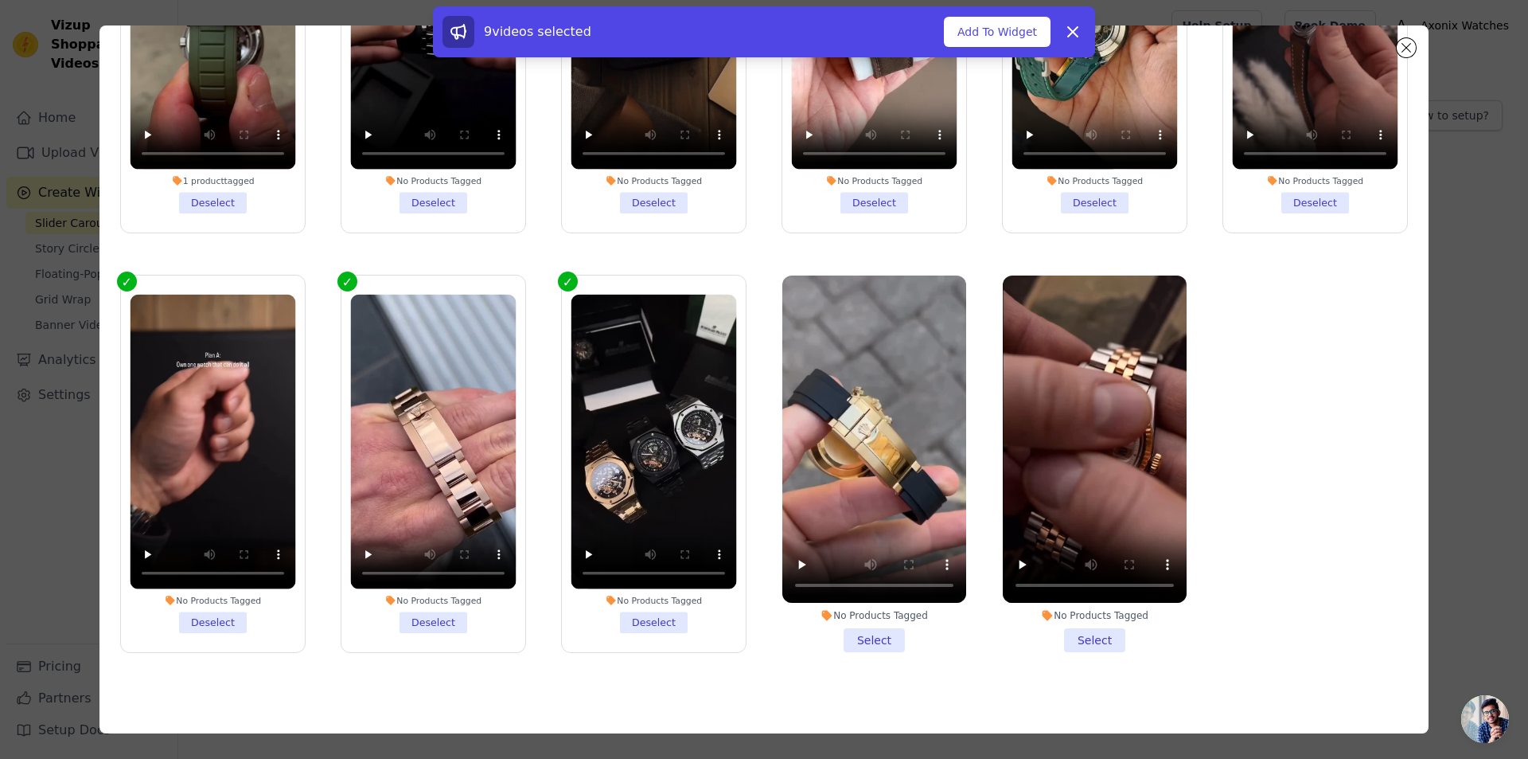
click at [870, 625] on li "No Products Tagged Select" at bounding box center [874, 463] width 184 height 376
click at [0, 0] on input "No Products Tagged Select" at bounding box center [0, 0] width 0 height 0
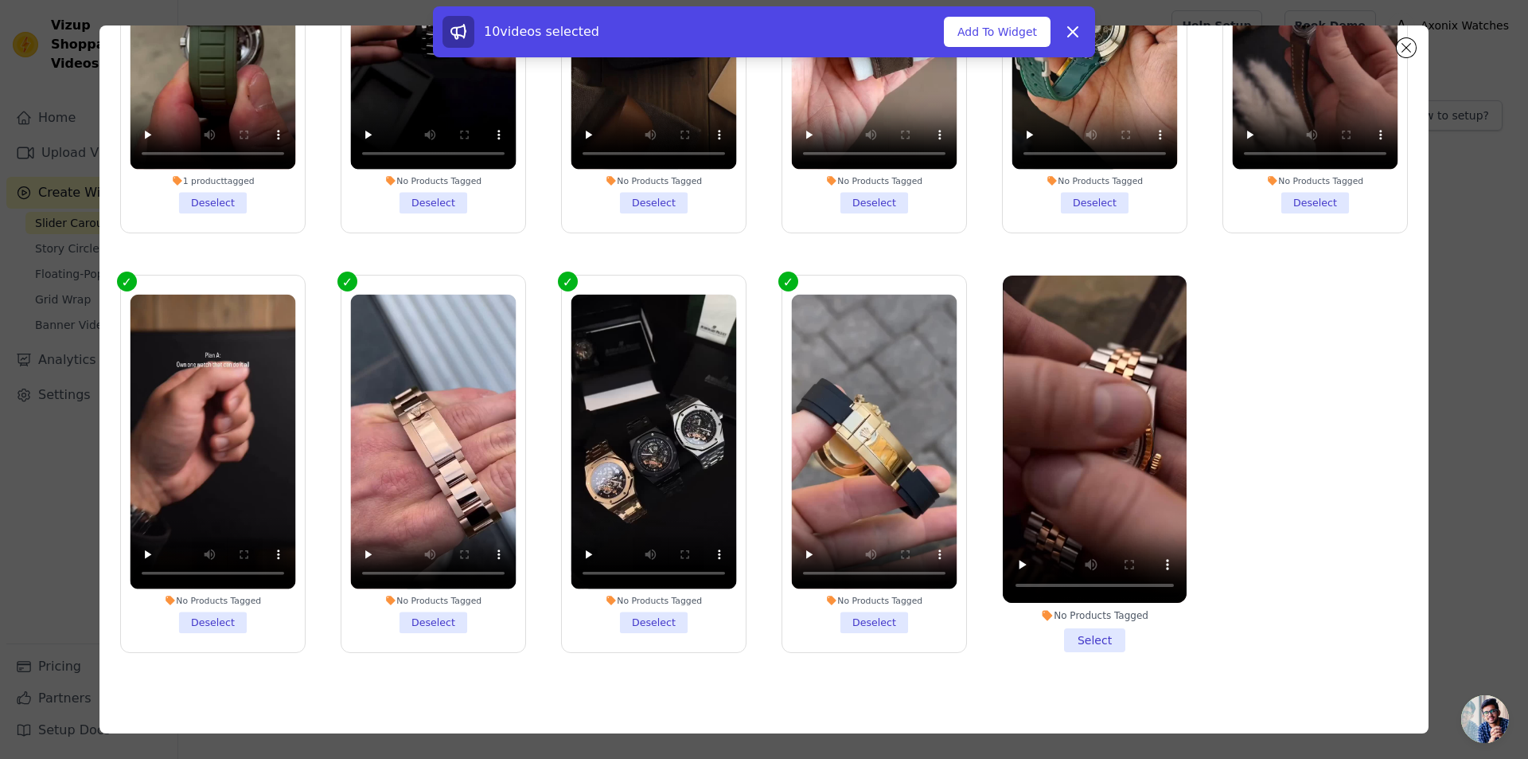
click at [1086, 632] on li "No Products Tagged Select" at bounding box center [1095, 463] width 184 height 376
click at [0, 0] on input "No Products Tagged Select" at bounding box center [0, 0] width 0 height 0
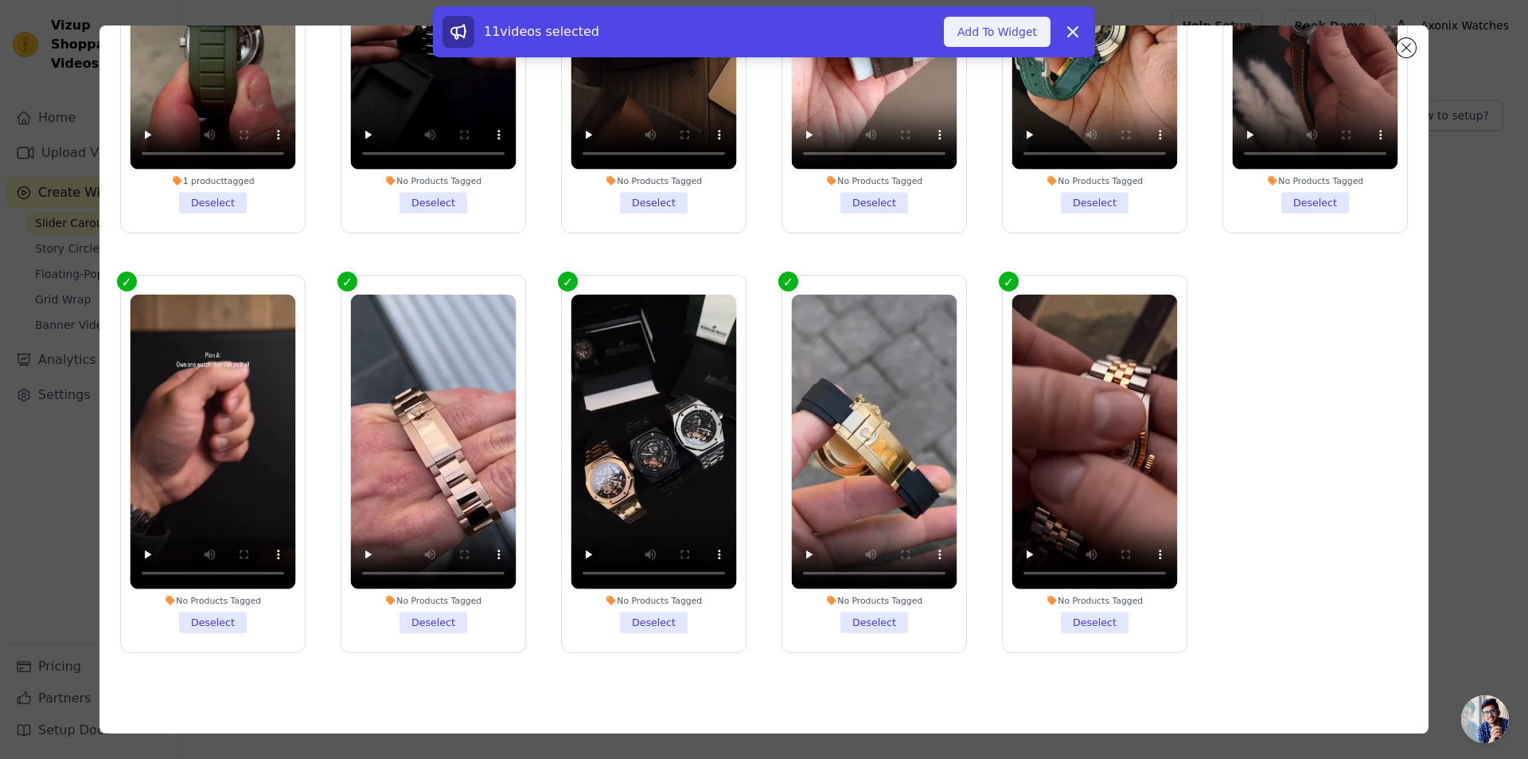
click at [1006, 38] on button "Add To Widget" at bounding box center [997, 32] width 107 height 30
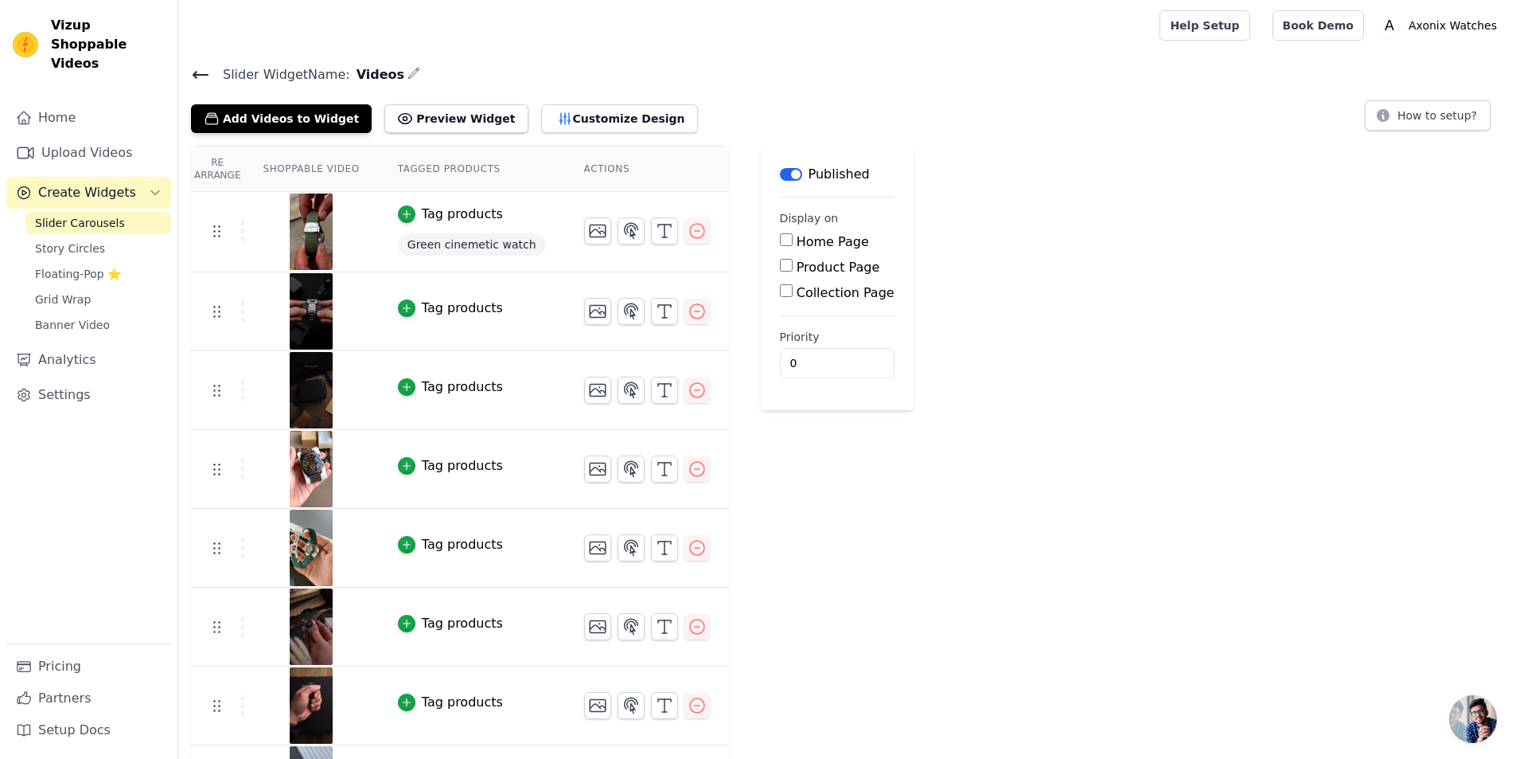
click at [797, 239] on label "Home Page" at bounding box center [833, 241] width 72 height 15
click at [780, 239] on input "Home Page" at bounding box center [786, 239] width 13 height 13
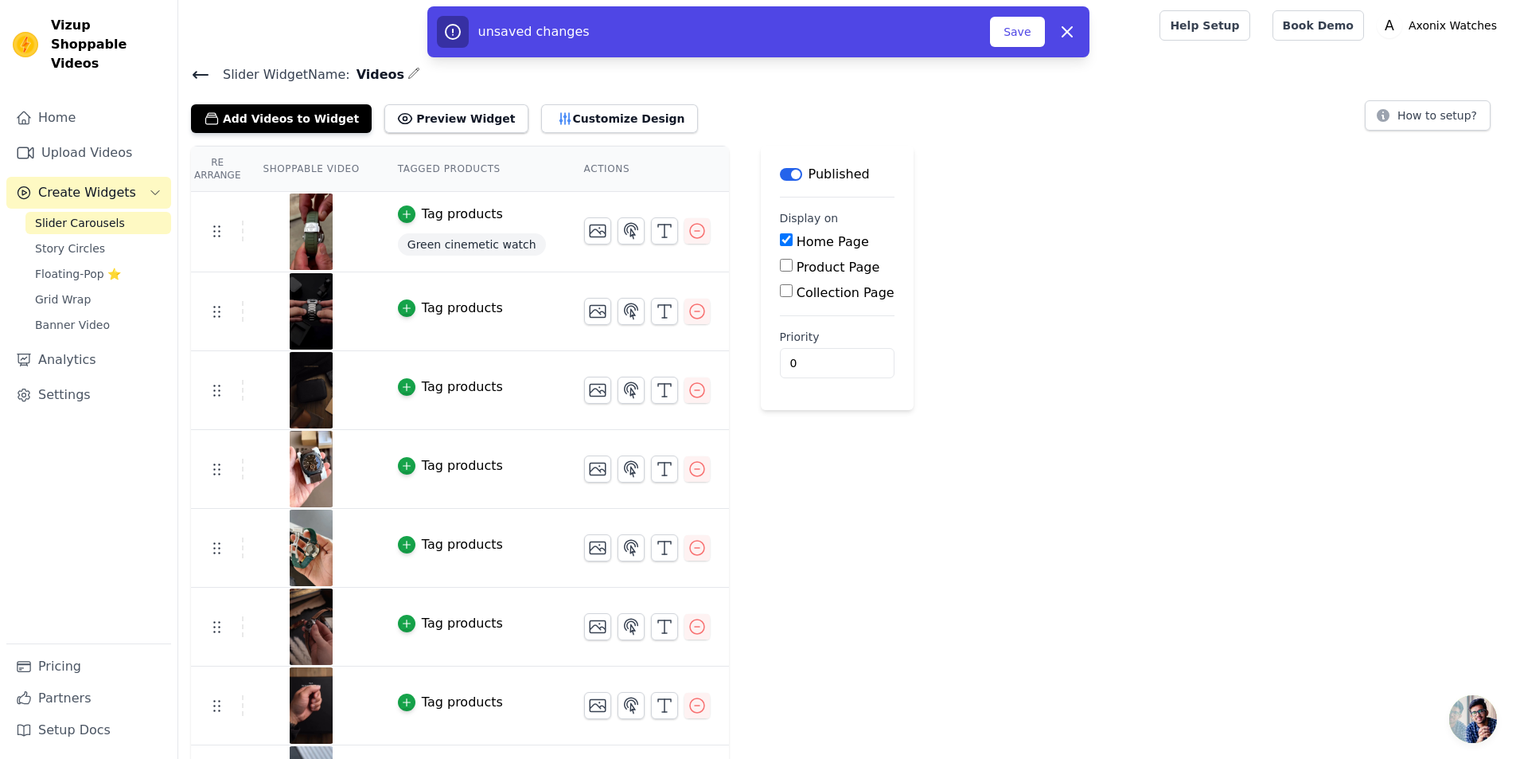
click at [780, 240] on input "Home Page" at bounding box center [786, 239] width 13 height 13
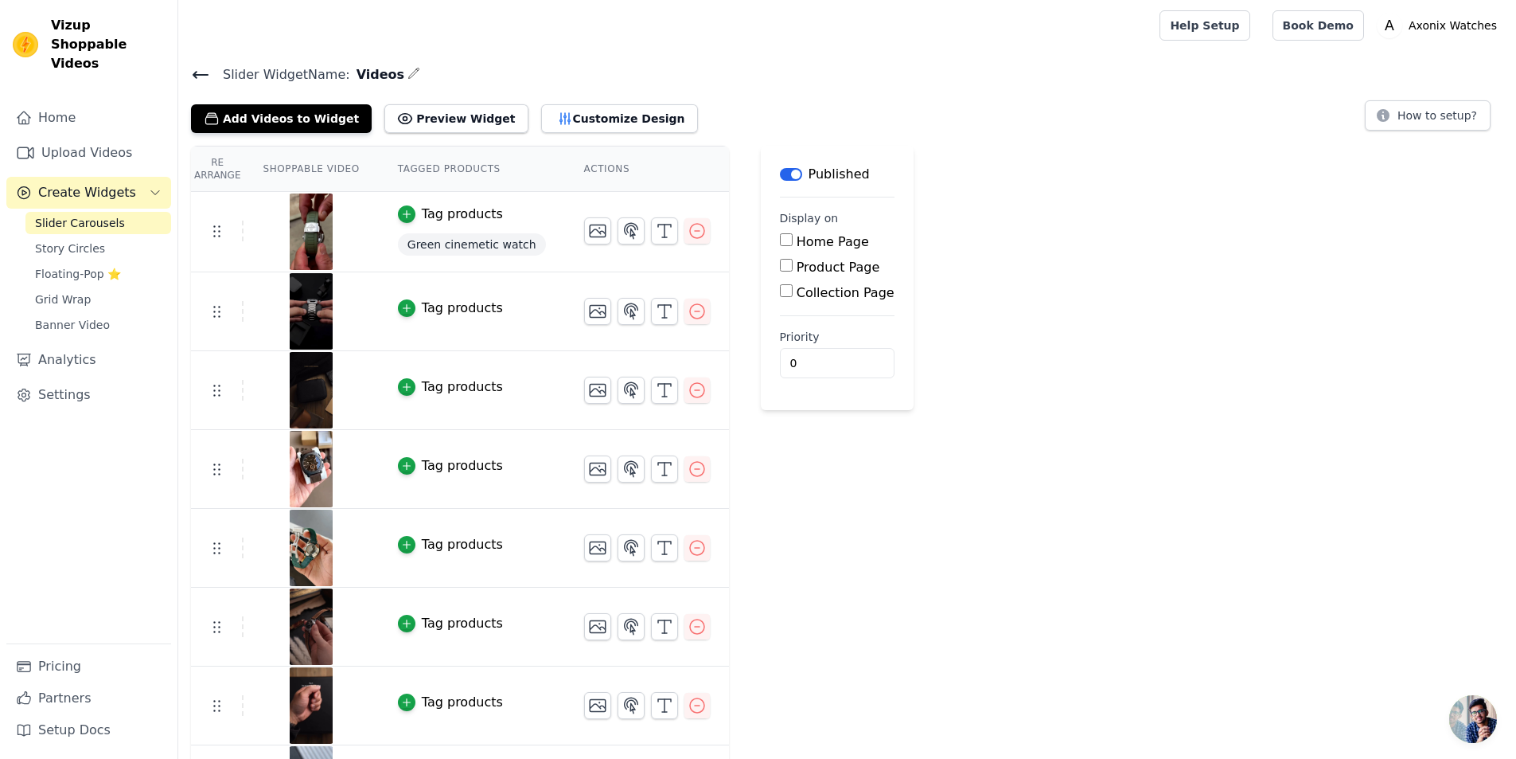
click at [939, 242] on div "Re Arrange Shoppable Video Tagged Products Actions Tag products Green cinemetic…" at bounding box center [847, 603] width 1338 height 915
click at [1007, 325] on div "Re Arrange Shoppable Video Tagged Products Actions Tag products Green cinemetic…" at bounding box center [847, 603] width 1338 height 915
click at [780, 244] on input "Home Page" at bounding box center [786, 239] width 13 height 13
checkbox input "true"
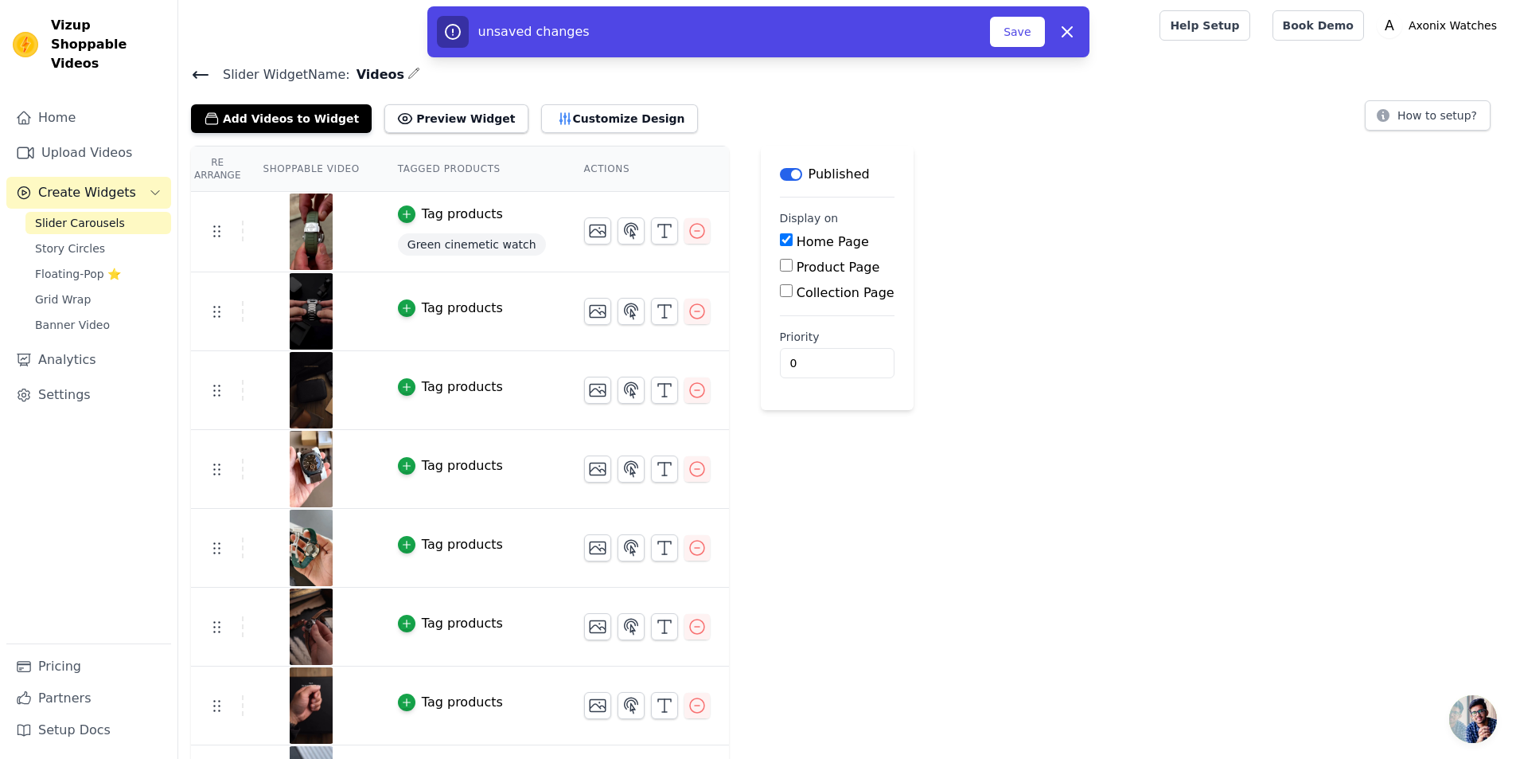
click at [780, 263] on input "Product Page" at bounding box center [786, 265] width 13 height 13
checkbox input "true"
click at [960, 361] on div "Re Arrange Shoppable Video Tagged Products Actions Tag products Green cinemetic…" at bounding box center [847, 603] width 1338 height 915
click at [1011, 34] on button "Save" at bounding box center [1017, 32] width 54 height 30
